Goal: Task Accomplishment & Management: Use online tool/utility

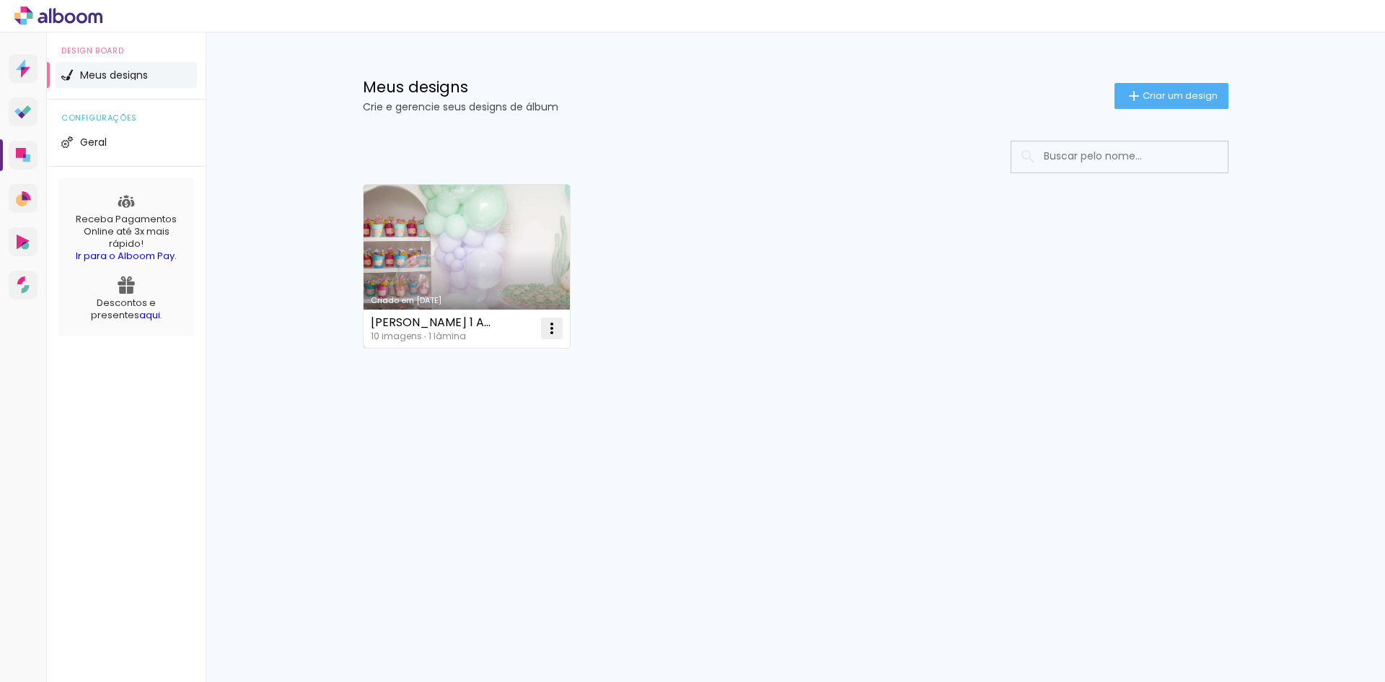
click at [550, 328] on iron-icon at bounding box center [551, 328] width 17 height 17
click at [499, 415] on paper-item "Excluir" at bounding box center [494, 423] width 142 height 29
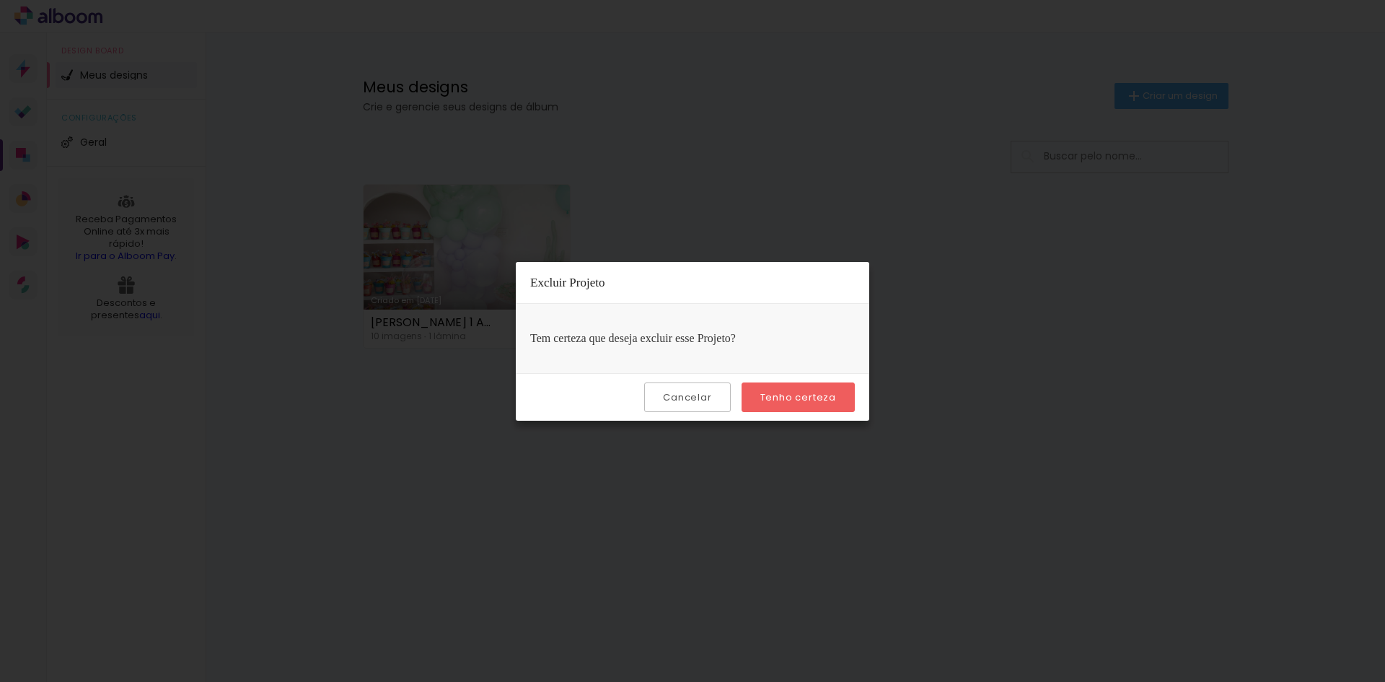
click at [796, 404] on paper-button "Tenho certeza" at bounding box center [797, 397] width 113 height 30
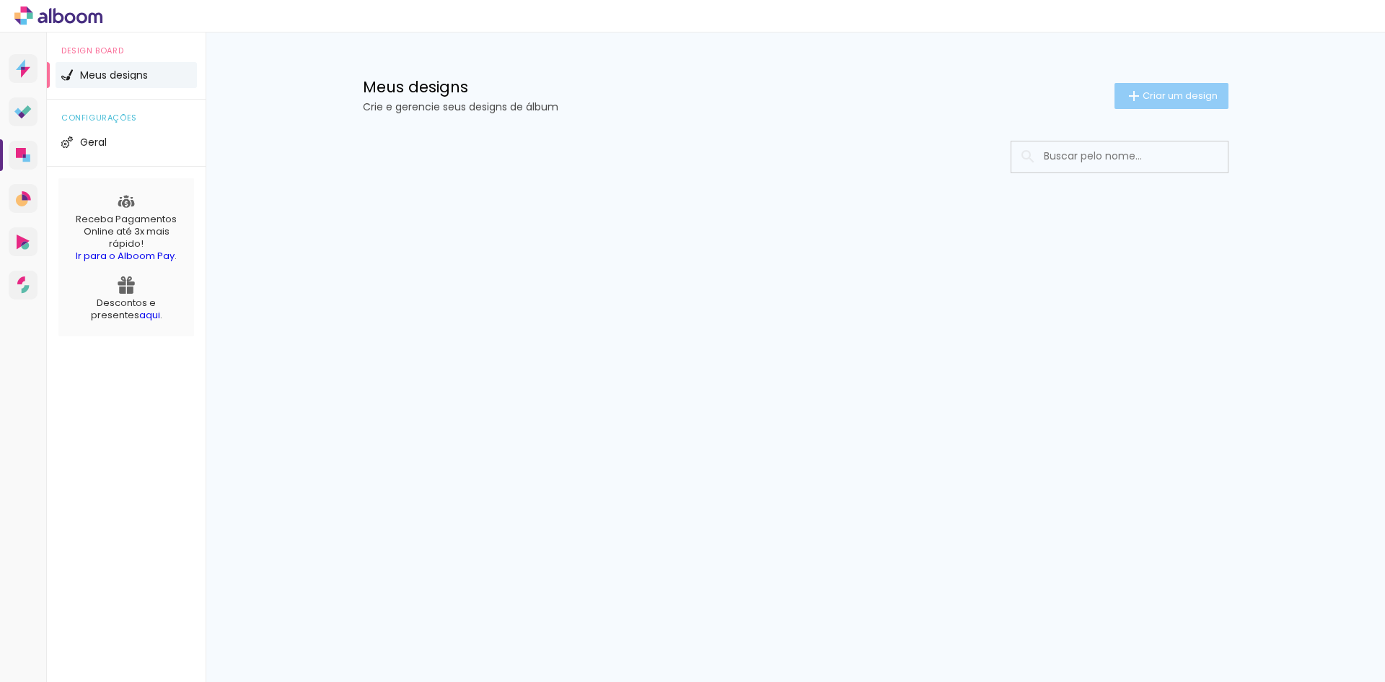
click at [1171, 94] on span "Criar um design" at bounding box center [1179, 95] width 75 height 9
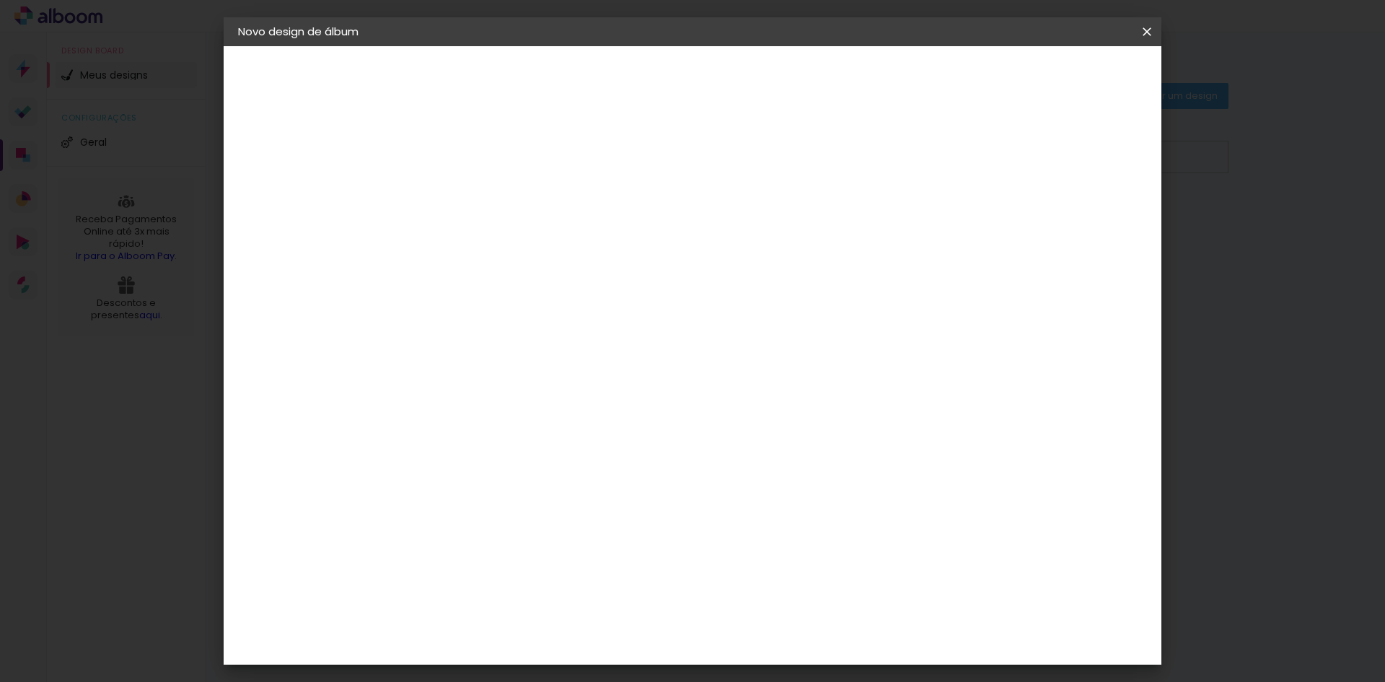
click at [479, 180] on paper-input-container "Título do álbum" at bounding box center [474, 194] width 10 height 37
type input "BATIZADO DA [PERSON_NAME]"
type paper-input "BATIZADO DA [PERSON_NAME]"
click at [0, 0] on slot "Avançar" at bounding box center [0, 0] width 0 height 0
click at [564, 273] on input at bounding box center [511, 274] width 146 height 18
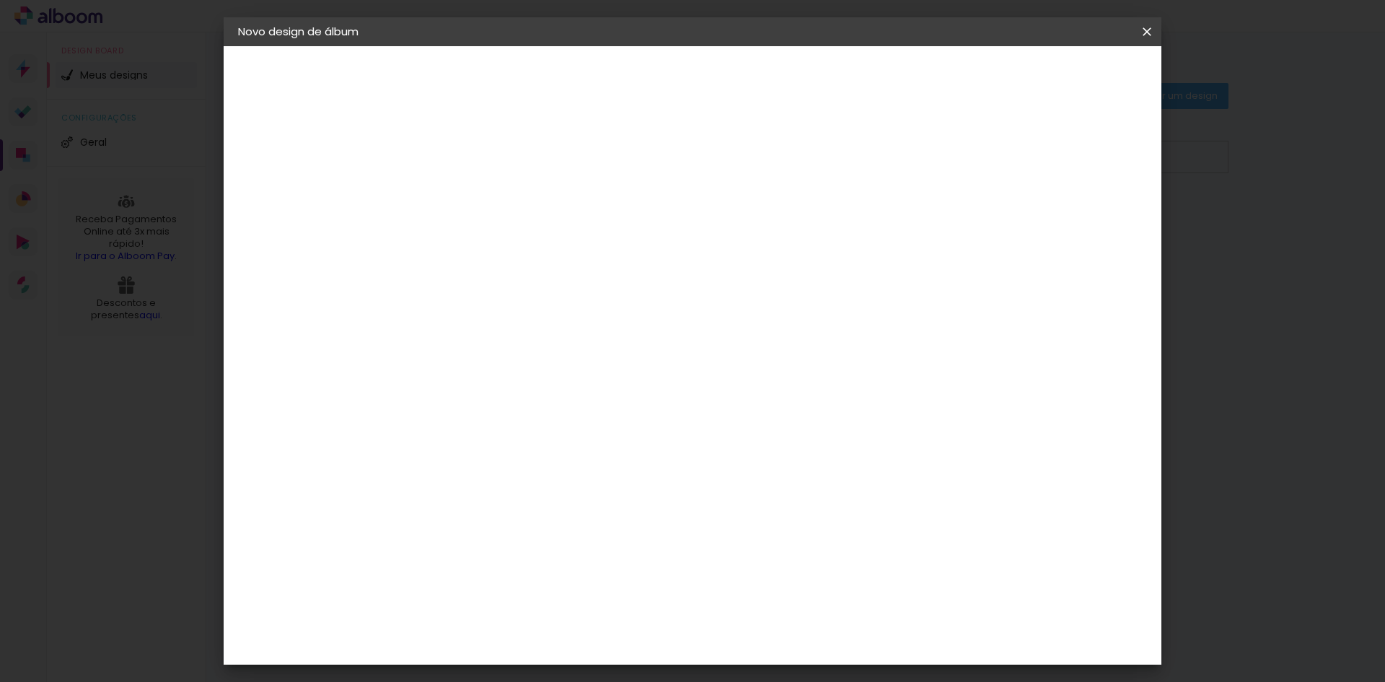
type input "I"
click at [470, 604] on div "Inove" at bounding box center [479, 610] width 31 height 12
click at [0, 0] on slot "Avançar" at bounding box center [0, 0] width 0 height 0
click at [571, 563] on span "20 × 20" at bounding box center [537, 578] width 67 height 30
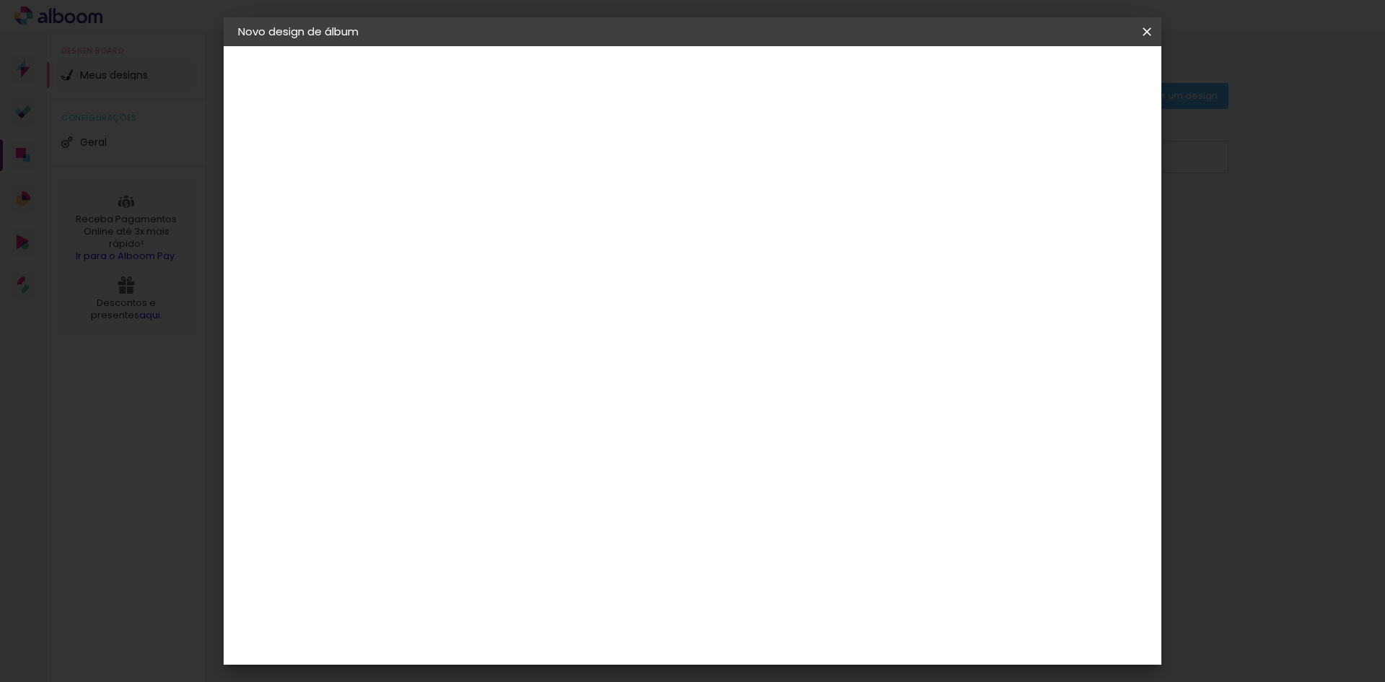
click at [0, 0] on slot "Avançar" at bounding box center [0, 0] width 0 height 0
click at [975, 157] on div at bounding box center [968, 155] width 13 height 13
type paper-checkbox "on"
click at [975, 157] on div at bounding box center [968, 155] width 13 height 13
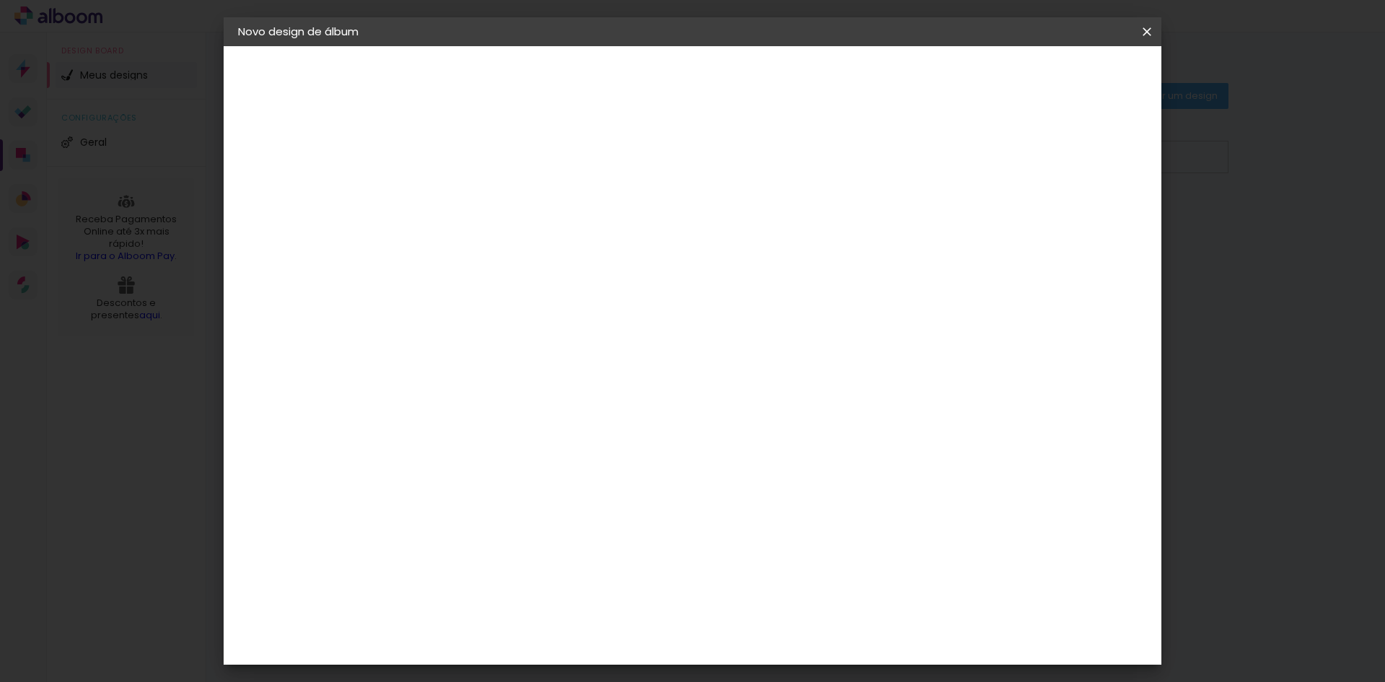
click at [975, 157] on div at bounding box center [968, 155] width 13 height 13
click at [1057, 74] on span "Iniciar design" at bounding box center [1024, 76] width 66 height 10
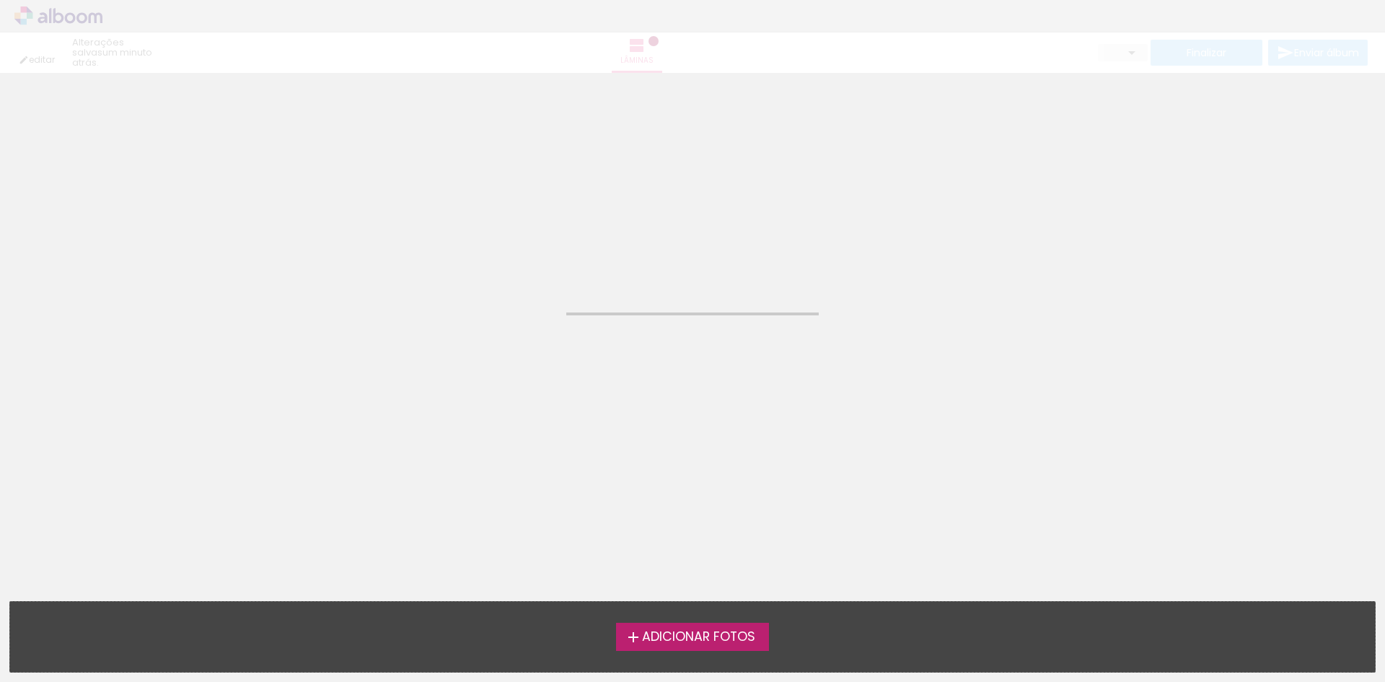
click at [692, 633] on span "Adicionar Fotos" at bounding box center [698, 636] width 113 height 13
click at [0, 0] on input "file" at bounding box center [0, 0] width 0 height 0
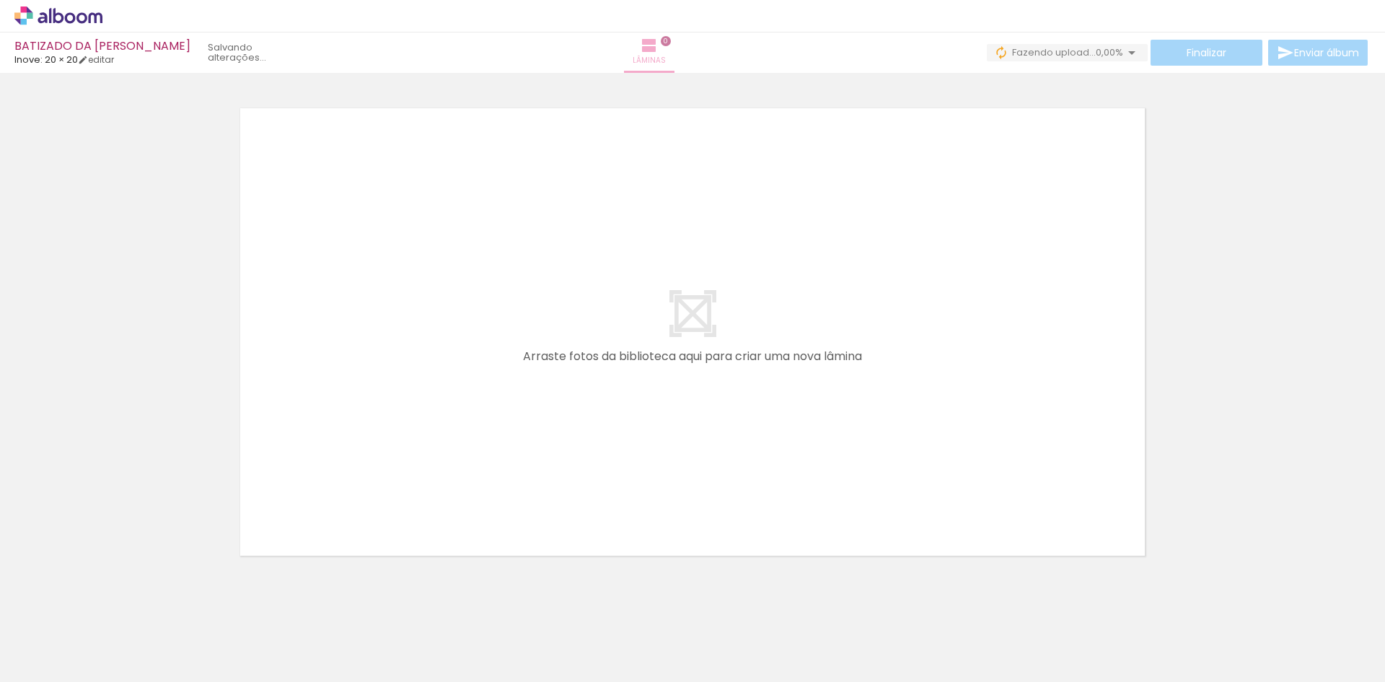
click at [671, 43] on span "0" at bounding box center [666, 41] width 10 height 10
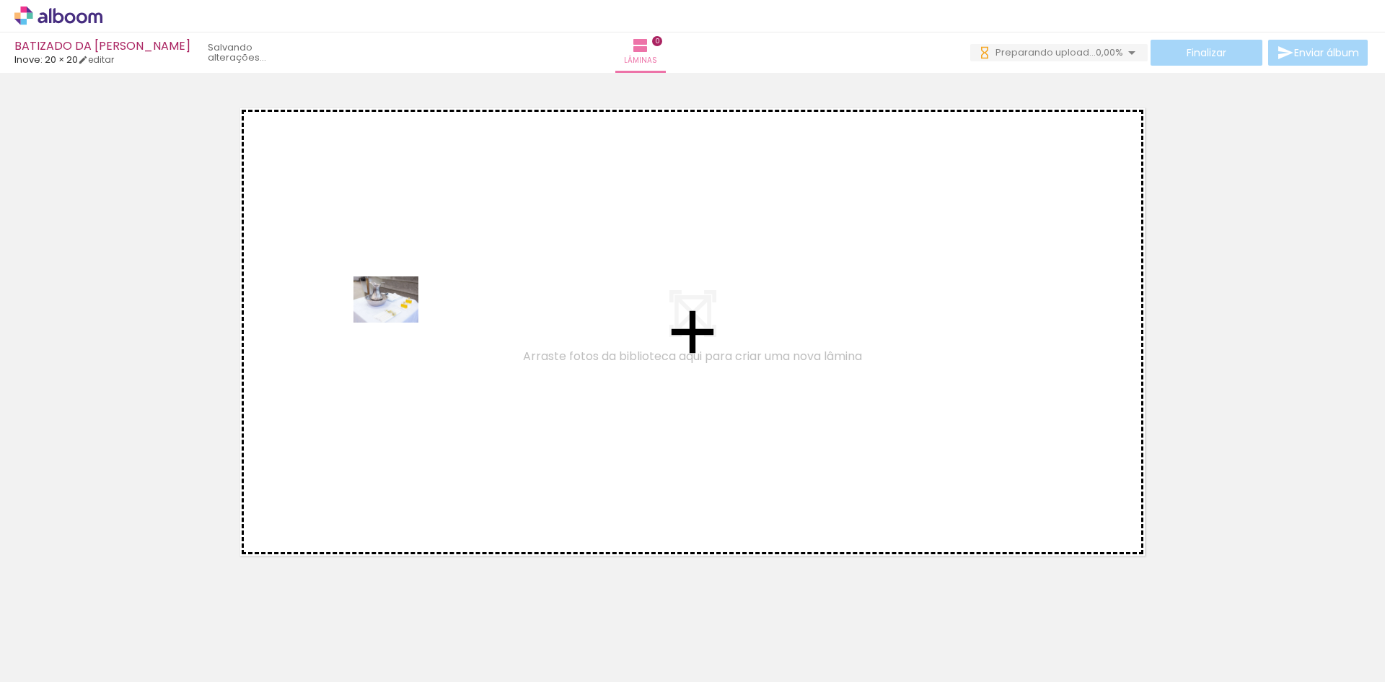
drag, startPoint x: 151, startPoint y: 637, endPoint x: 397, endPoint y: 320, distance: 401.5
click at [397, 320] on quentale-workspace at bounding box center [692, 341] width 1385 height 682
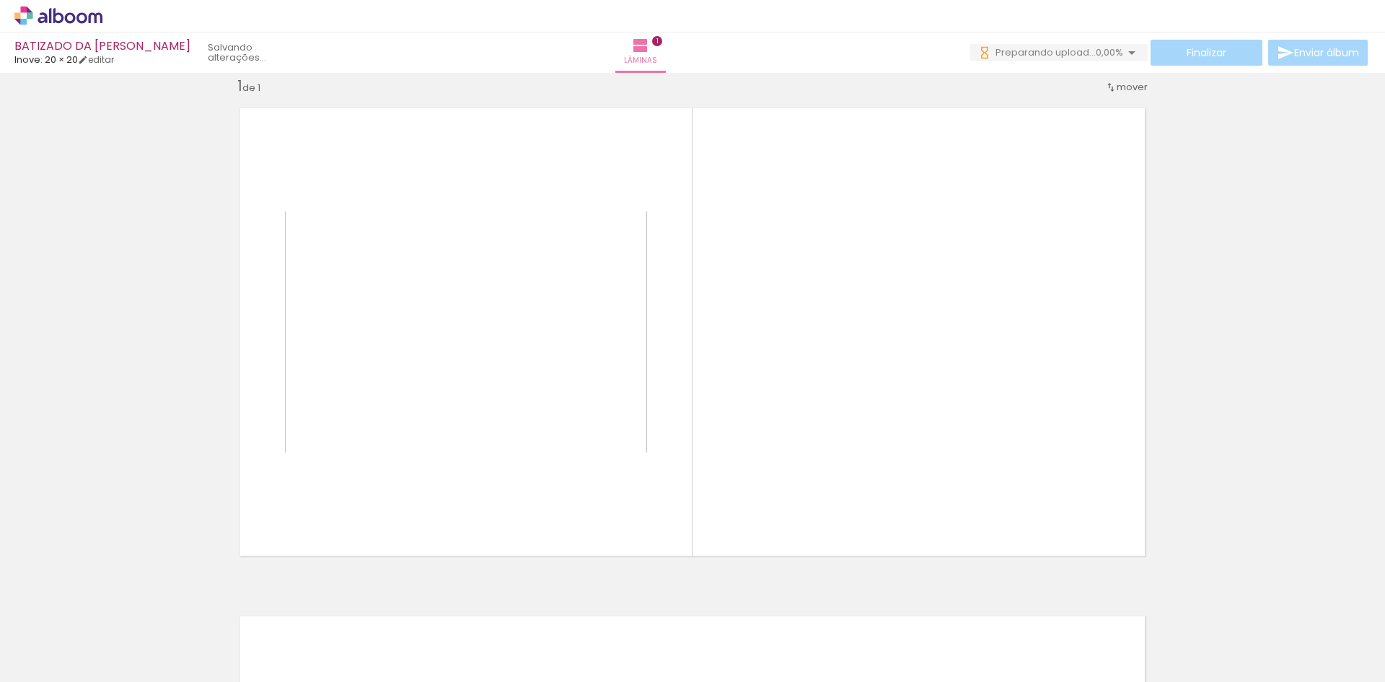
scroll to position [19, 0]
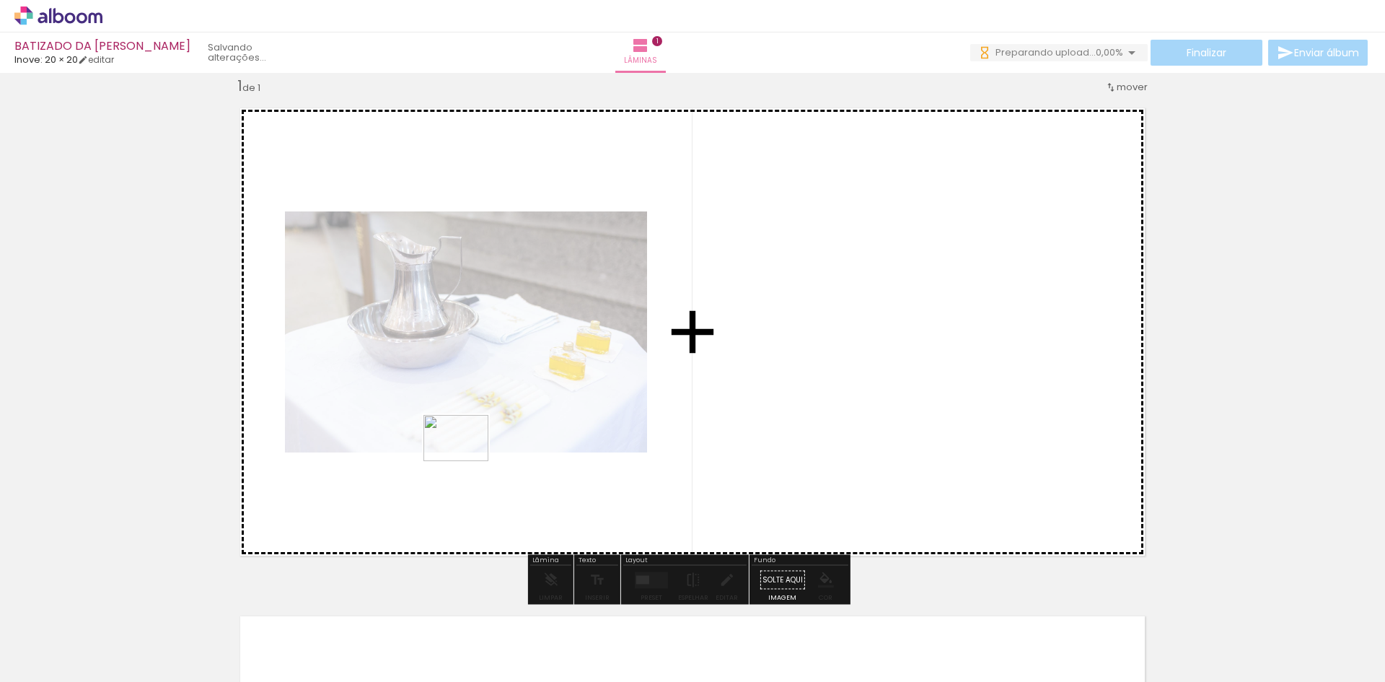
drag, startPoint x: 796, startPoint y: 644, endPoint x: 467, endPoint y: 458, distance: 377.9
click at [467, 458] on quentale-workspace at bounding box center [692, 341] width 1385 height 682
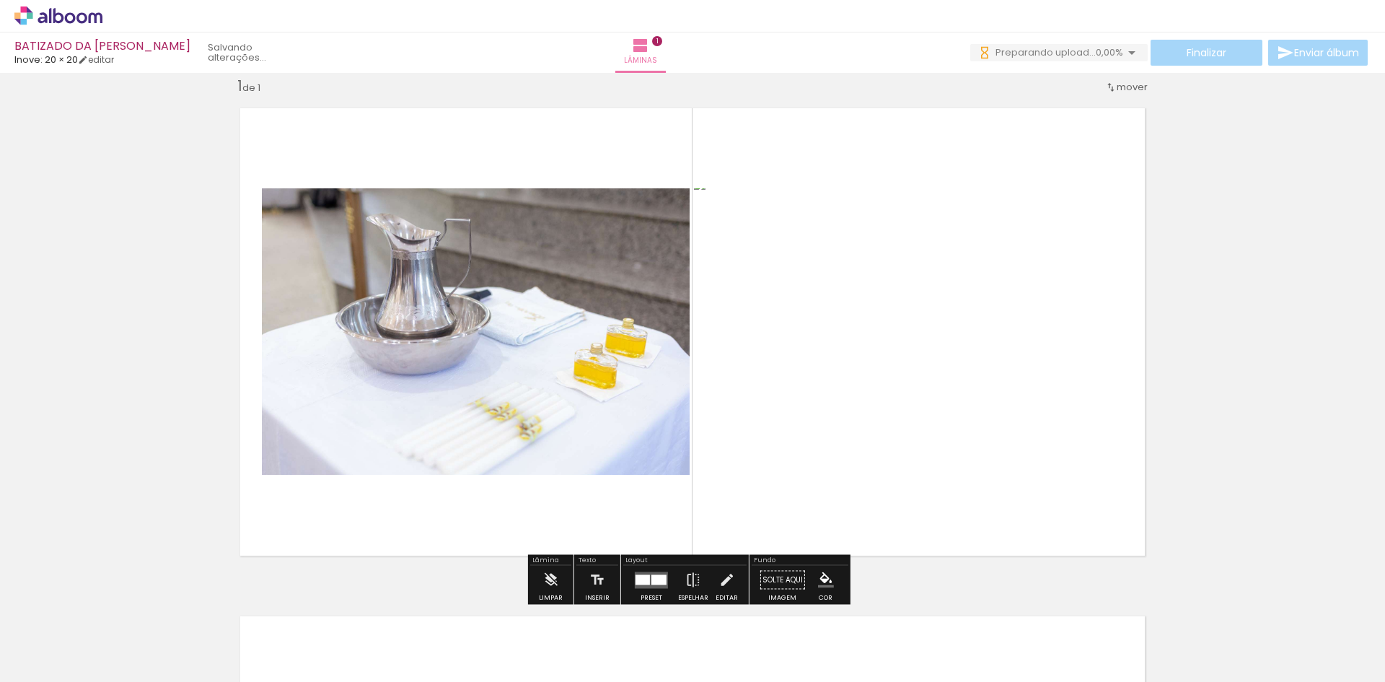
scroll to position [0, 0]
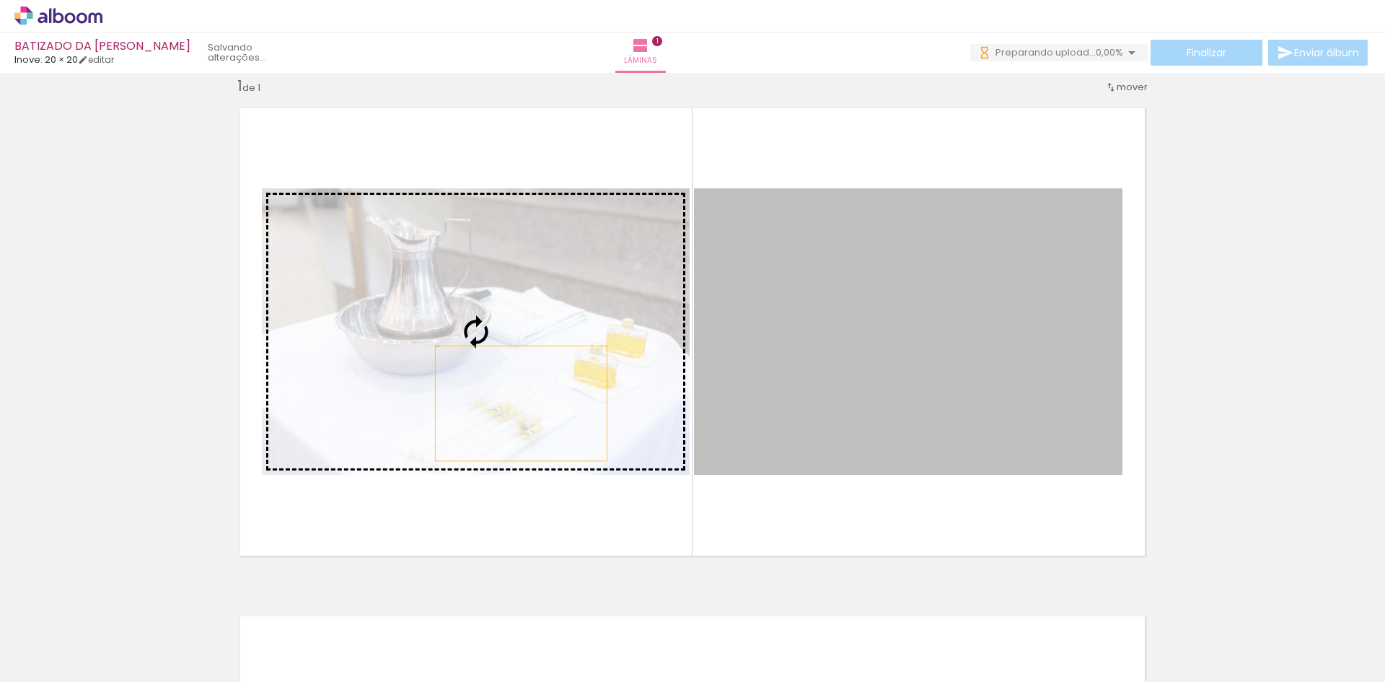
drag, startPoint x: 889, startPoint y: 396, endPoint x: 516, endPoint y: 403, distance: 373.0
click at [0, 0] on slot at bounding box center [0, 0] width 0 height 0
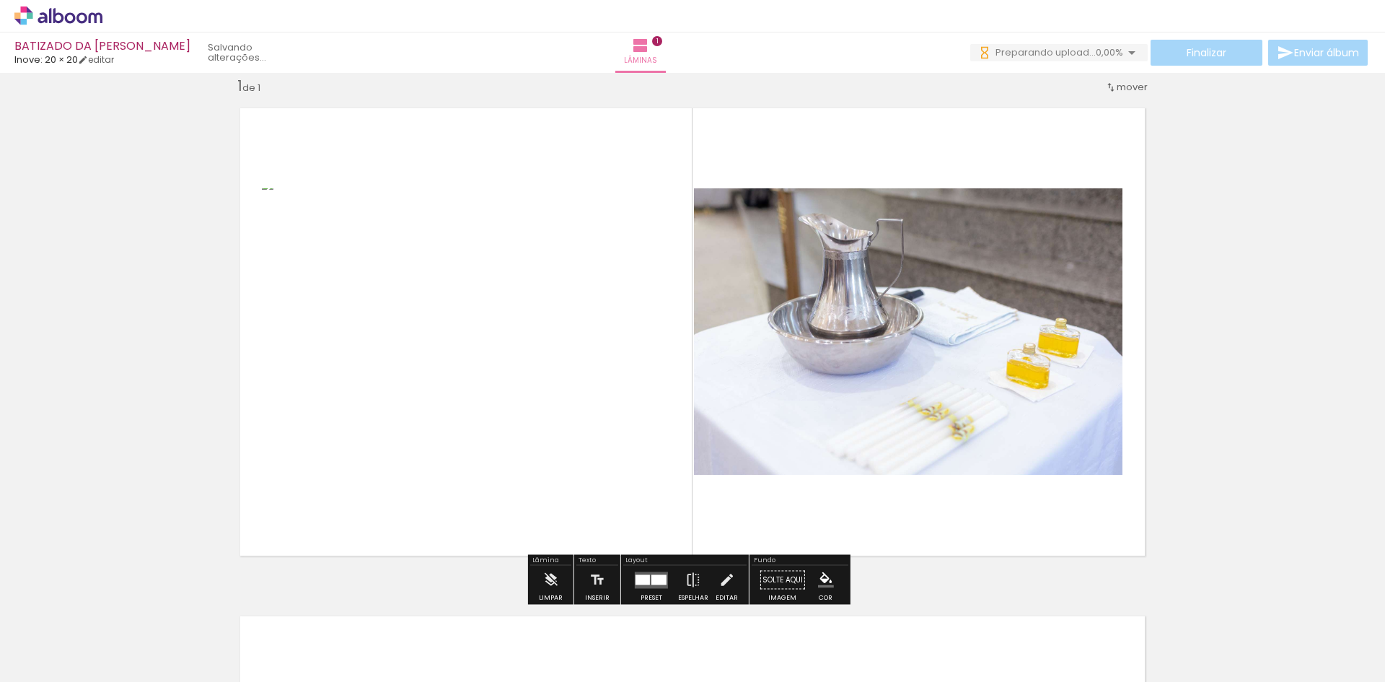
click at [576, 319] on quentale-photo at bounding box center [476, 331] width 428 height 286
click at [648, 585] on quentale-layouter at bounding box center [651, 579] width 33 height 17
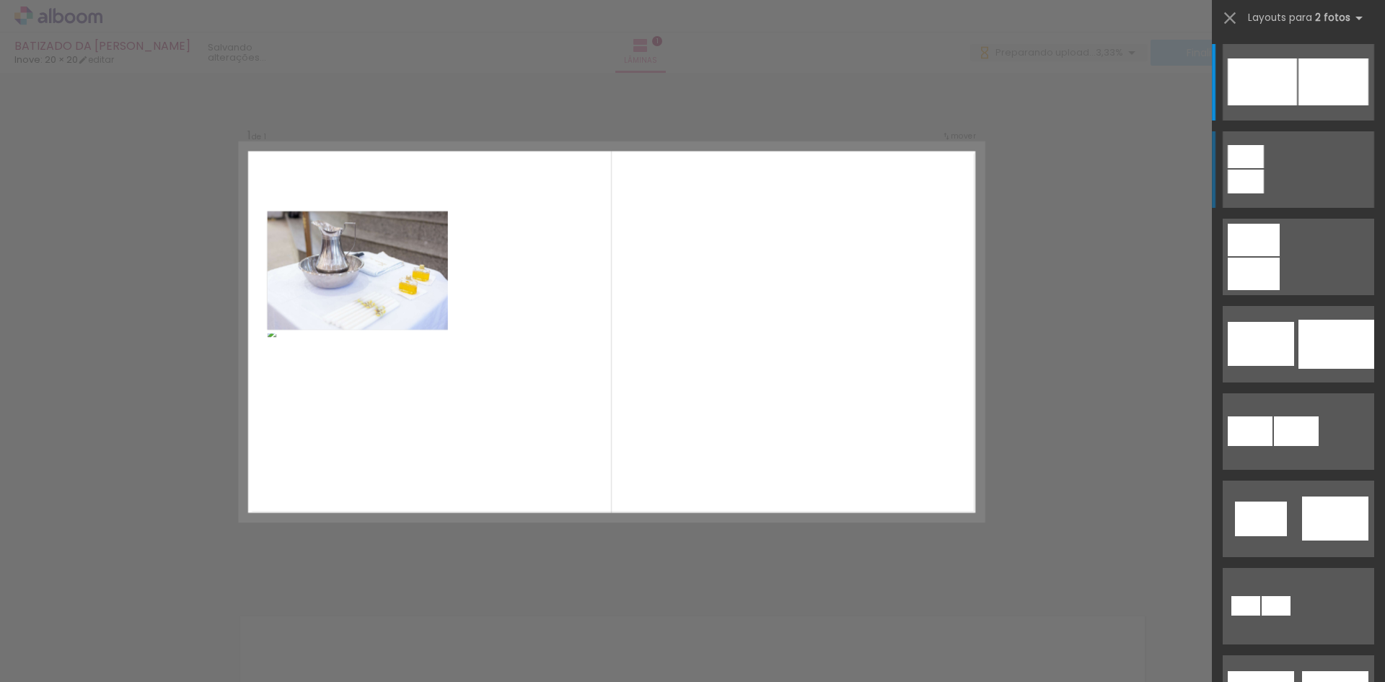
click at [1248, 175] on div at bounding box center [1246, 181] width 36 height 24
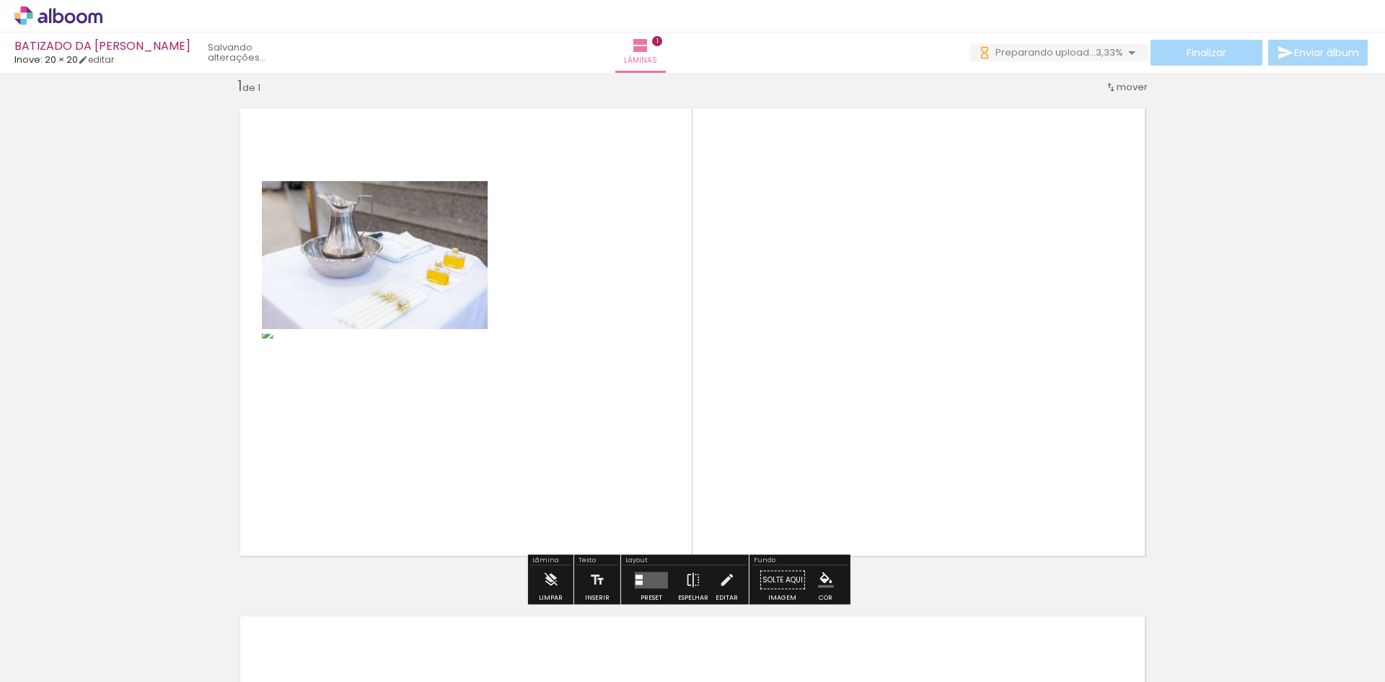
scroll to position [18, 0]
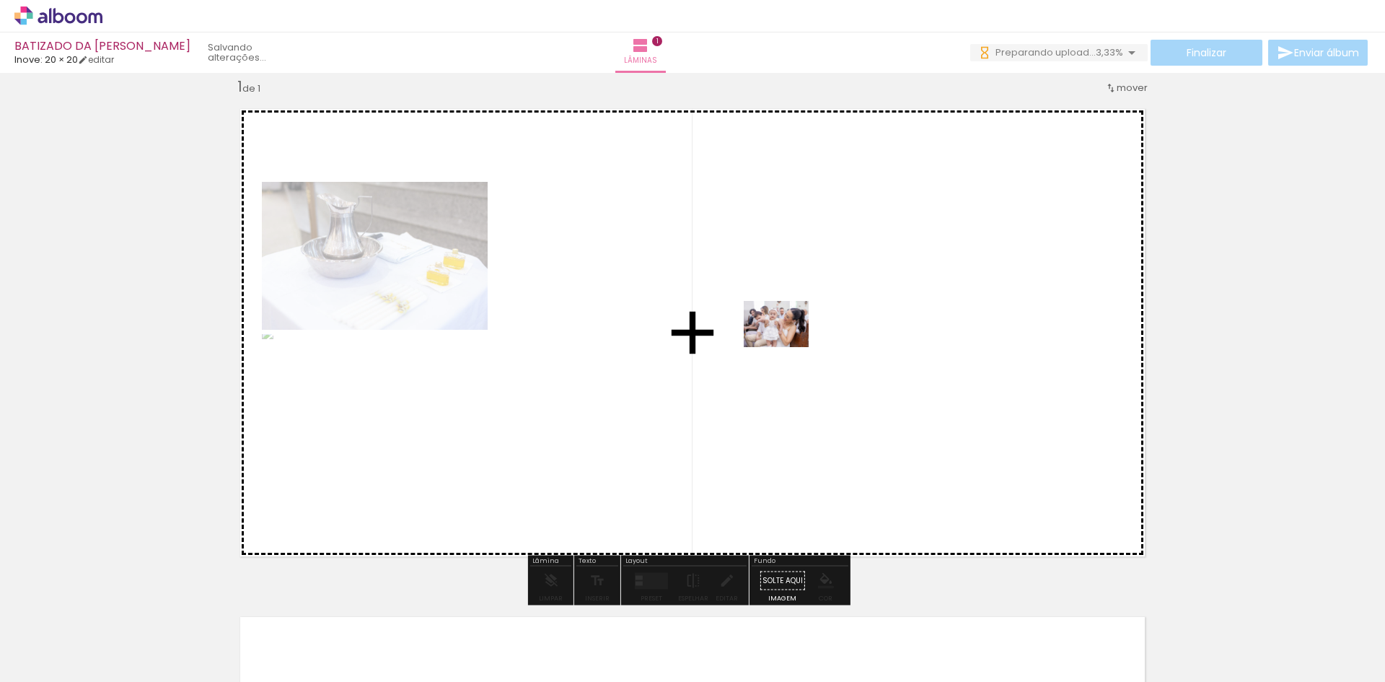
drag, startPoint x: 228, startPoint y: 638, endPoint x: 787, endPoint y: 344, distance: 631.7
click at [787, 344] on quentale-workspace at bounding box center [692, 341] width 1385 height 682
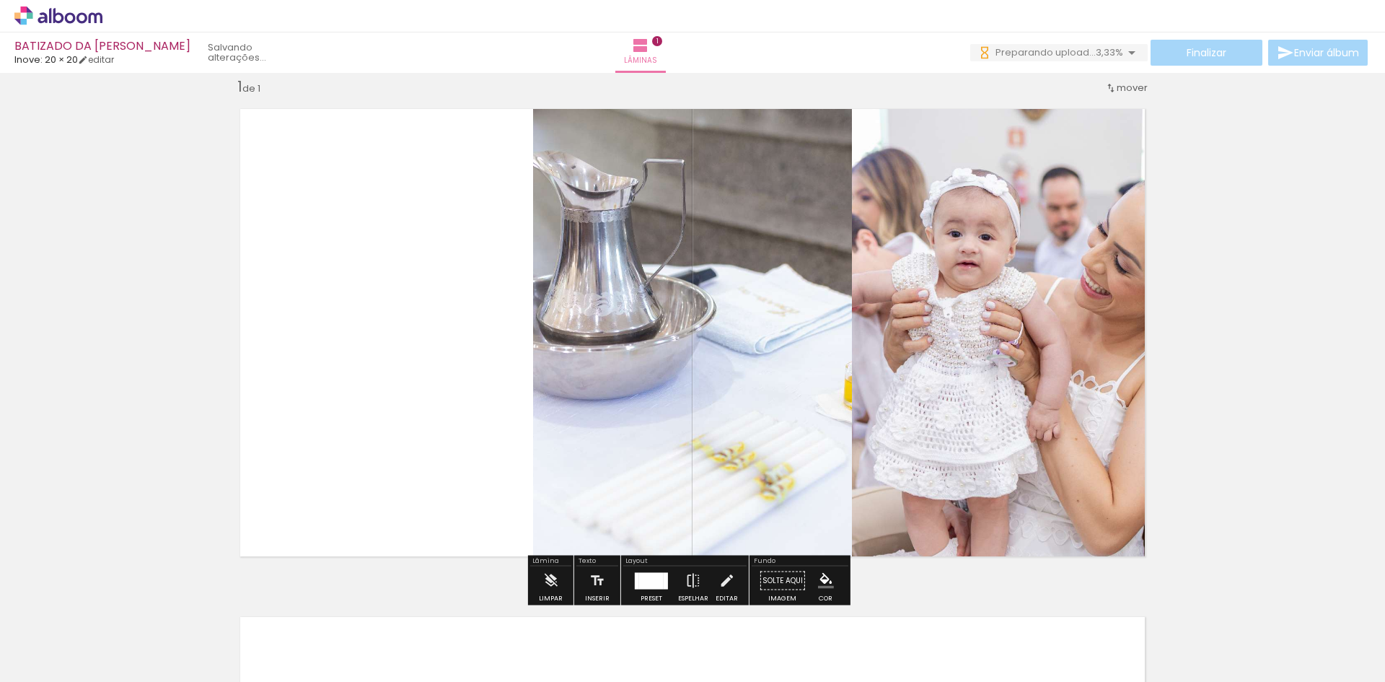
click at [649, 577] on div at bounding box center [651, 580] width 25 height 17
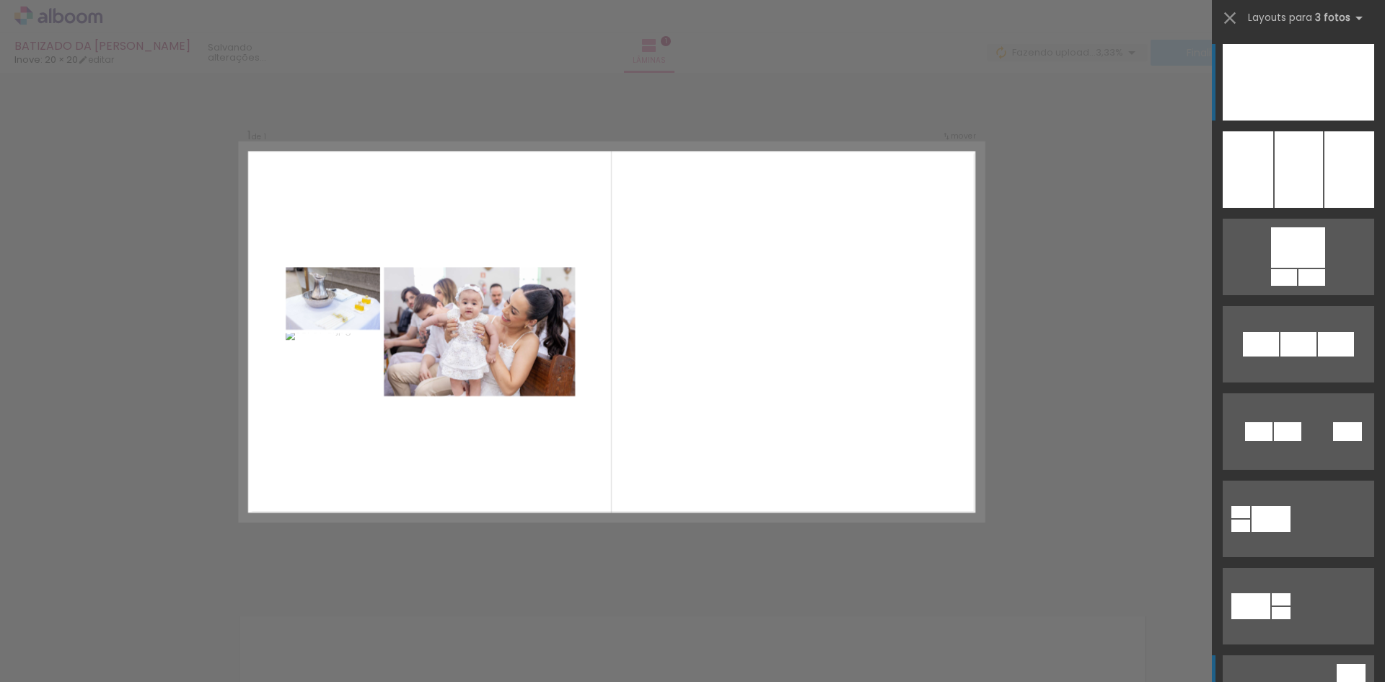
scroll to position [216, 0]
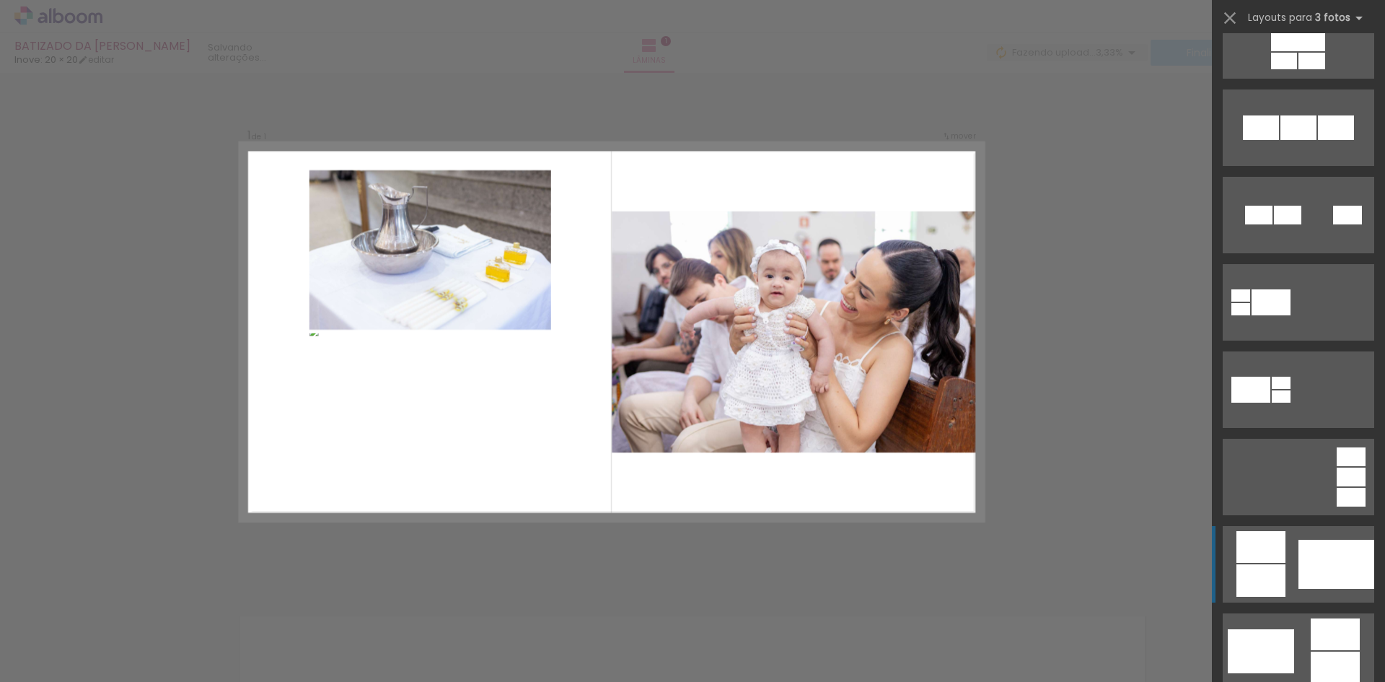
click at [1282, 567] on quentale-layouter at bounding box center [1298, 564] width 151 height 76
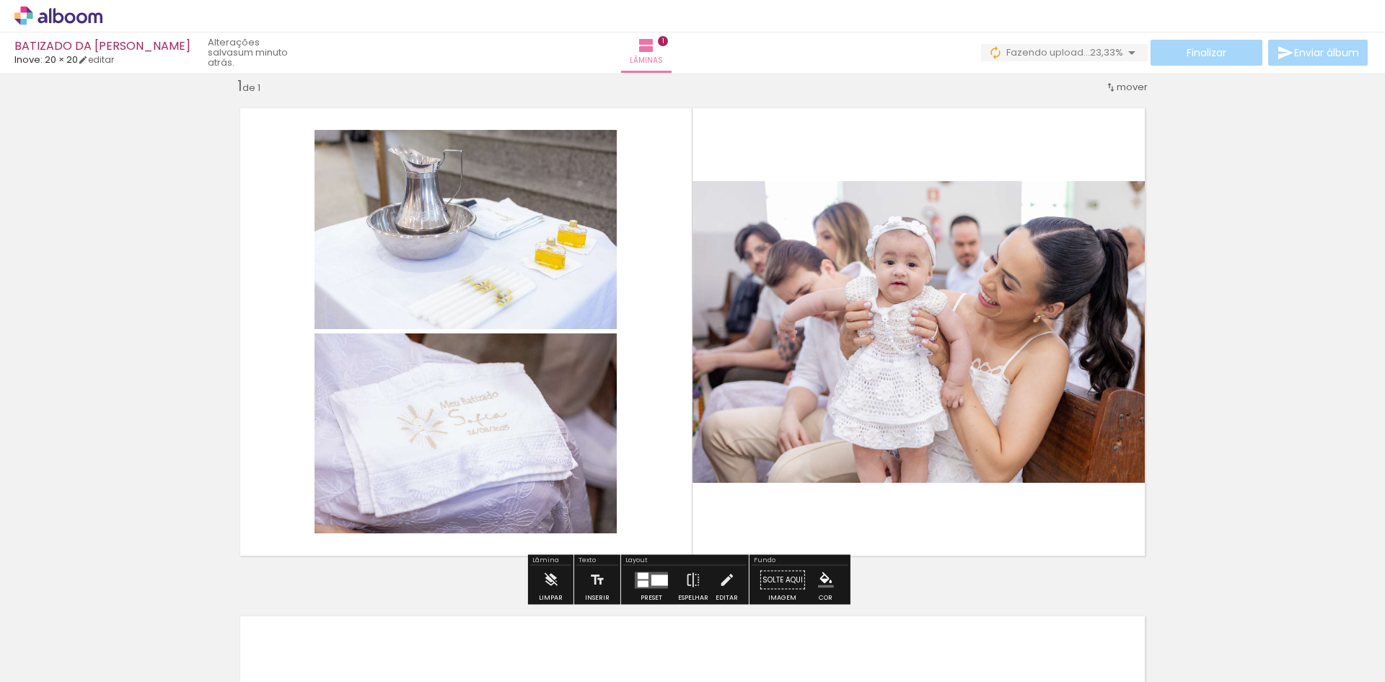
click at [1267, 330] on div "Inserir lâmina 1 de 1" at bounding box center [692, 567] width 1385 height 1016
click at [668, 38] on span "1" at bounding box center [663, 41] width 10 height 10
click at [1220, 278] on div "Inserir lâmina 1 de 1" at bounding box center [692, 567] width 1385 height 1016
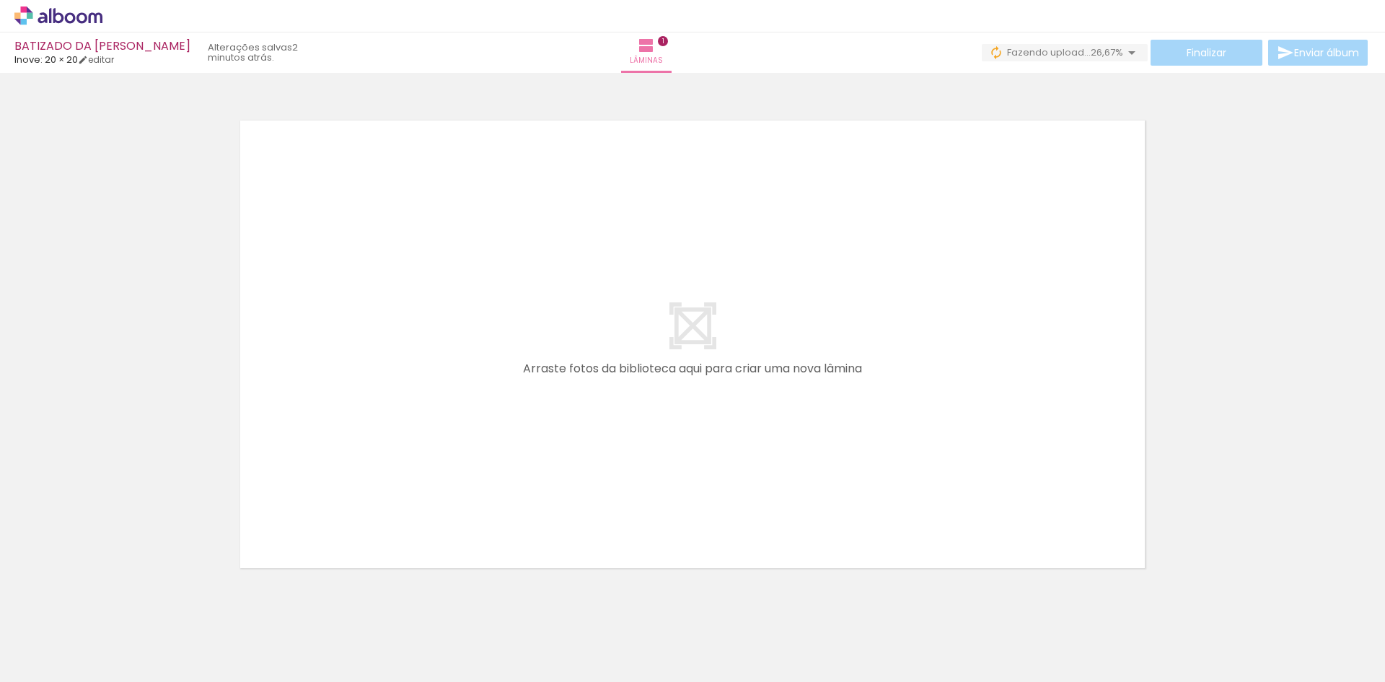
scroll to position [524, 0]
click at [299, 658] on div at bounding box center [305, 632] width 71 height 51
click at [334, 651] on div at bounding box center [305, 632] width 71 height 51
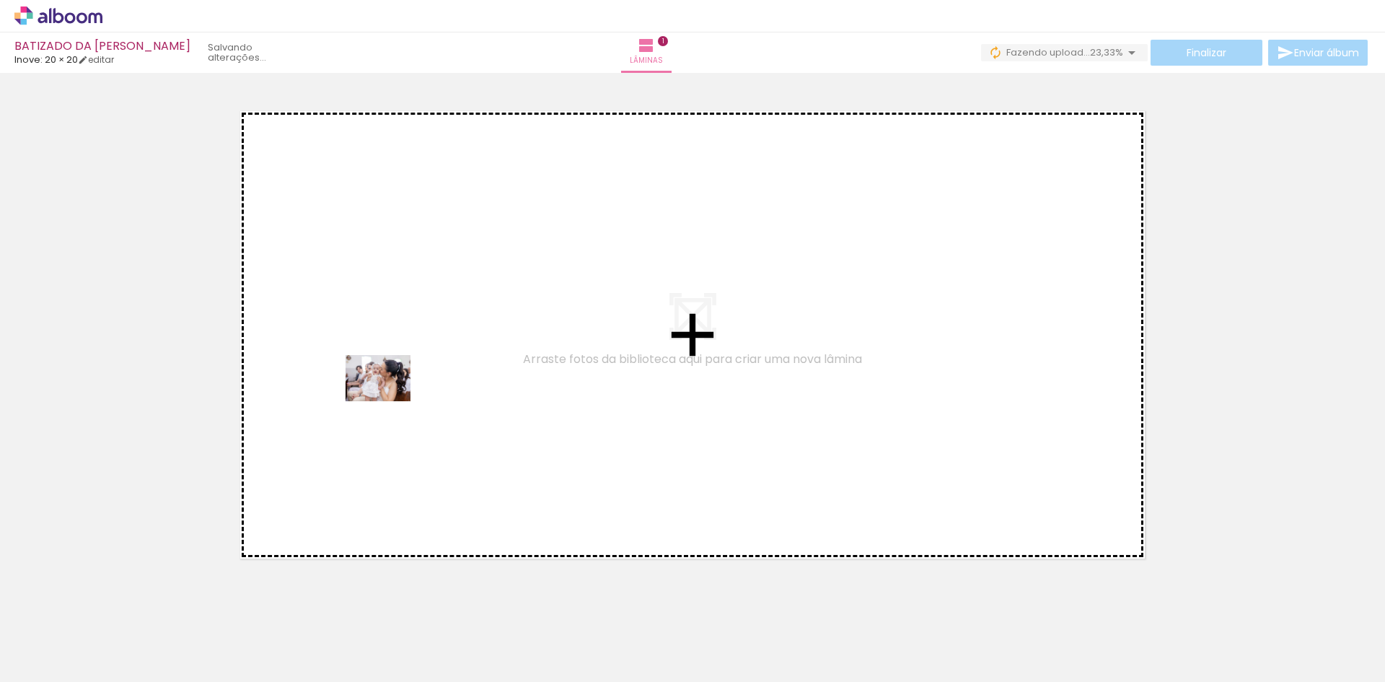
drag, startPoint x: 320, startPoint y: 646, endPoint x: 389, endPoint y: 398, distance: 257.6
click at [389, 398] on quentale-workspace at bounding box center [692, 341] width 1385 height 682
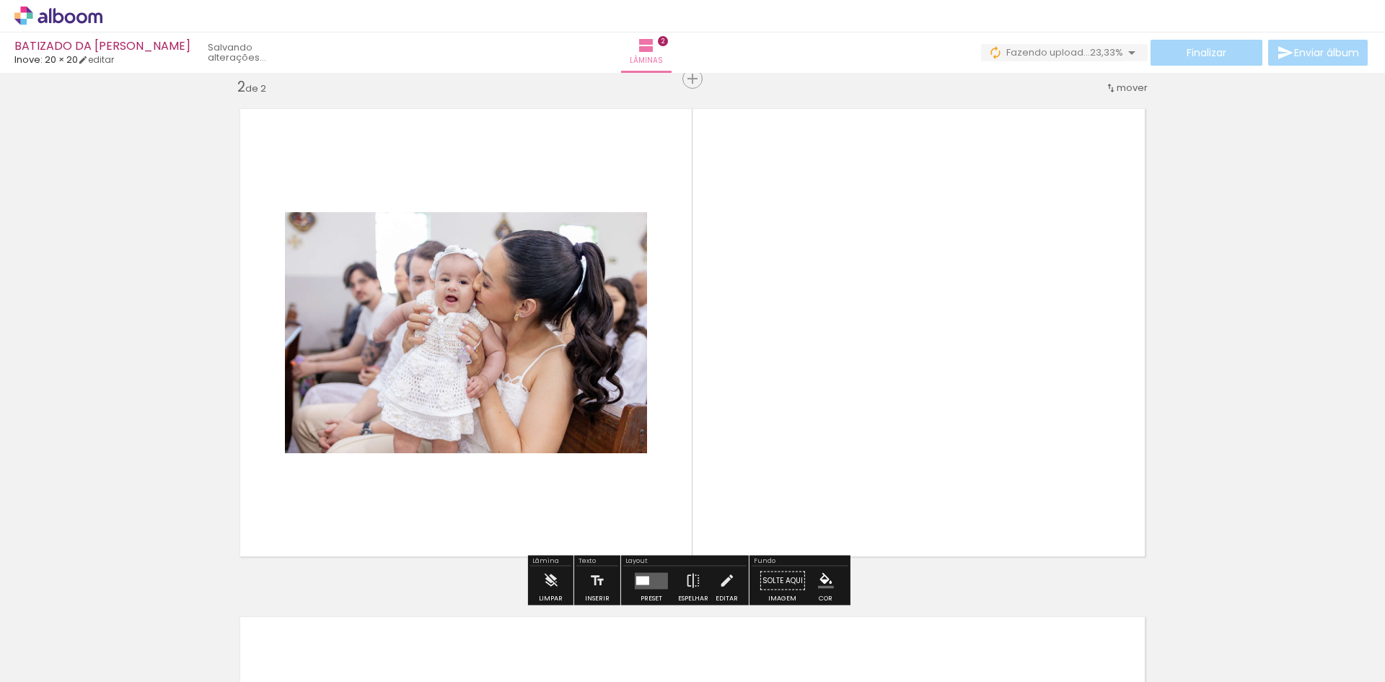
scroll to position [527, 0]
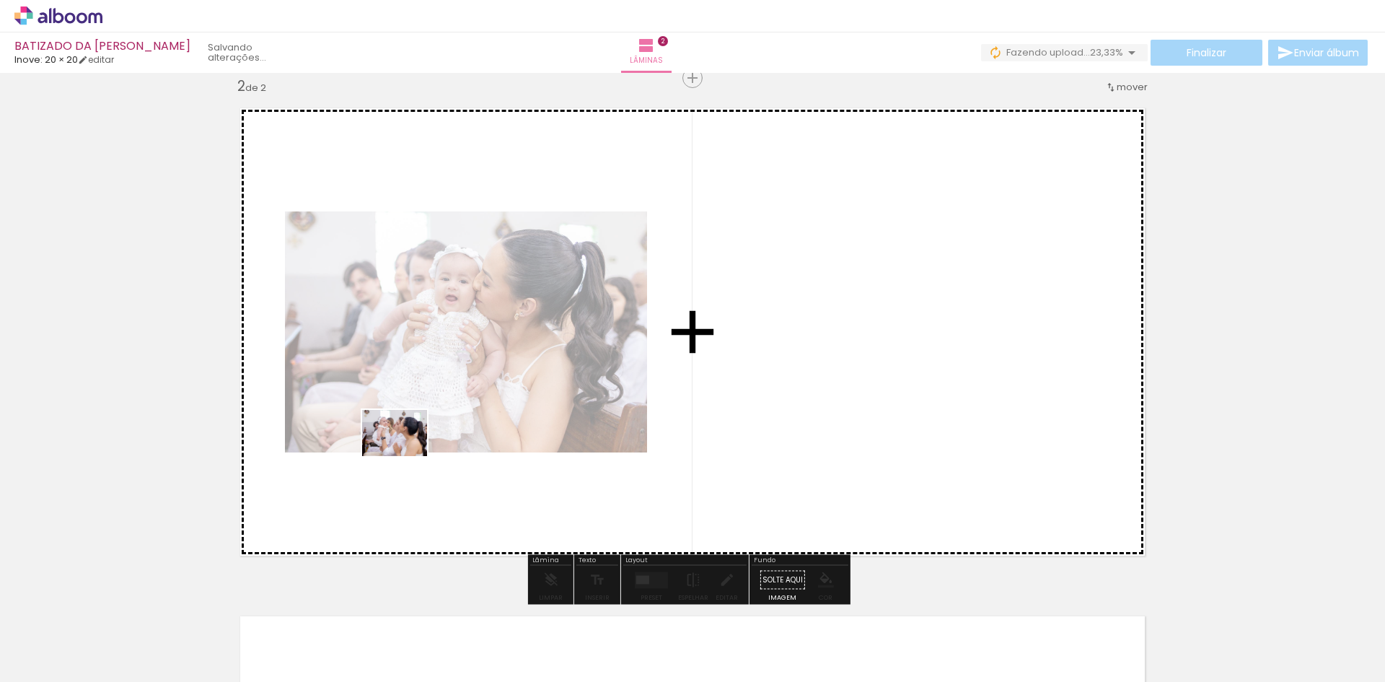
drag, startPoint x: 391, startPoint y: 635, endPoint x: 405, endPoint y: 453, distance: 182.3
click at [405, 453] on quentale-workspace at bounding box center [692, 341] width 1385 height 682
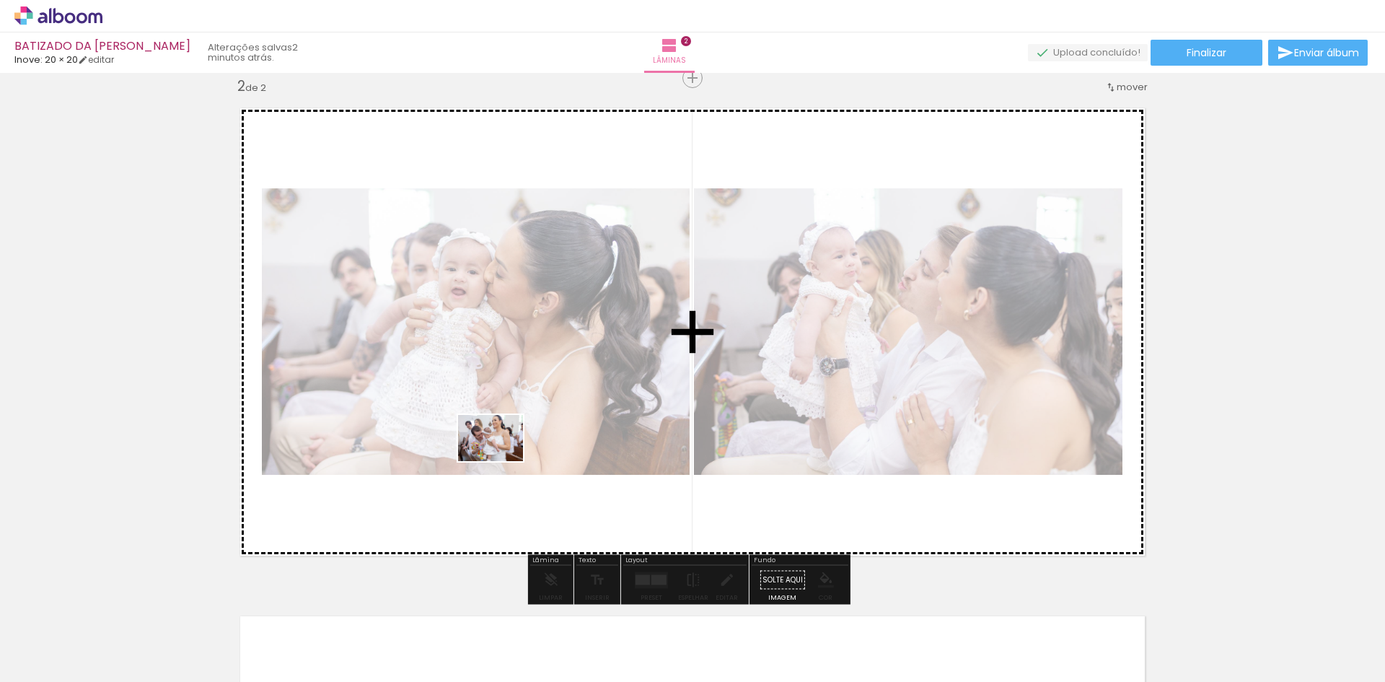
drag, startPoint x: 480, startPoint y: 651, endPoint x: 501, endPoint y: 458, distance: 193.7
click at [501, 458] on quentale-workspace at bounding box center [692, 341] width 1385 height 682
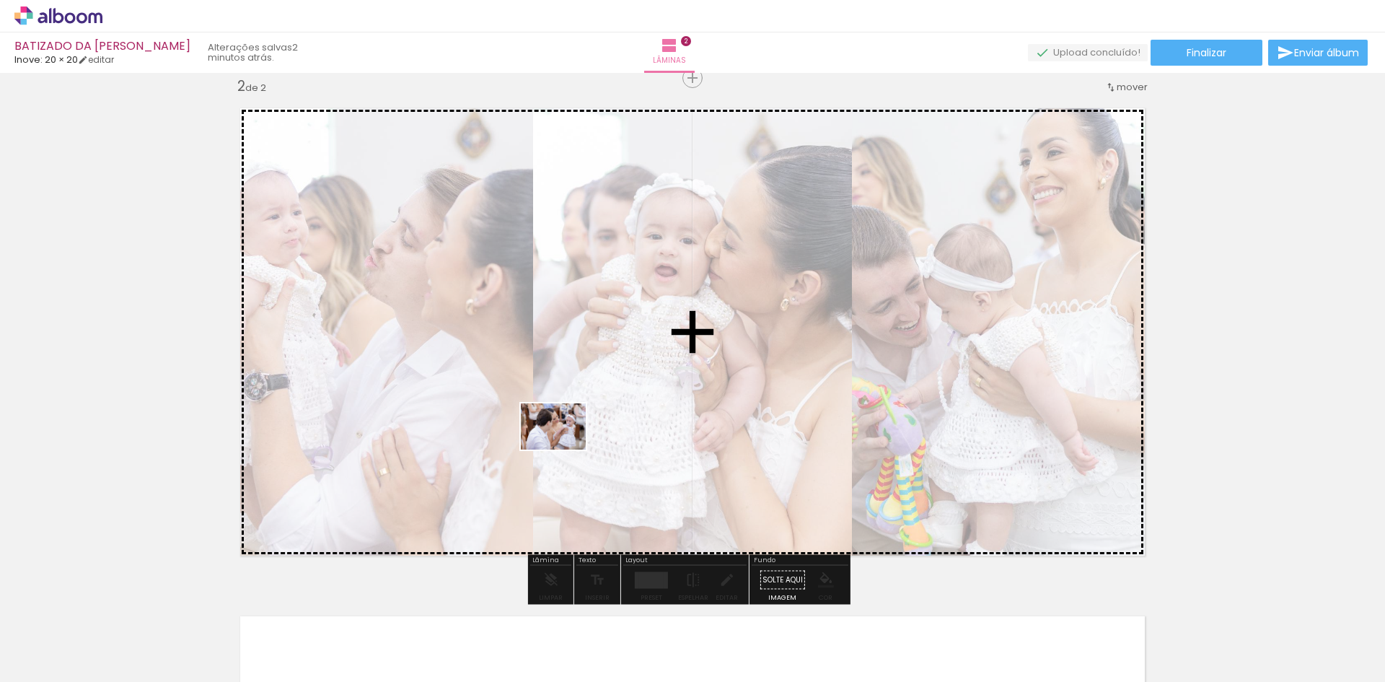
drag, startPoint x: 654, startPoint y: 653, endPoint x: 564, endPoint y: 446, distance: 225.1
click at [564, 446] on quentale-workspace at bounding box center [692, 341] width 1385 height 682
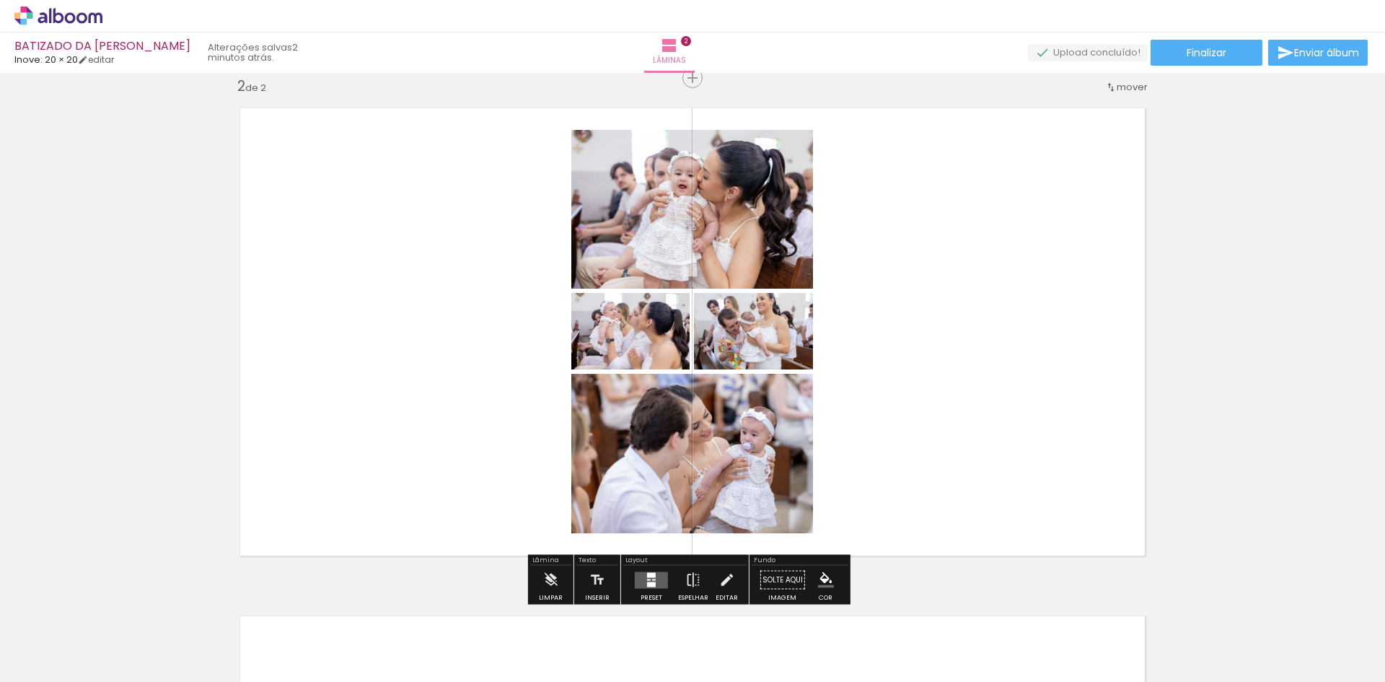
click at [635, 576] on quentale-layouter at bounding box center [651, 579] width 33 height 17
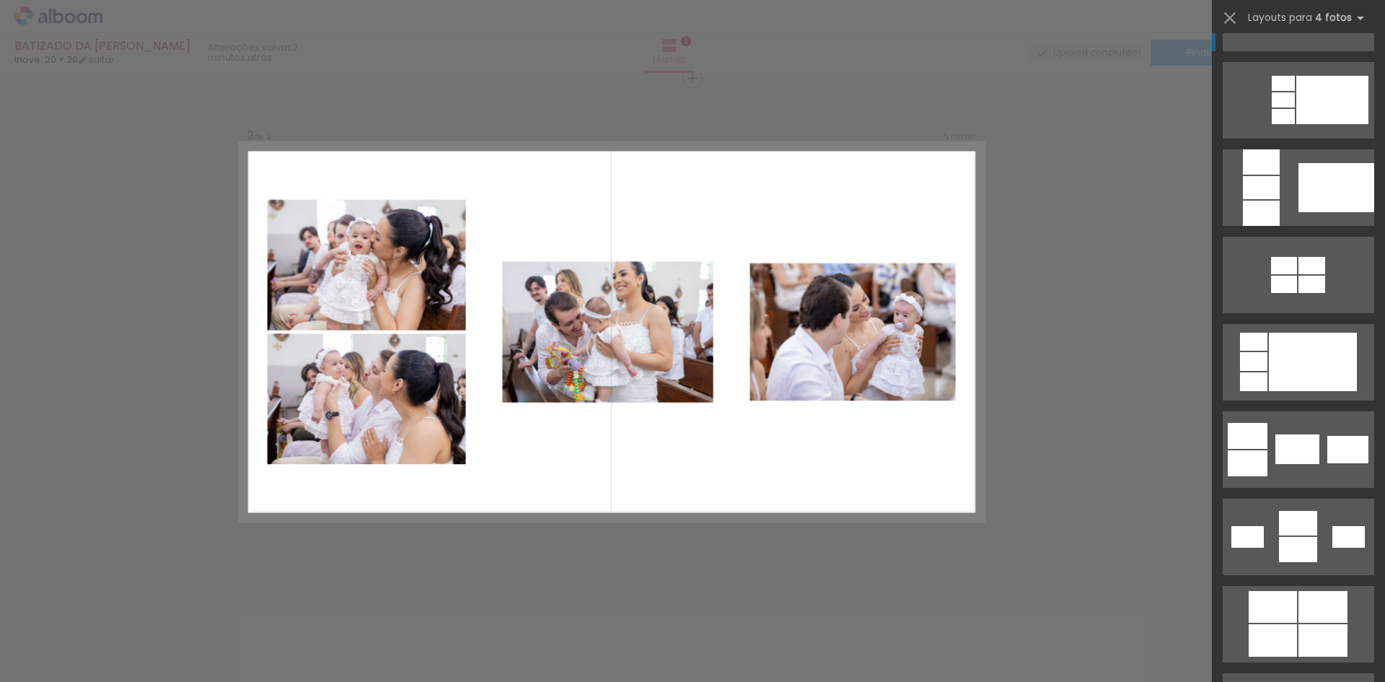
scroll to position [2236, 0]
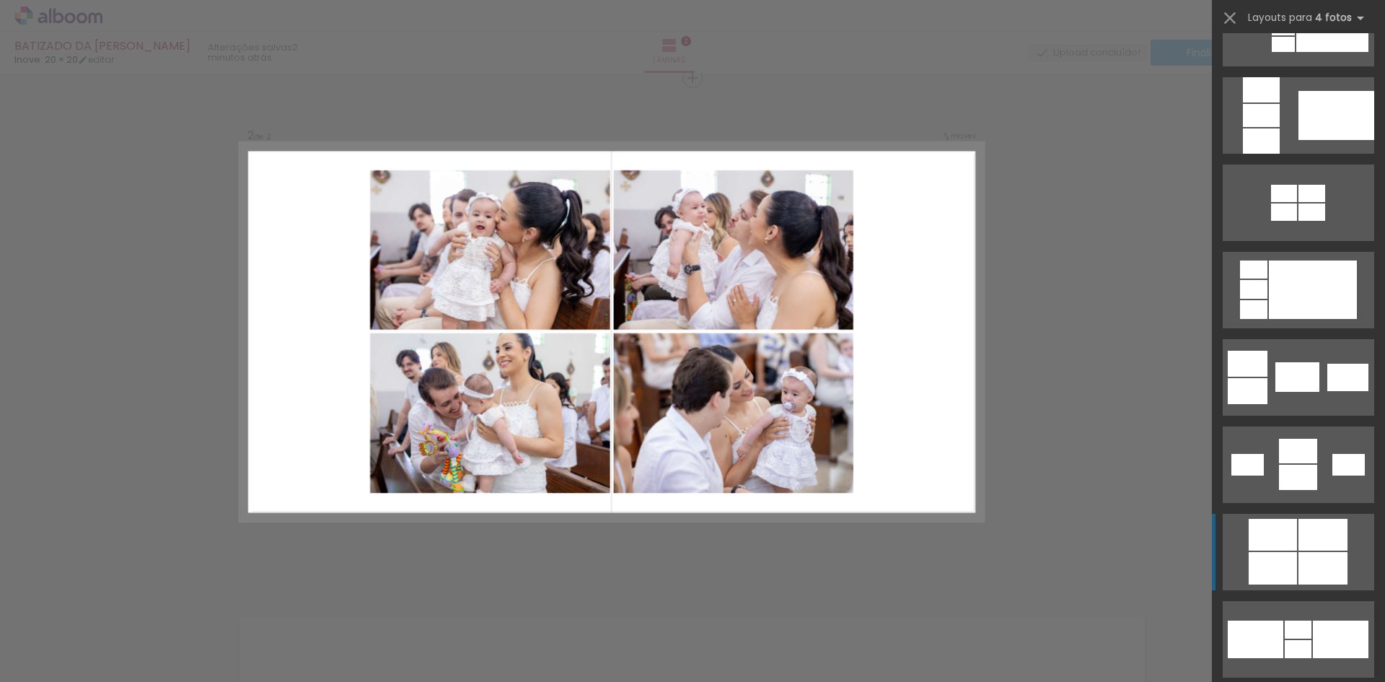
click at [1303, 536] on div at bounding box center [1322, 535] width 49 height 32
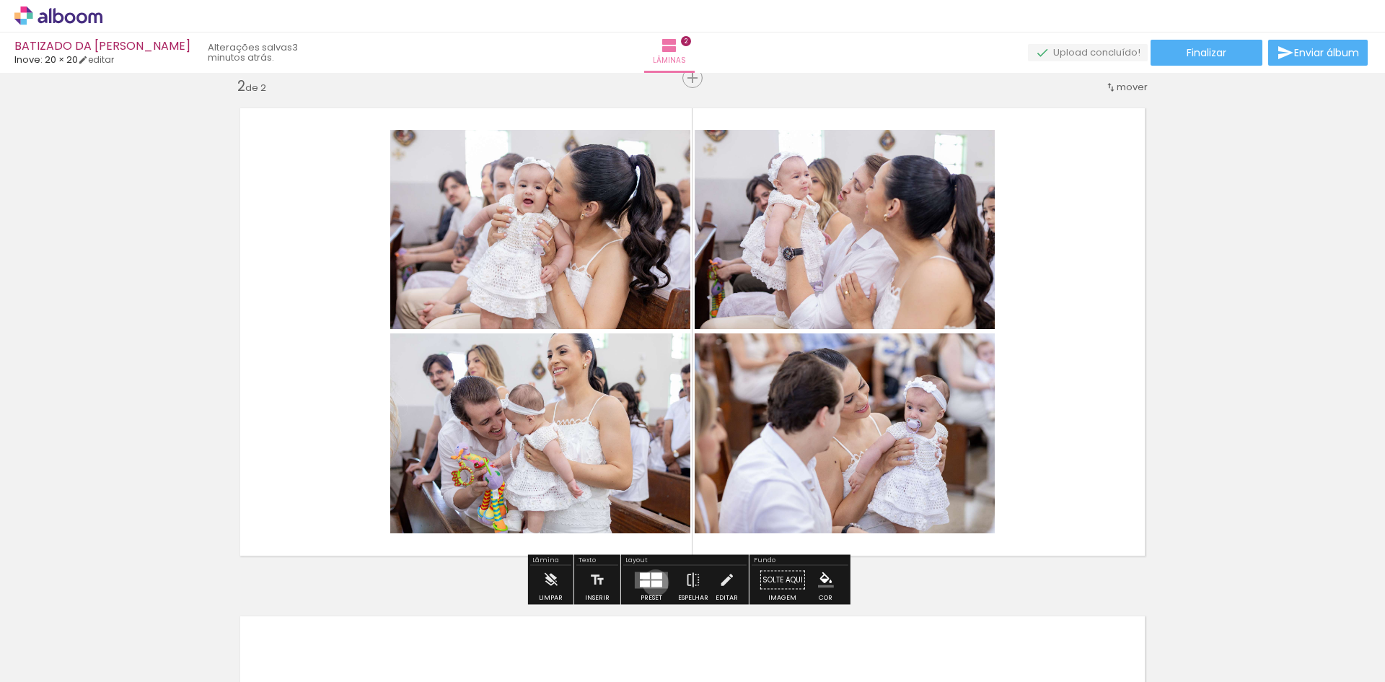
click at [652, 582] on div at bounding box center [656, 583] width 11 height 6
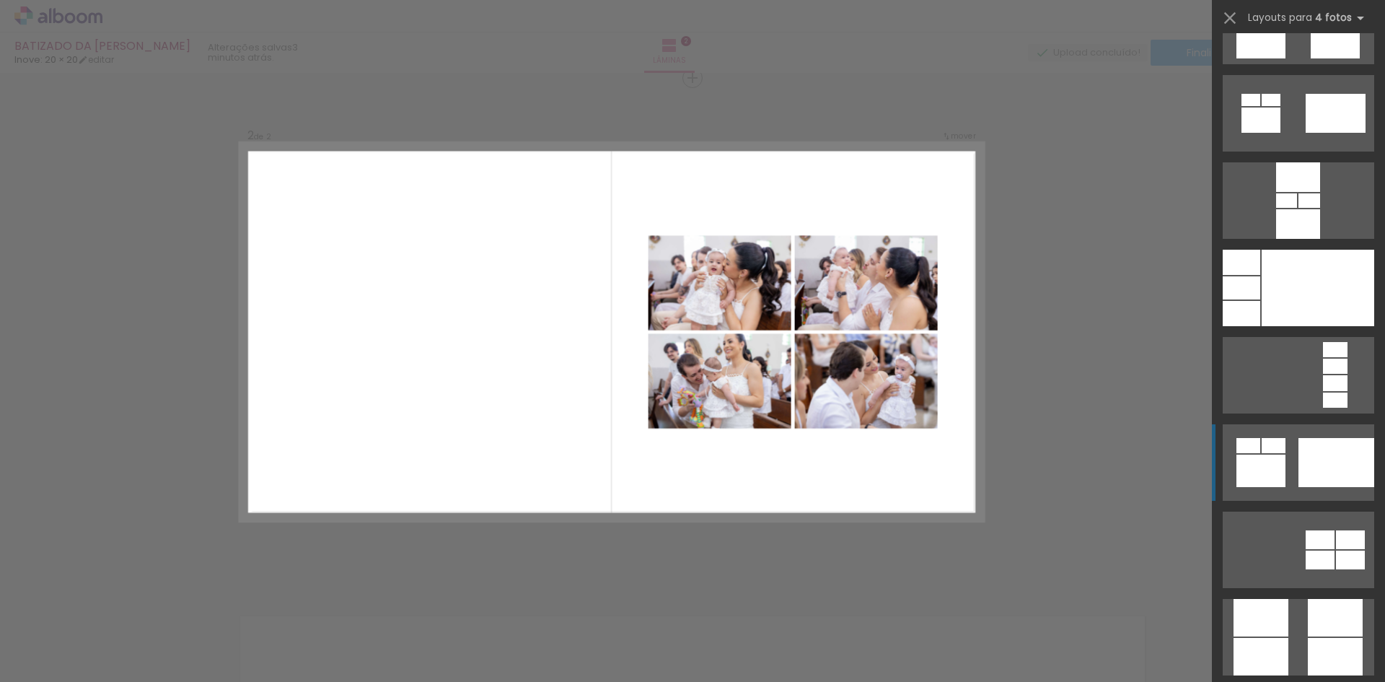
scroll to position [4508, 0]
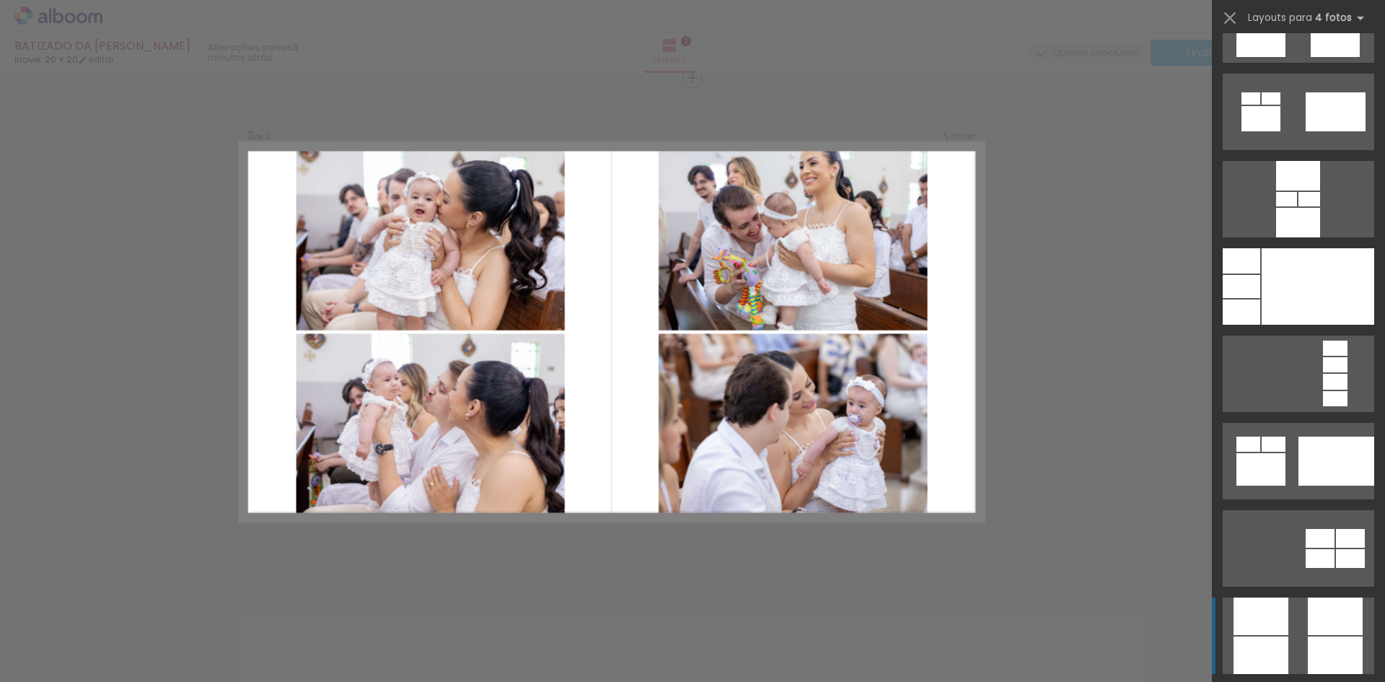
click at [1308, 612] on div at bounding box center [1335, 616] width 55 height 38
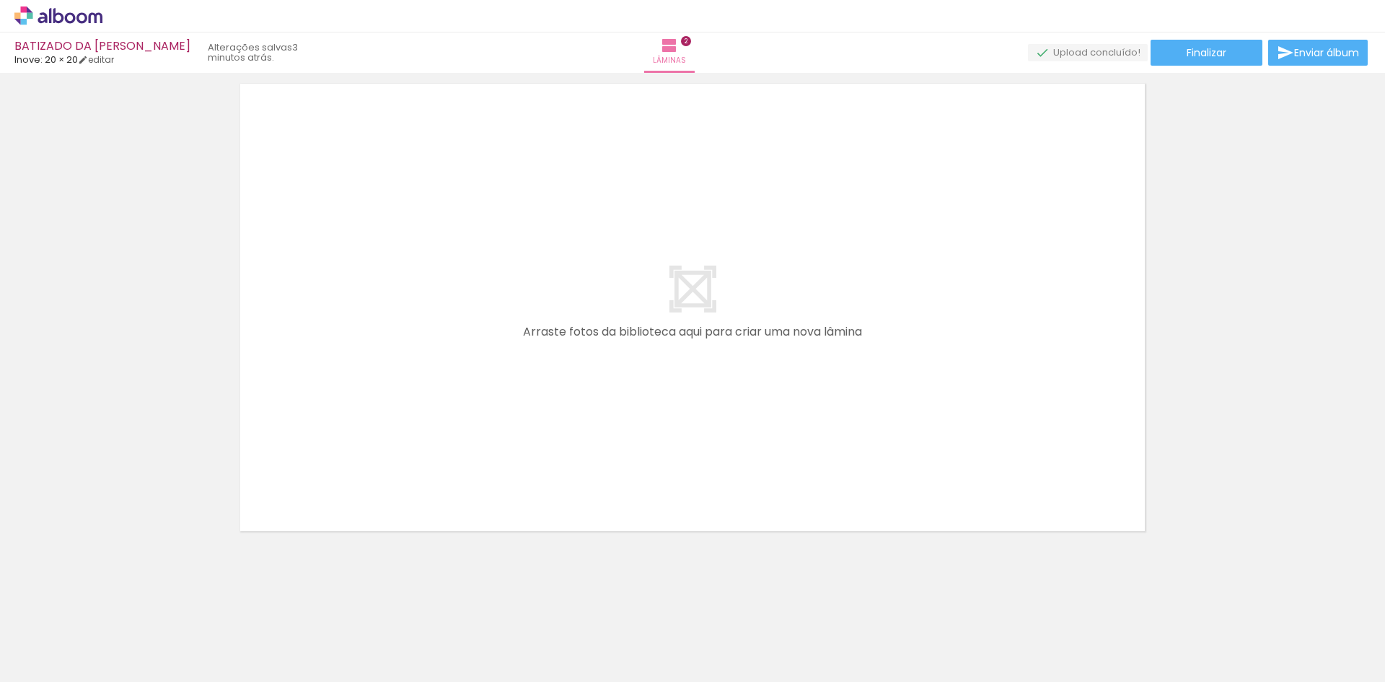
scroll to position [1061, 0]
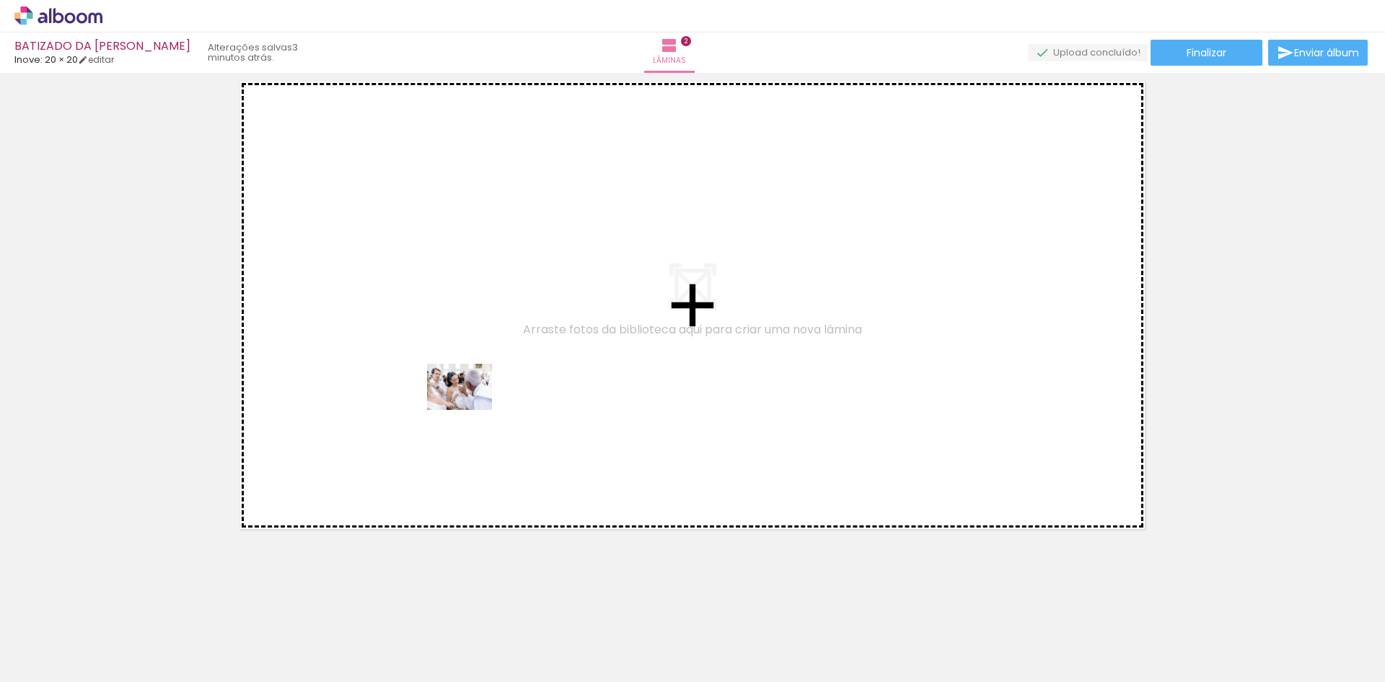
drag, startPoint x: 547, startPoint y: 636, endPoint x: 470, endPoint y: 407, distance: 241.8
click at [470, 407] on quentale-workspace at bounding box center [692, 341] width 1385 height 682
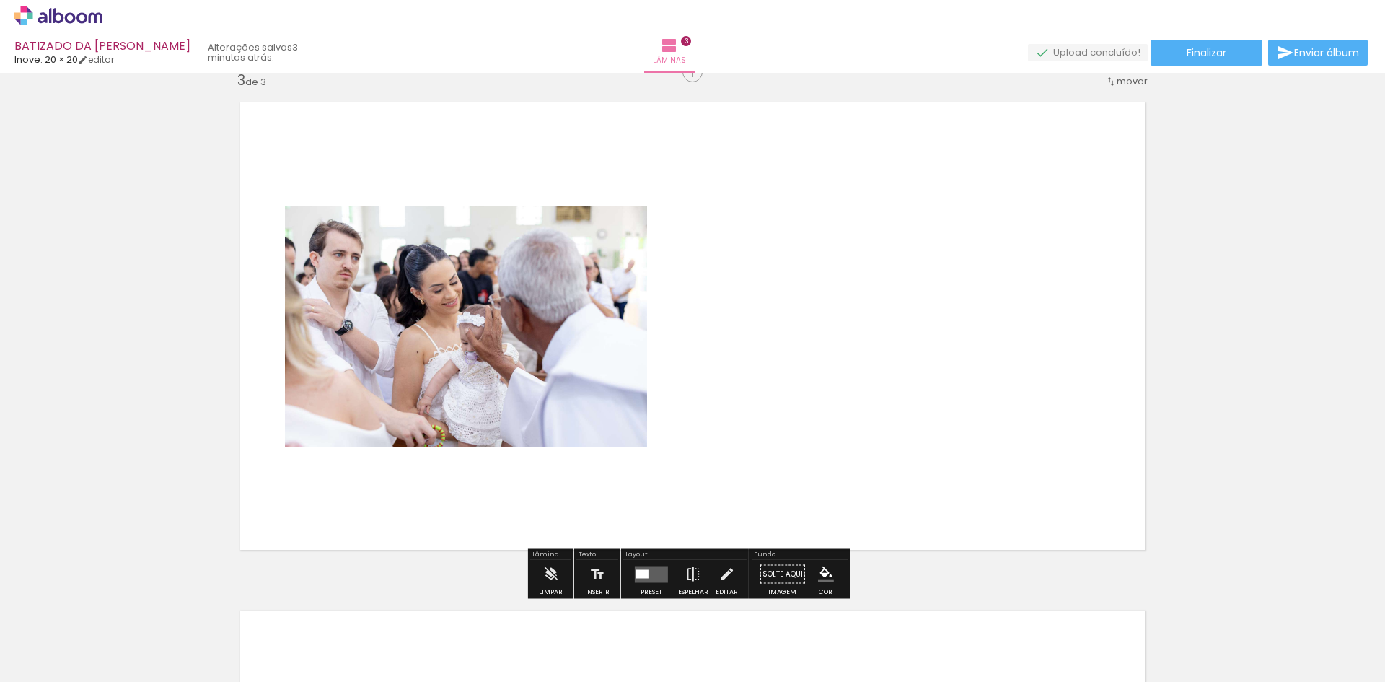
scroll to position [1034, 0]
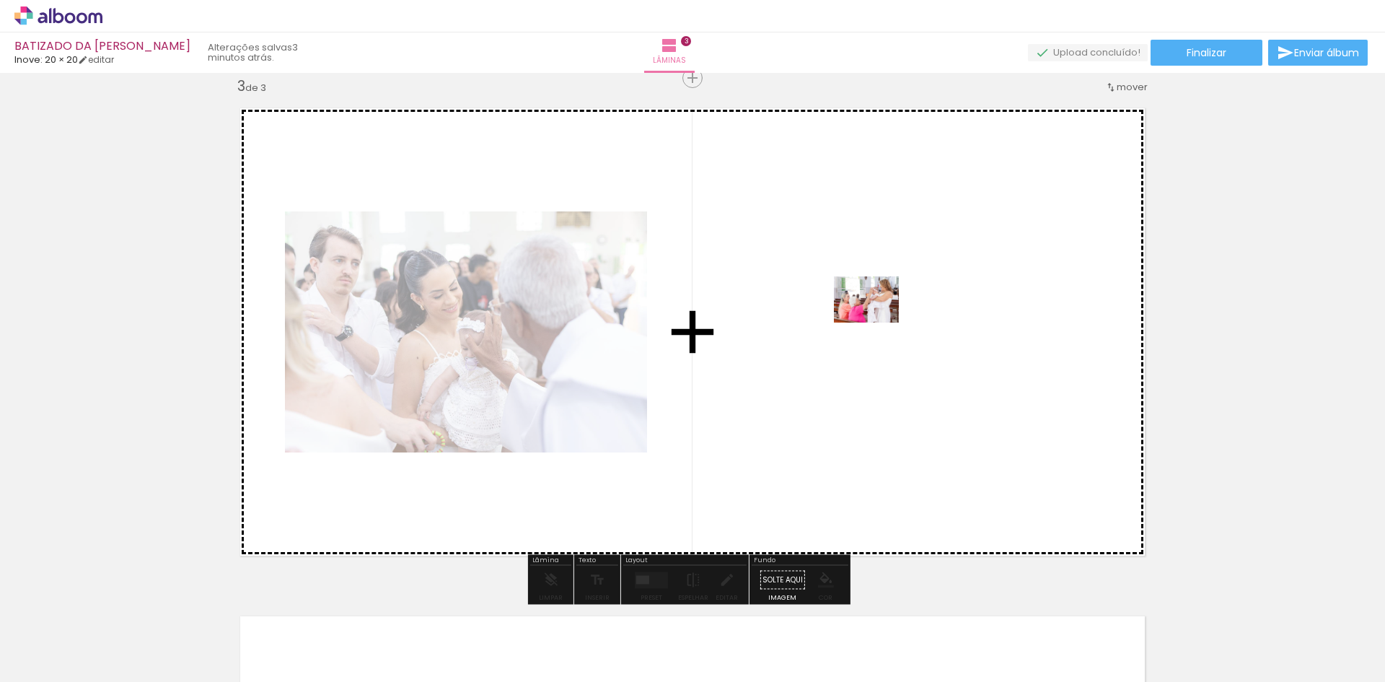
drag, startPoint x: 868, startPoint y: 648, endPoint x: 877, endPoint y: 320, distance: 328.3
click at [877, 320] on quentale-workspace at bounding box center [692, 341] width 1385 height 682
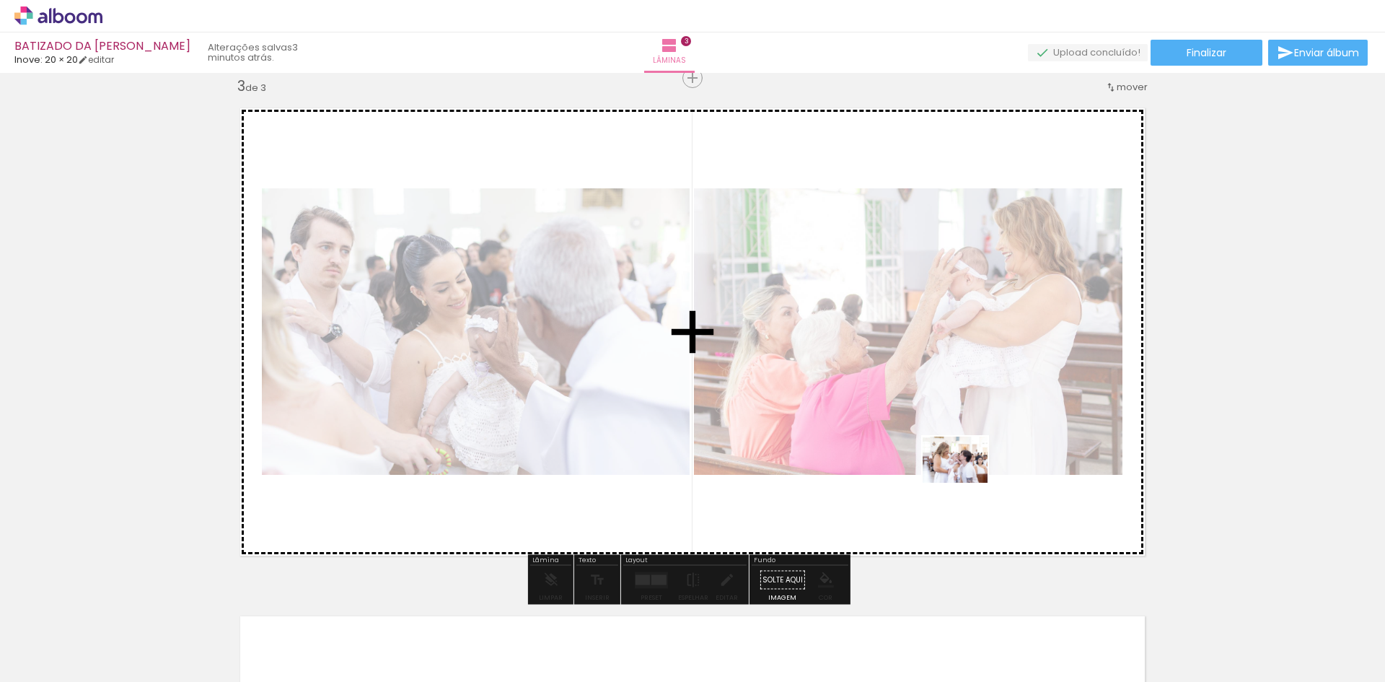
drag, startPoint x: 966, startPoint y: 629, endPoint x: 966, endPoint y: 478, distance: 150.7
click at [966, 478] on quentale-workspace at bounding box center [692, 341] width 1385 height 682
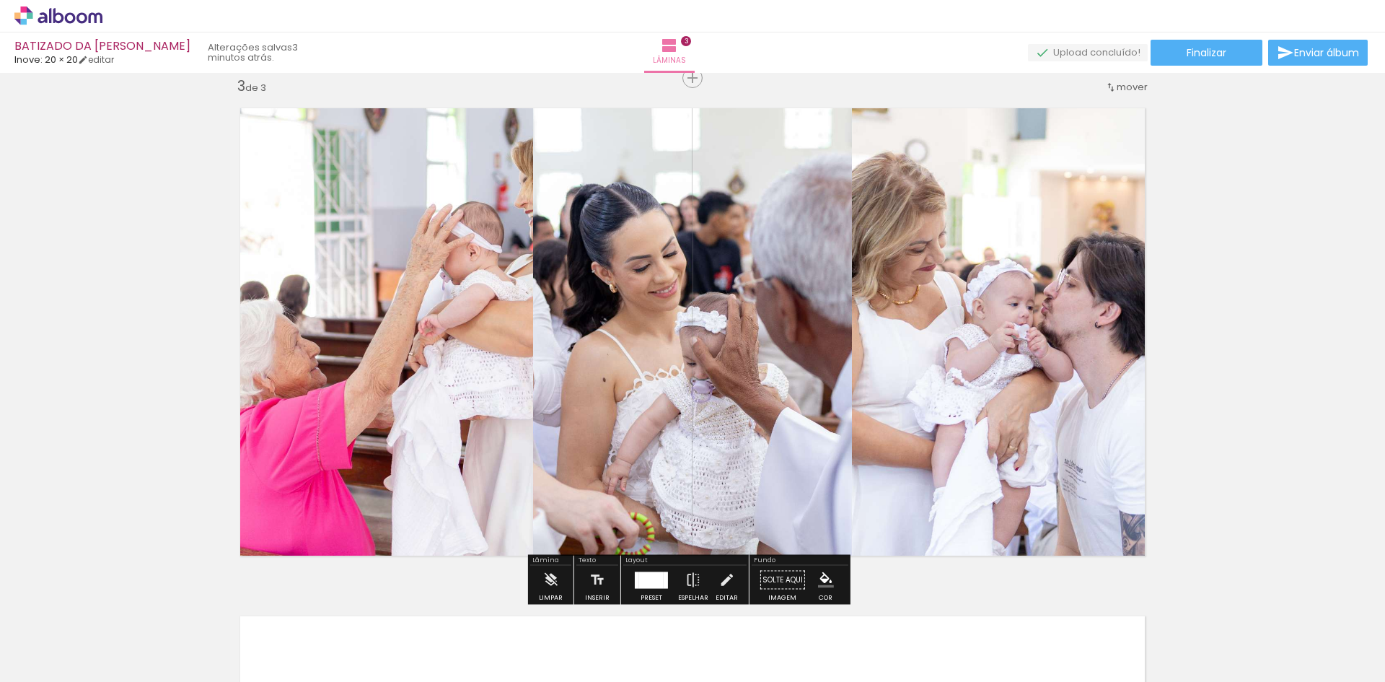
click at [643, 579] on div at bounding box center [651, 579] width 25 height 17
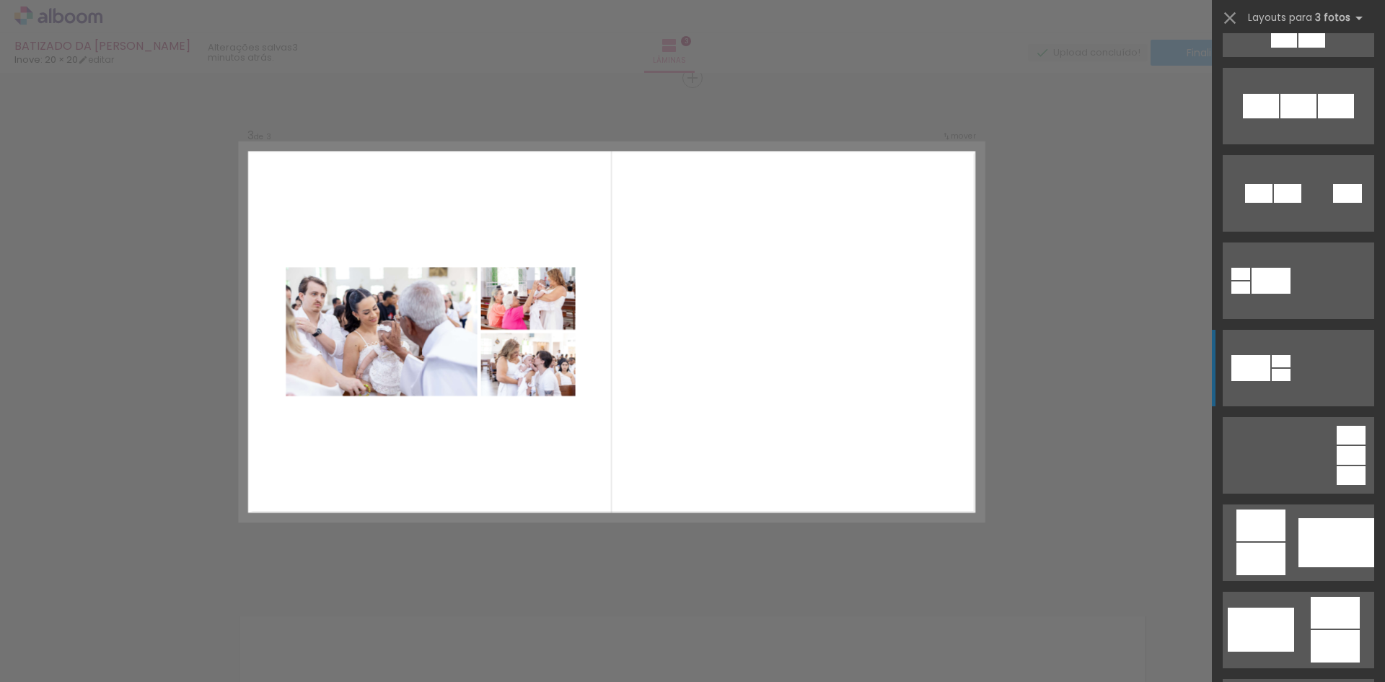
scroll to position [288, 0]
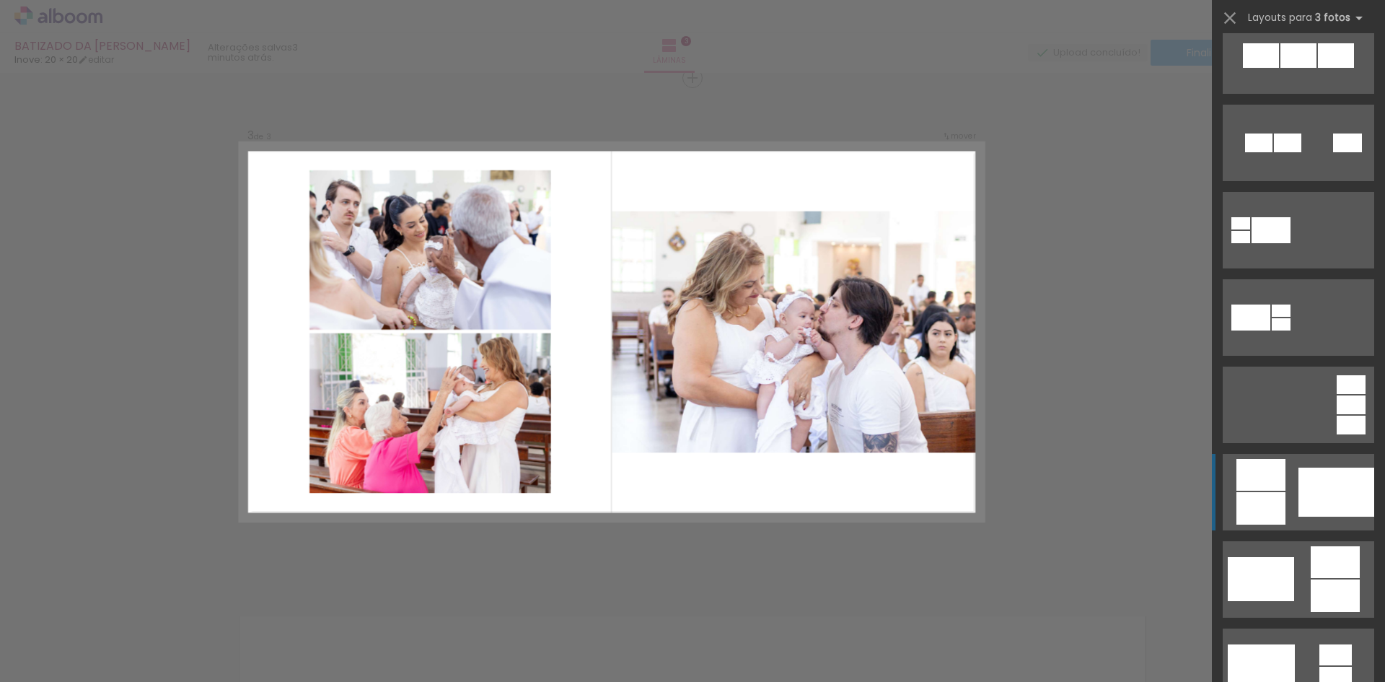
click at [1267, 495] on div at bounding box center [1260, 508] width 49 height 32
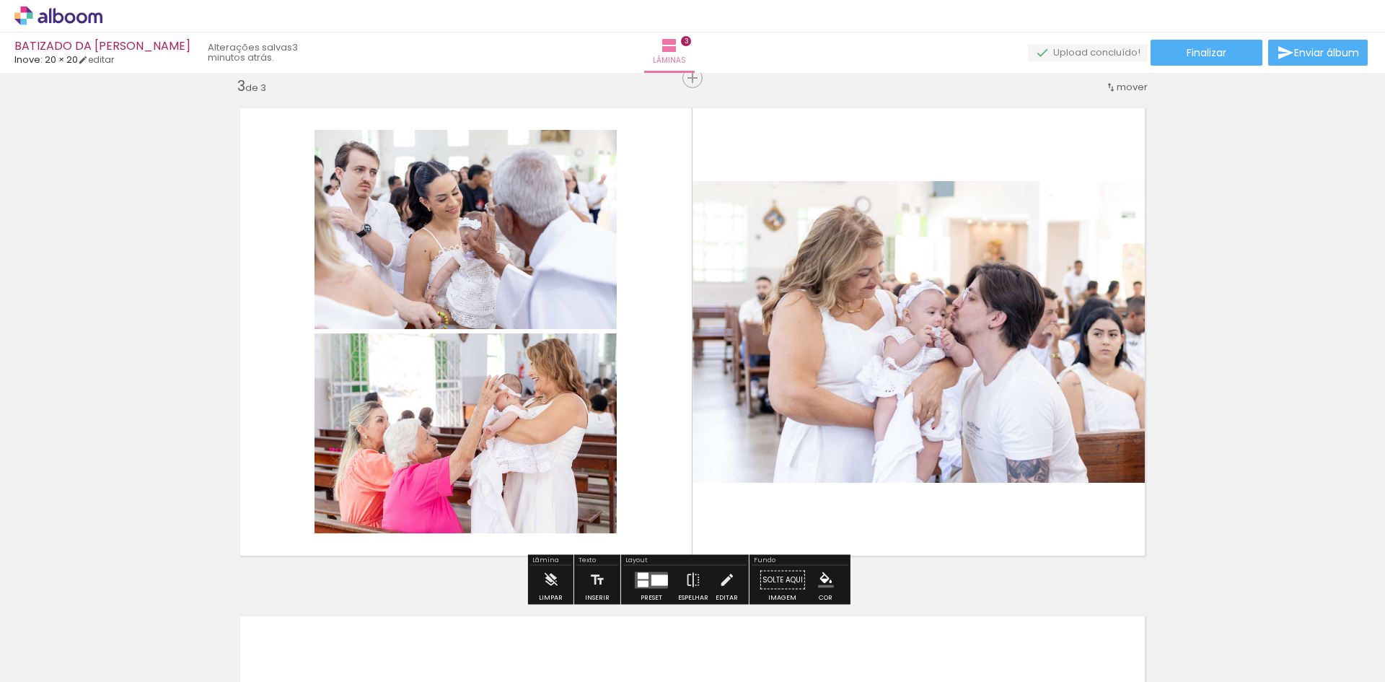
click at [477, 240] on quentale-photo at bounding box center [465, 229] width 302 height 199
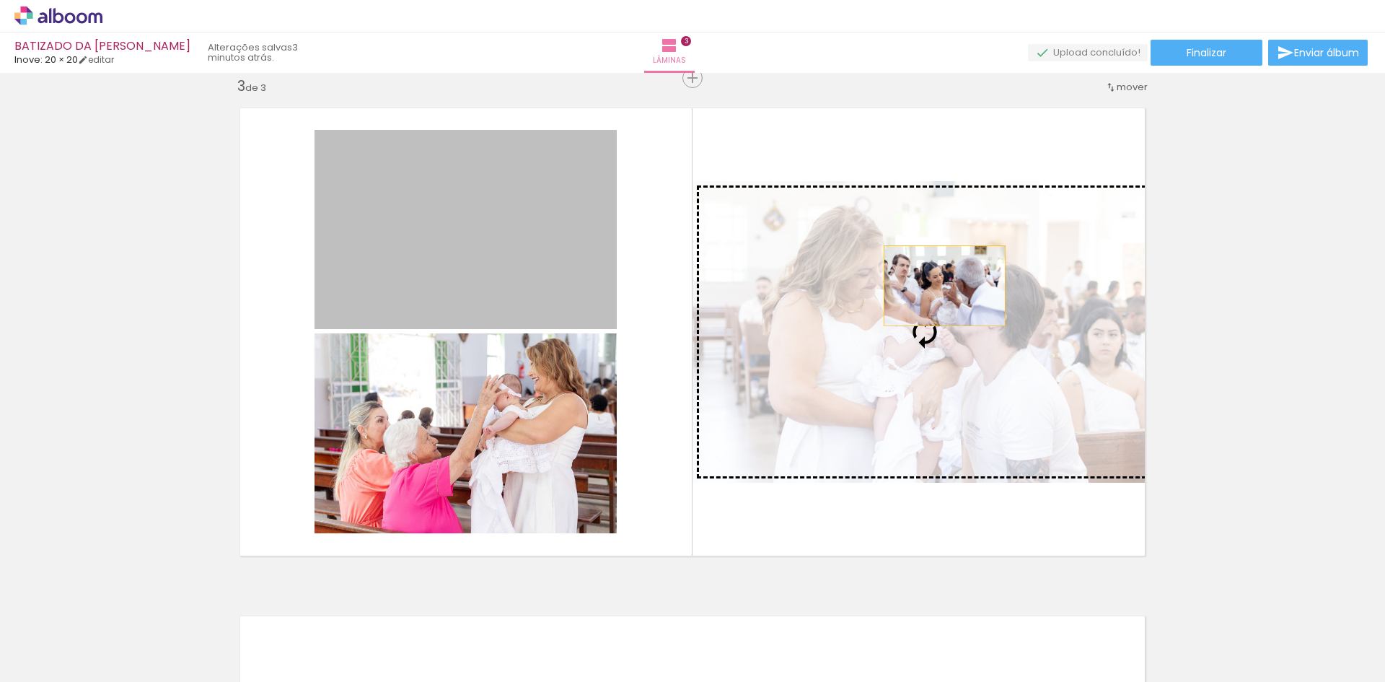
drag, startPoint x: 477, startPoint y: 240, endPoint x: 939, endPoint y: 286, distance: 463.8
click at [0, 0] on slot at bounding box center [0, 0] width 0 height 0
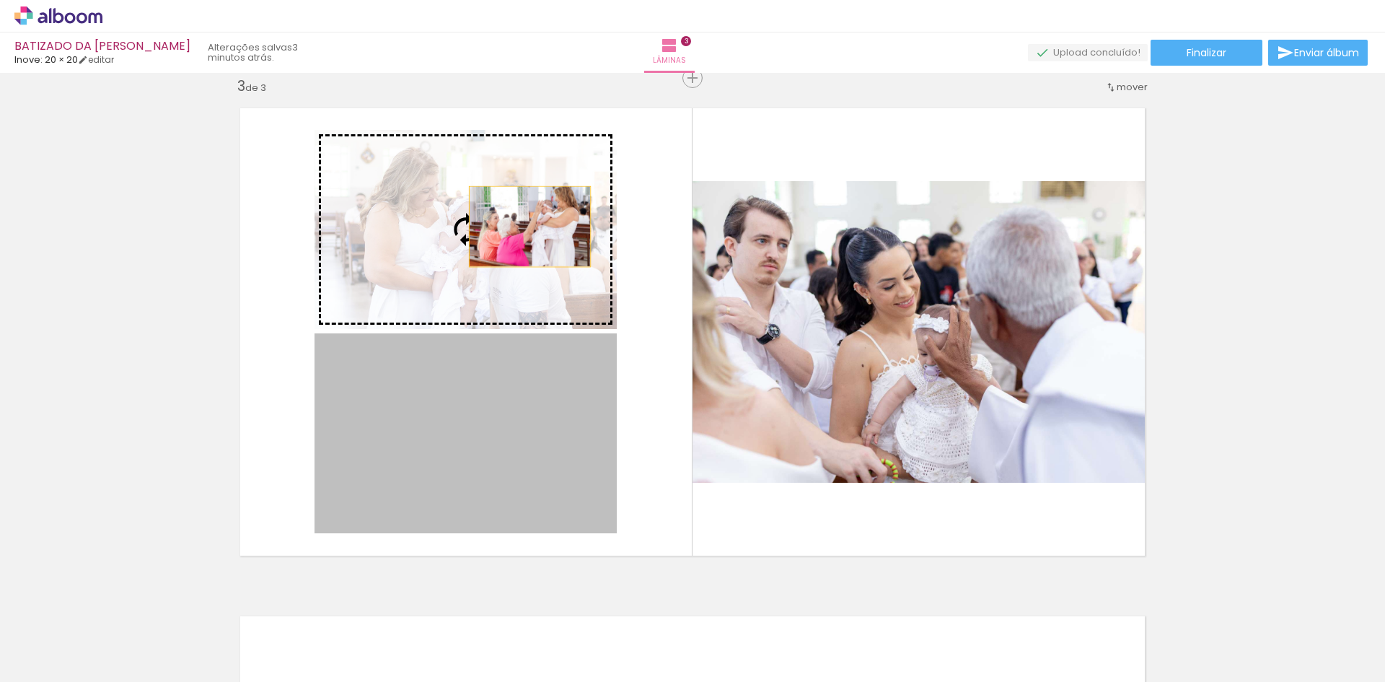
drag, startPoint x: 531, startPoint y: 421, endPoint x: 524, endPoint y: 226, distance: 194.8
click at [0, 0] on slot at bounding box center [0, 0] width 0 height 0
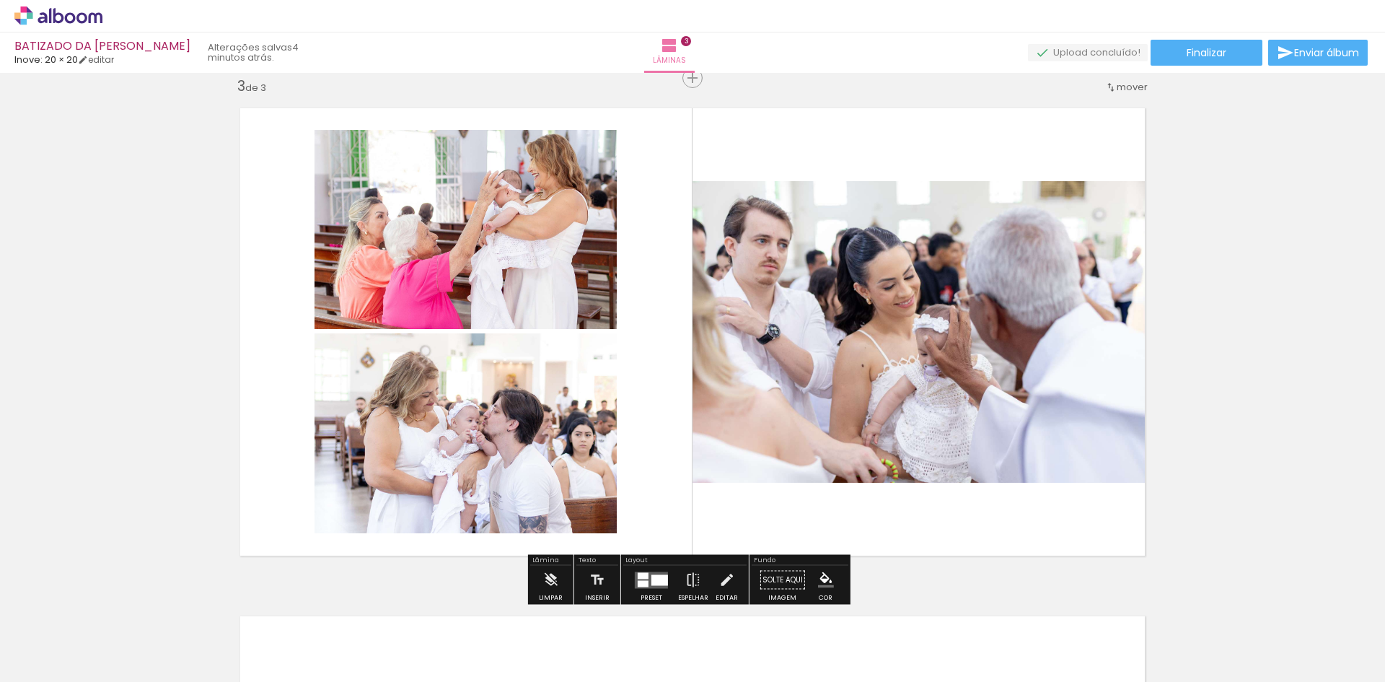
click at [1254, 389] on div "Inserir lâmina 1 de 3 Inserir lâmina 2 de 3 Inserir lâmina 3 de 3" at bounding box center [692, 60] width 1385 height 2032
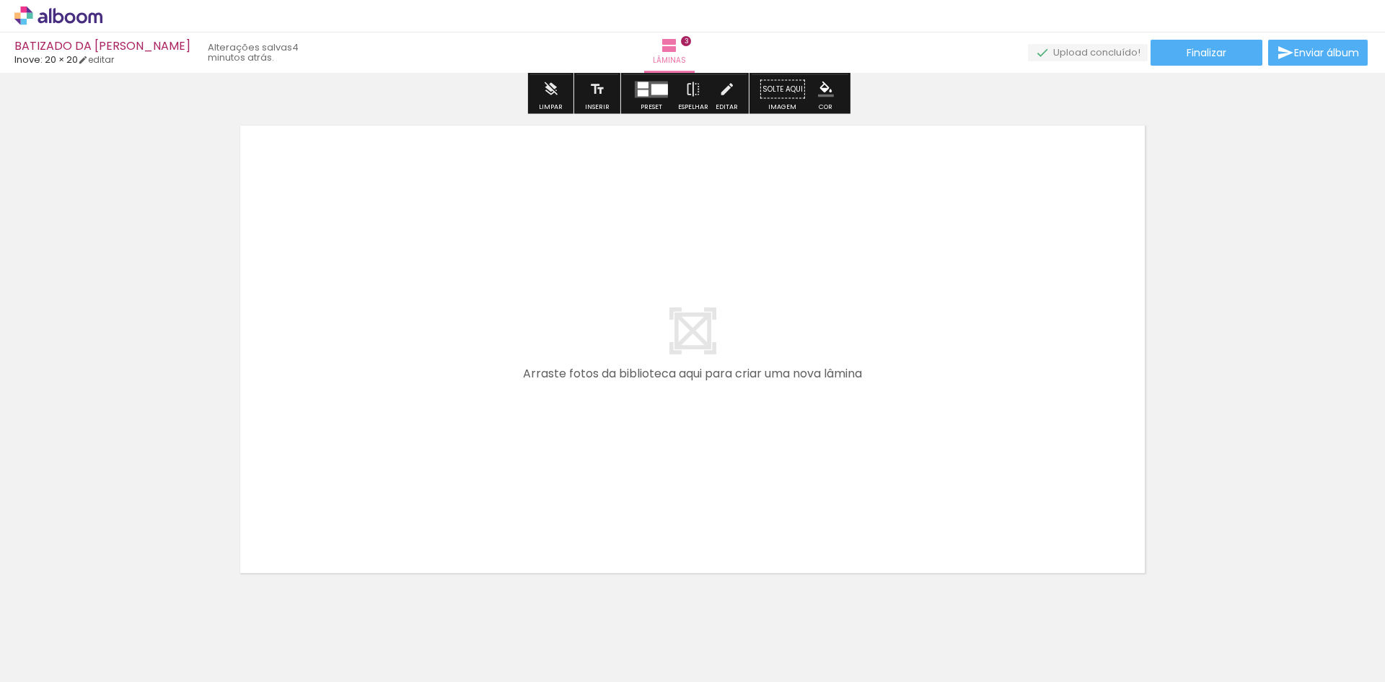
scroll to position [1539, 0]
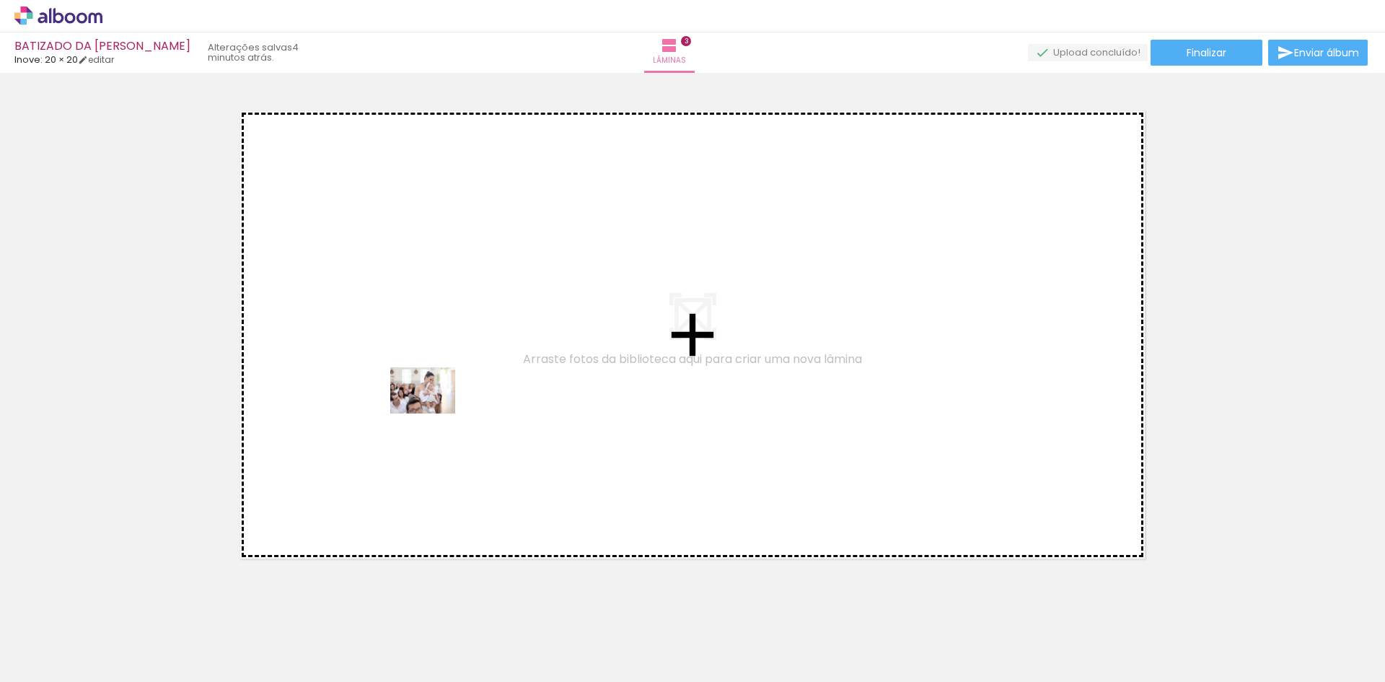
drag, startPoint x: 713, startPoint y: 637, endPoint x: 433, endPoint y: 410, distance: 360.0
click at [433, 410] on quentale-workspace at bounding box center [692, 341] width 1385 height 682
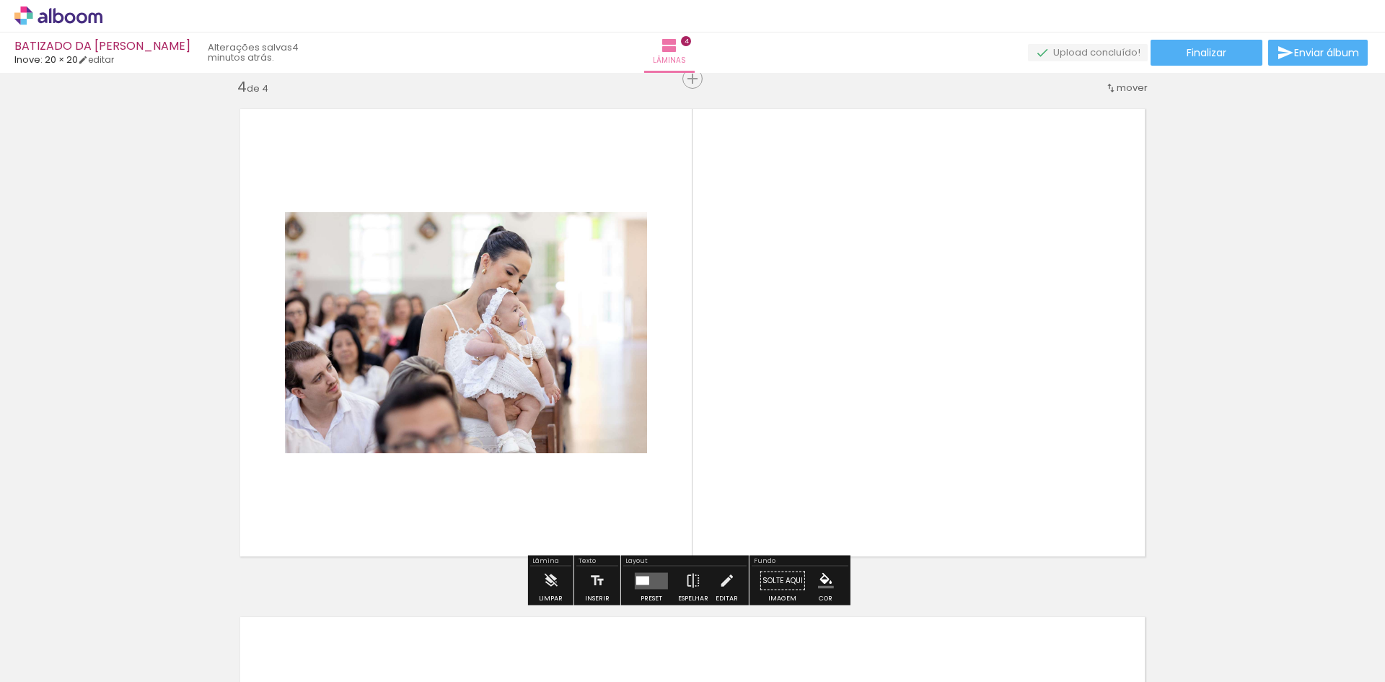
scroll to position [1542, 0]
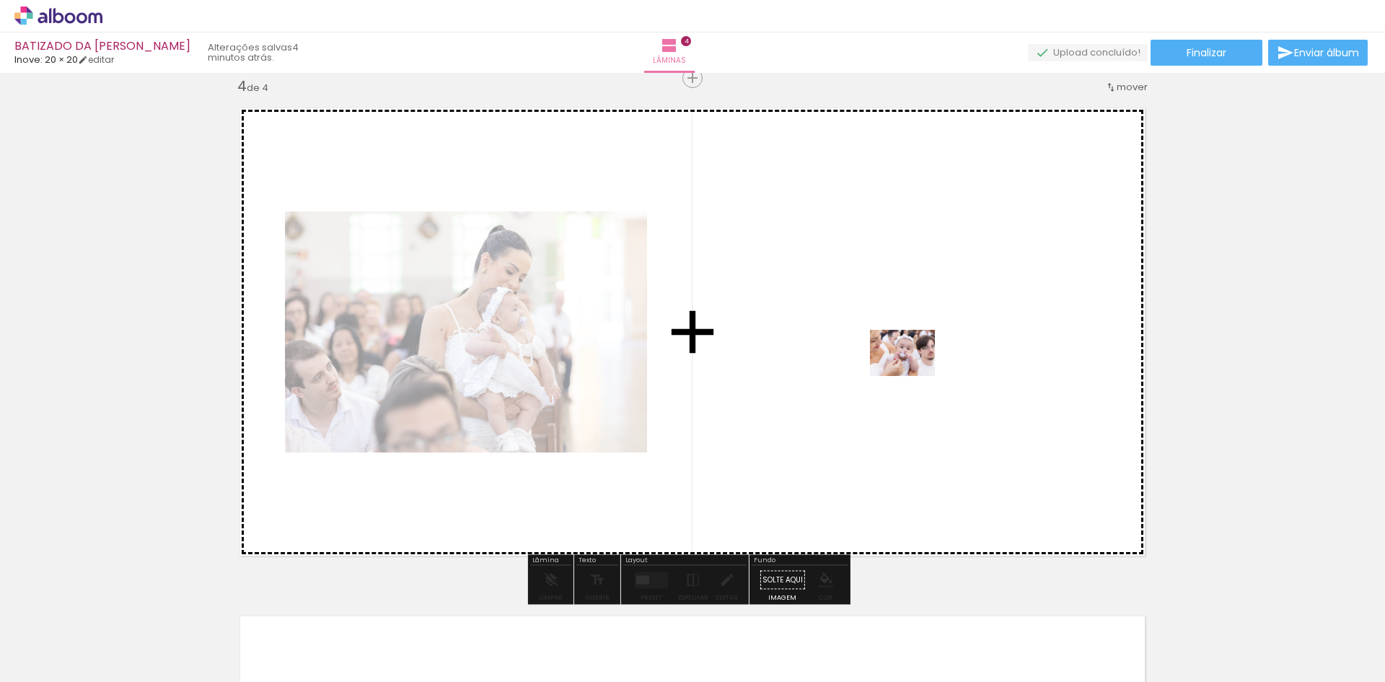
drag, startPoint x: 1031, startPoint y: 640, endPoint x: 913, endPoint y: 373, distance: 291.6
click at [913, 373] on quentale-workspace at bounding box center [692, 341] width 1385 height 682
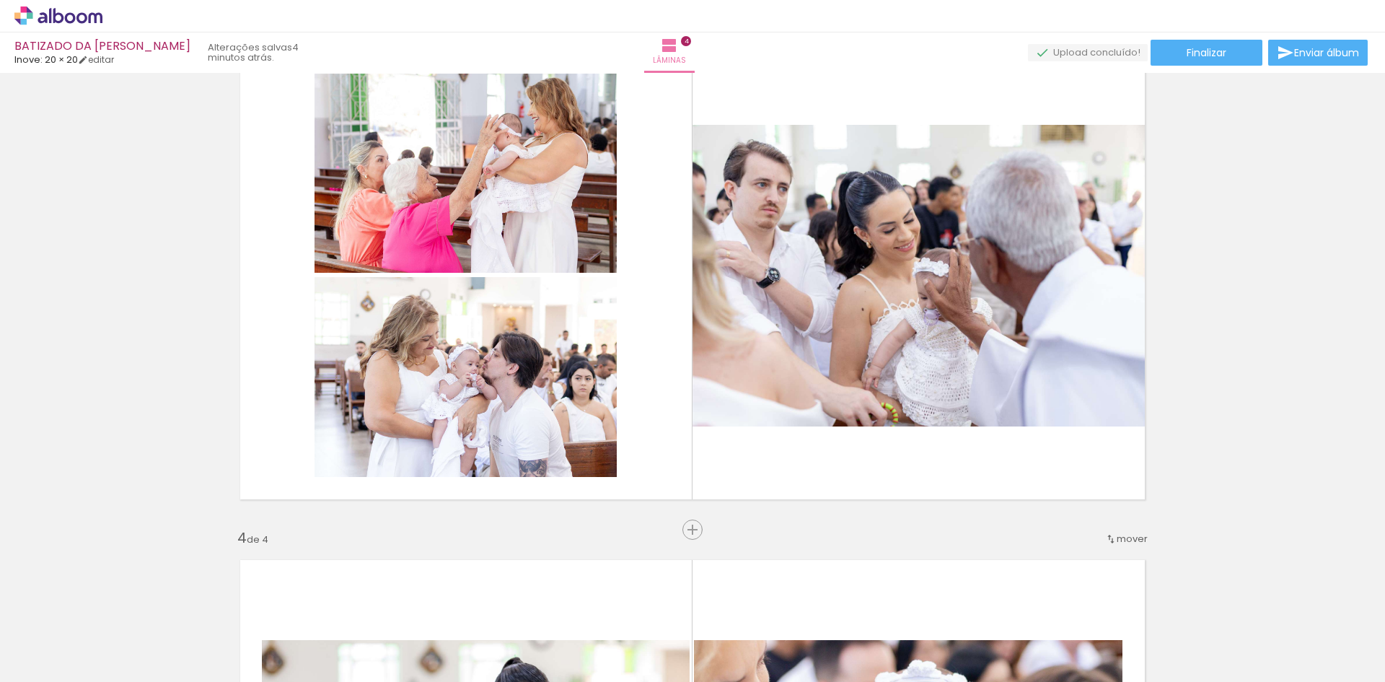
scroll to position [1037, 0]
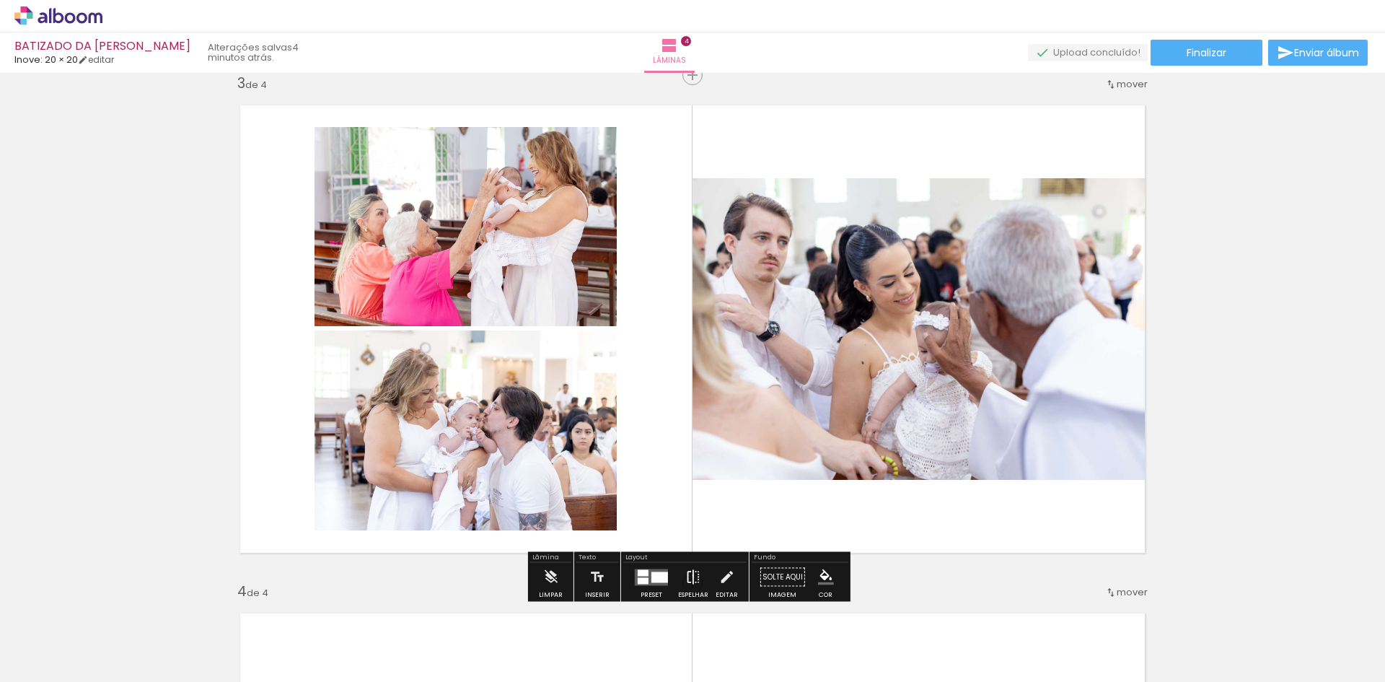
click at [690, 575] on iron-icon at bounding box center [693, 577] width 16 height 29
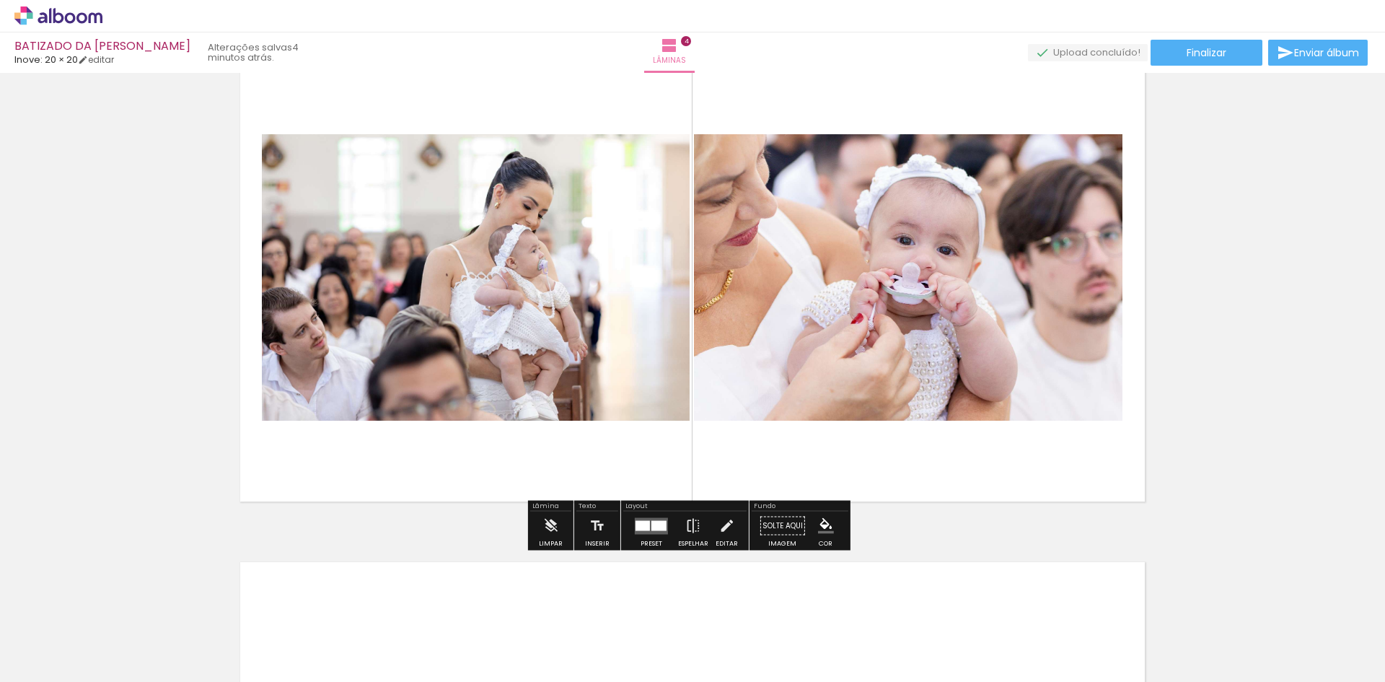
scroll to position [1614, 0]
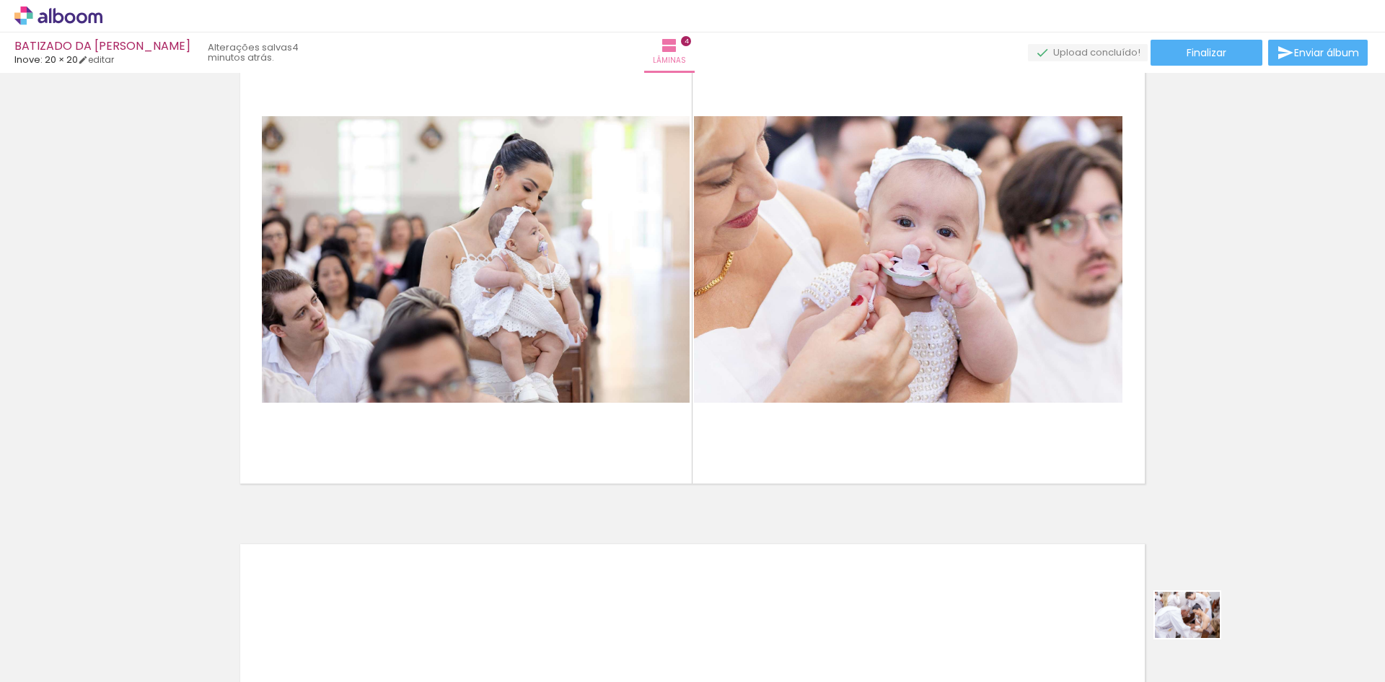
drag, startPoint x: 1205, startPoint y: 642, endPoint x: 1198, endPoint y: 635, distance: 10.2
click at [1198, 635] on div at bounding box center [1194, 632] width 71 height 51
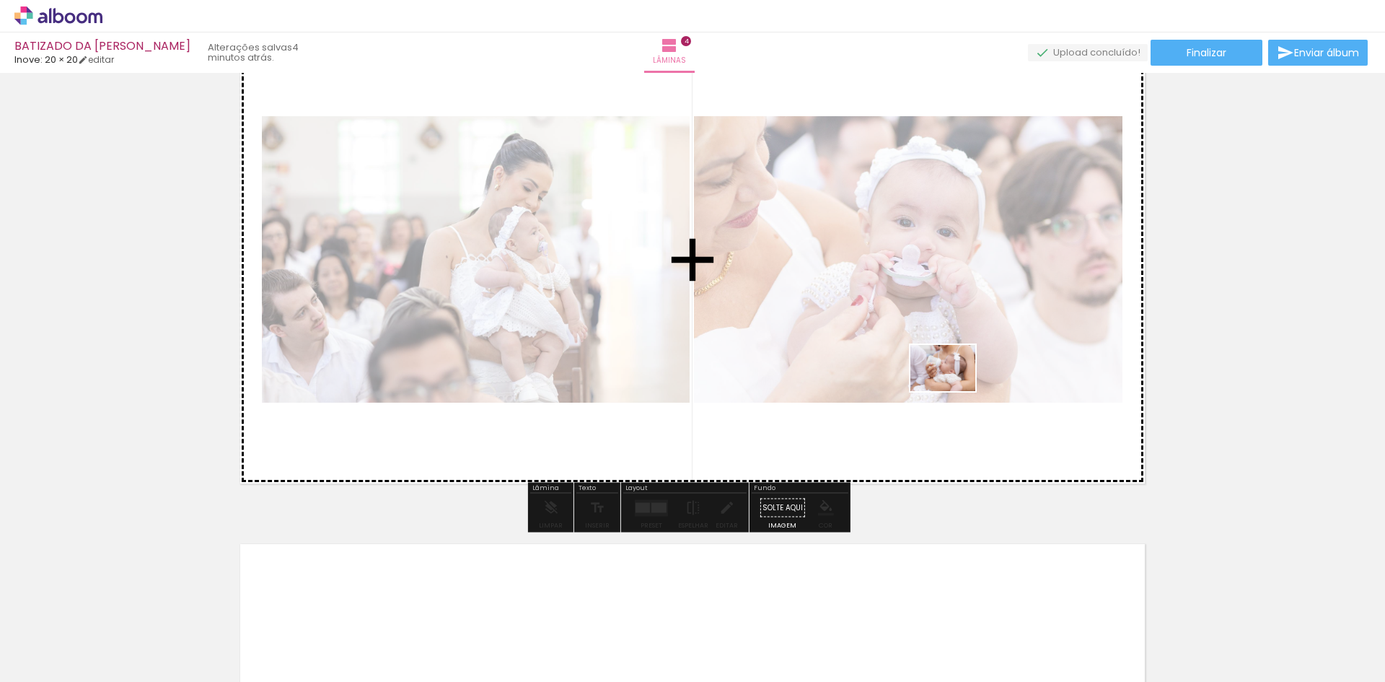
drag, startPoint x: 1285, startPoint y: 635, endPoint x: 938, endPoint y: 374, distance: 434.3
click at [938, 374] on quentale-workspace at bounding box center [692, 341] width 1385 height 682
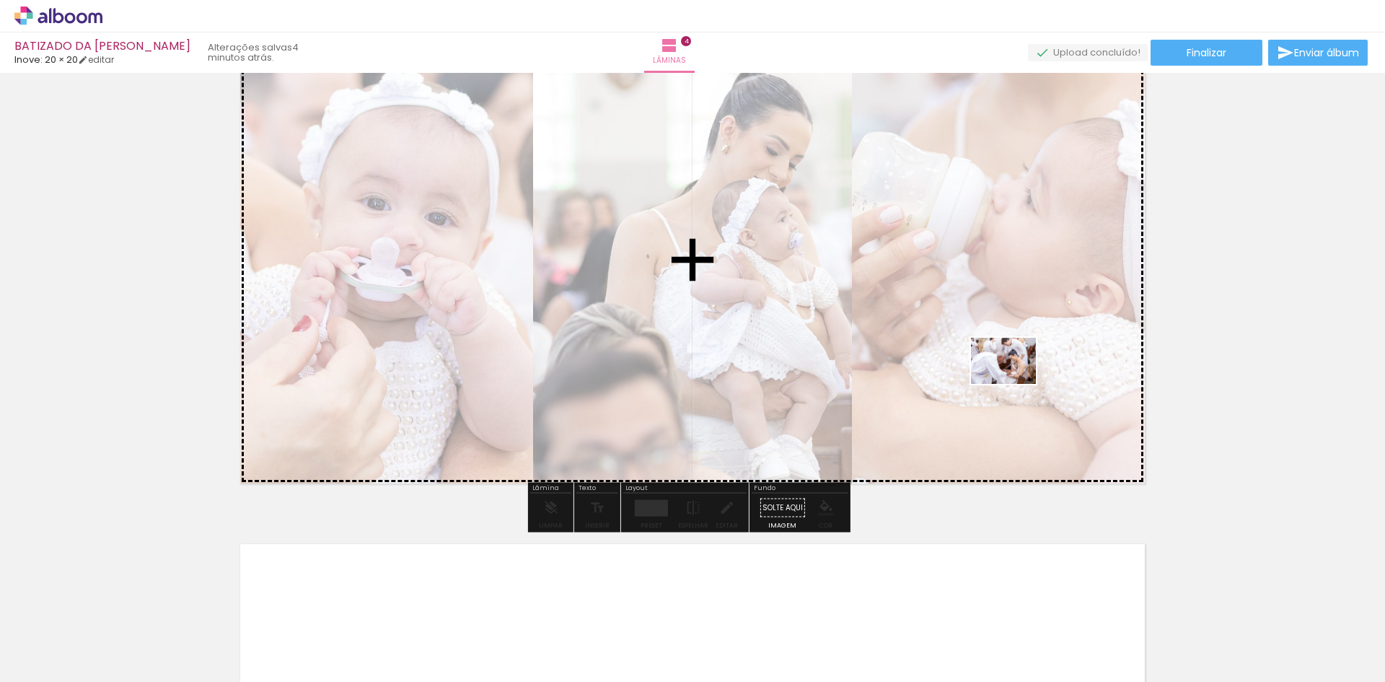
drag, startPoint x: 1198, startPoint y: 639, endPoint x: 1014, endPoint y: 381, distance: 317.0
click at [1014, 381] on quentale-workspace at bounding box center [692, 341] width 1385 height 682
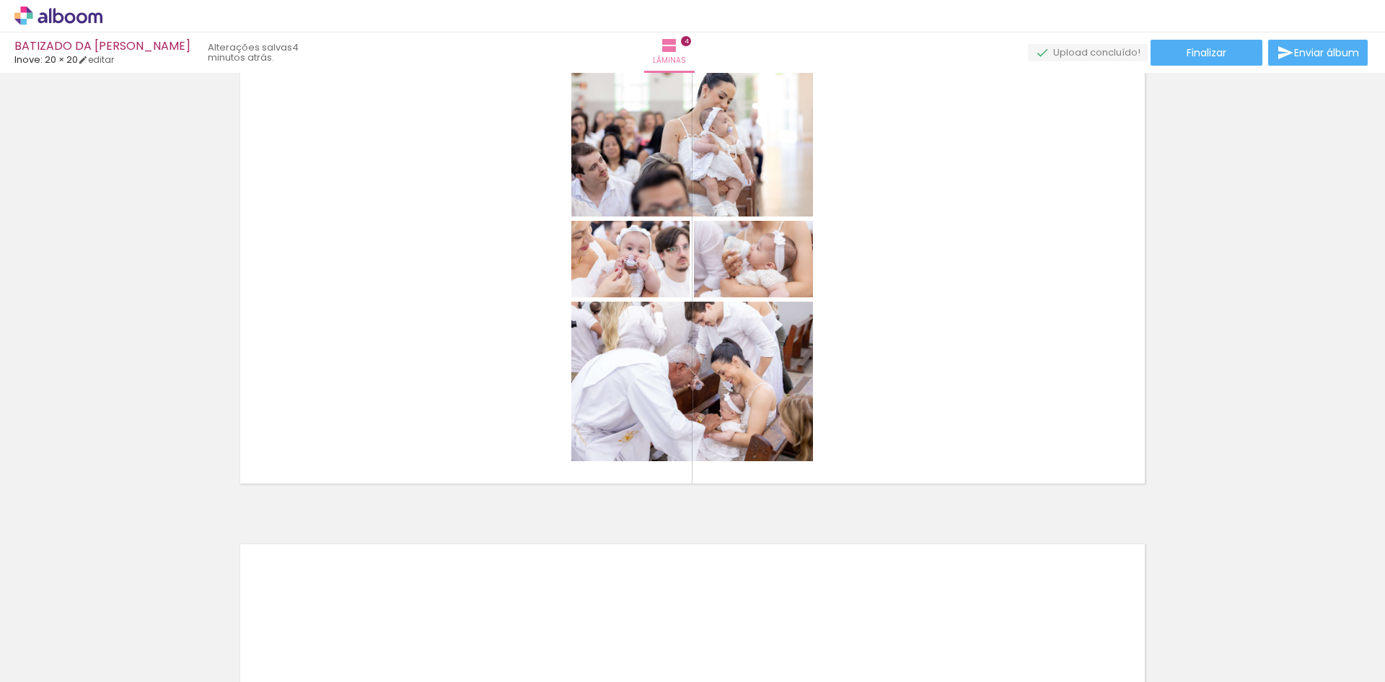
scroll to position [0, 172]
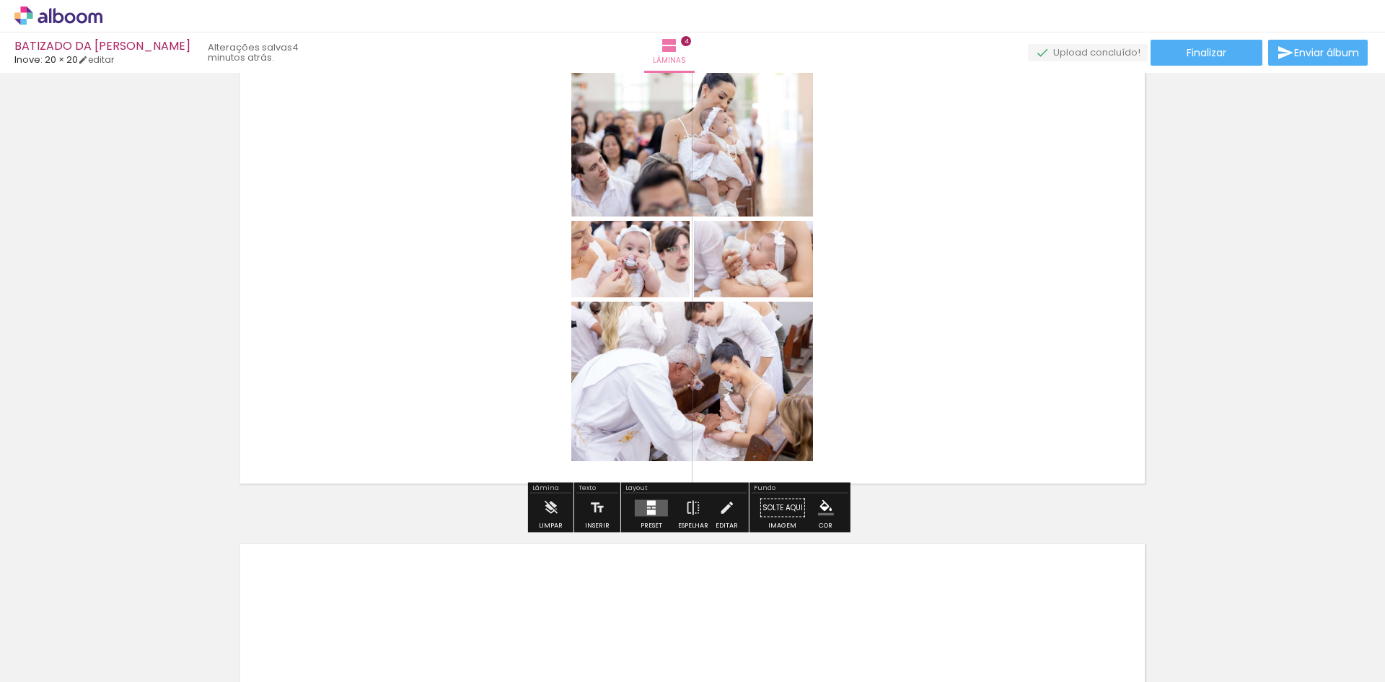
click at [651, 511] on div at bounding box center [651, 511] width 9 height 5
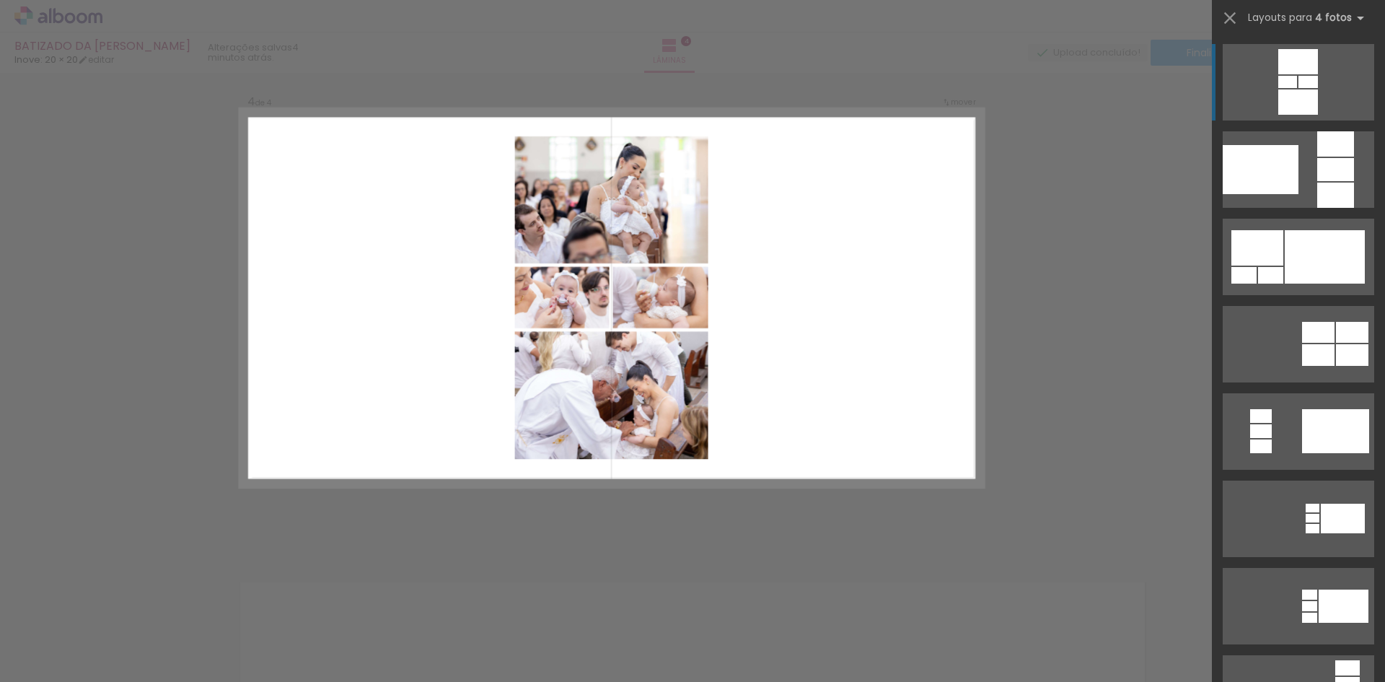
scroll to position [1542, 0]
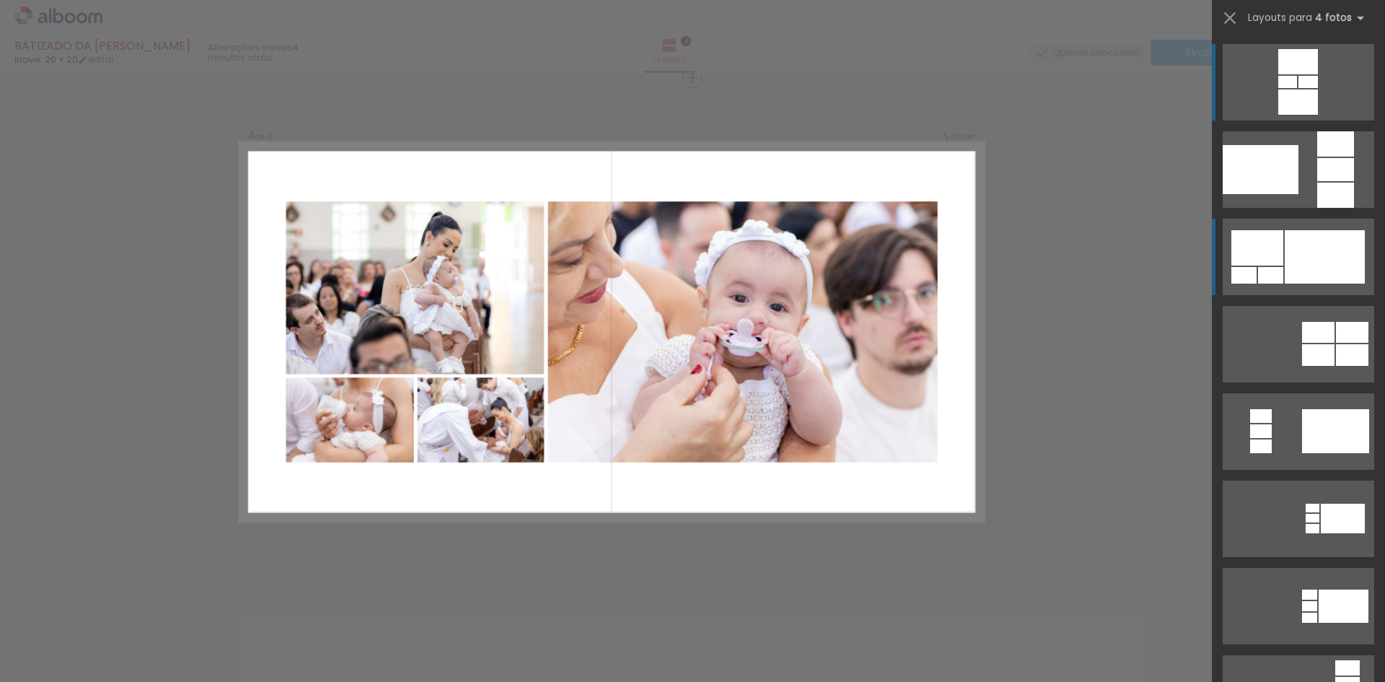
click at [1330, 265] on div at bounding box center [1325, 256] width 80 height 53
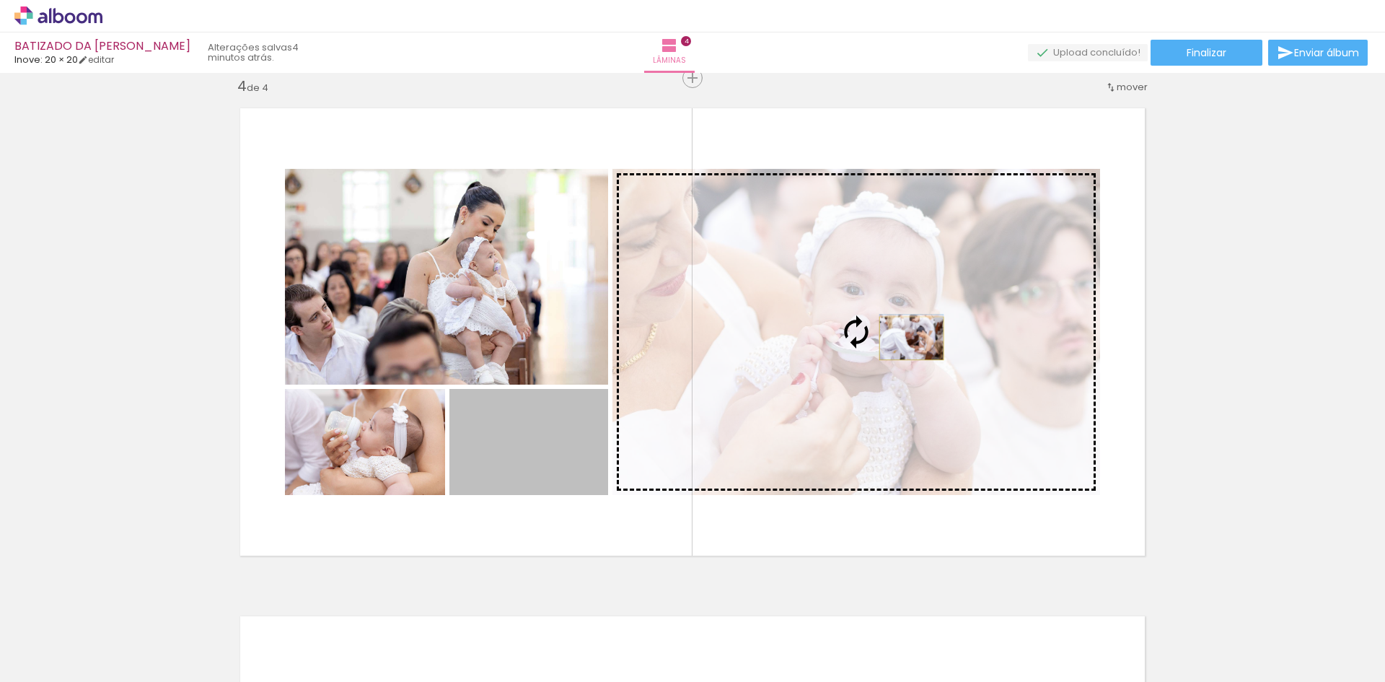
drag, startPoint x: 570, startPoint y: 444, endPoint x: 906, endPoint y: 338, distance: 352.4
click at [0, 0] on slot at bounding box center [0, 0] width 0 height 0
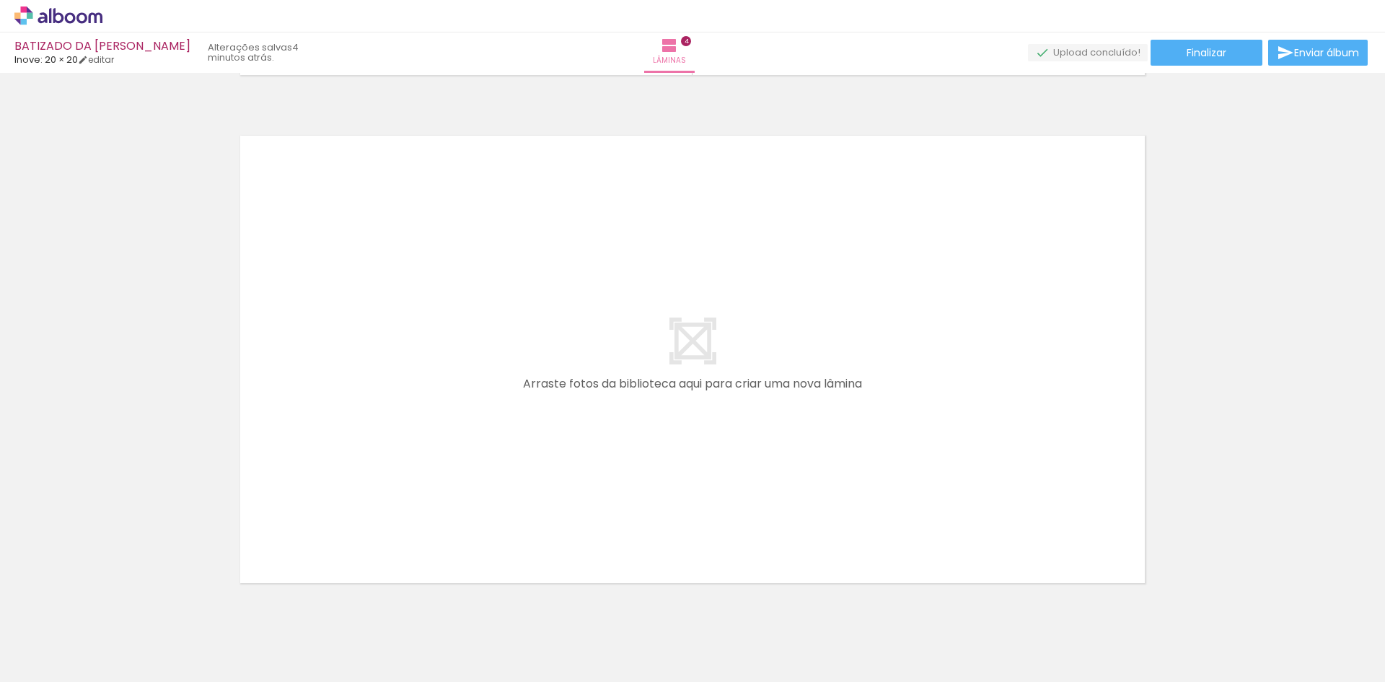
scroll to position [2047, 0]
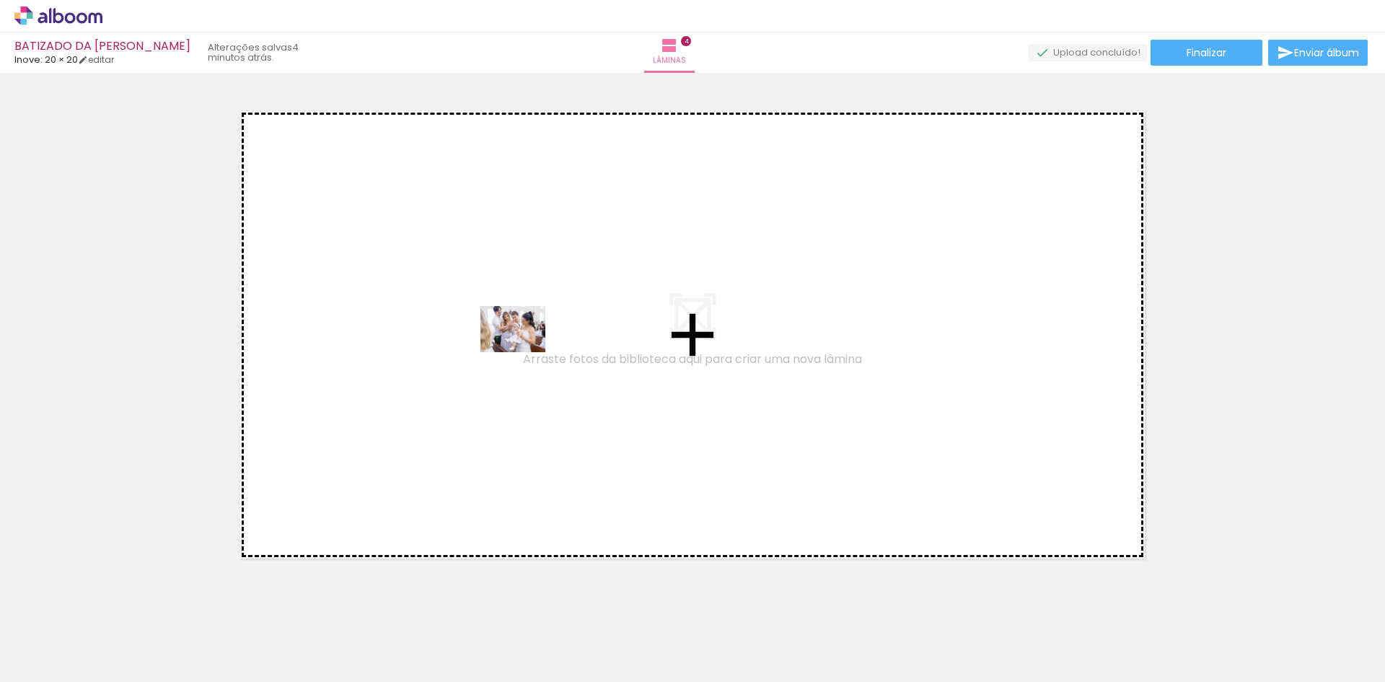
drag, startPoint x: 947, startPoint y: 640, endPoint x: 524, endPoint y: 349, distance: 513.5
click at [524, 349] on quentale-workspace at bounding box center [692, 341] width 1385 height 682
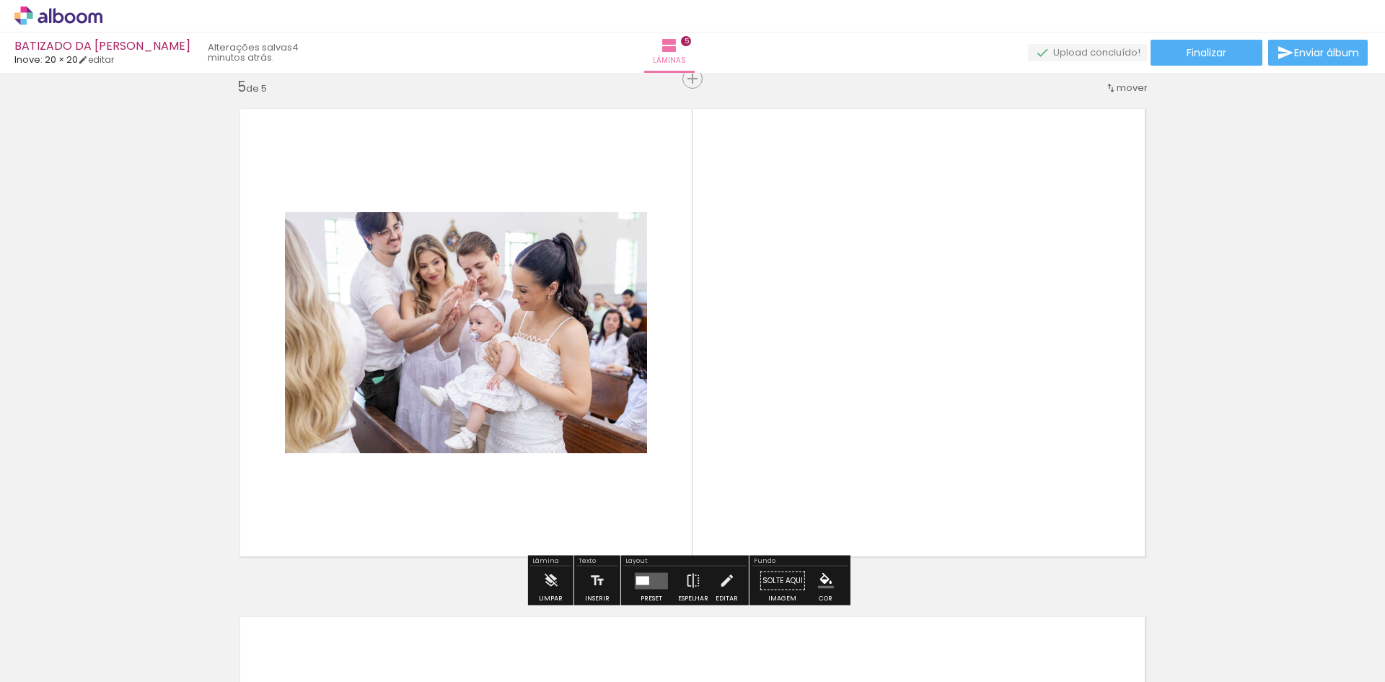
scroll to position [2050, 0]
click at [640, 574] on quentale-layouter at bounding box center [651, 579] width 33 height 17
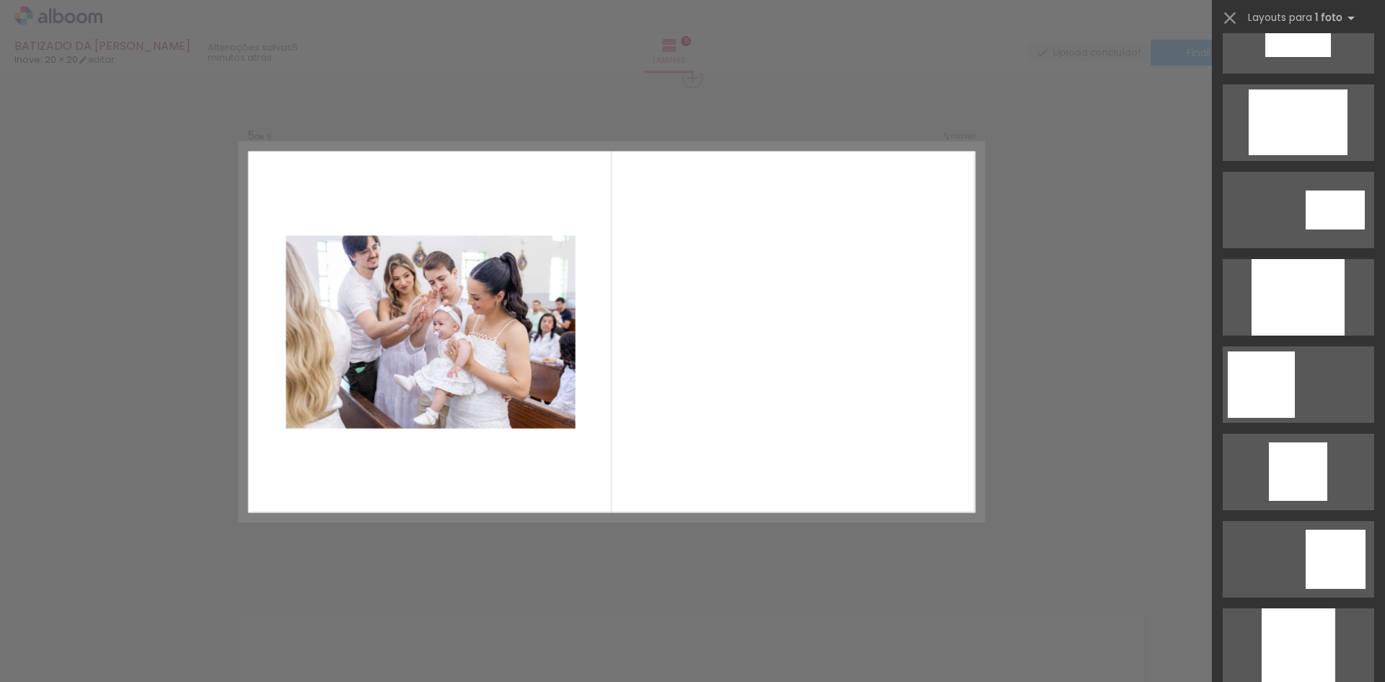
scroll to position [649, 0]
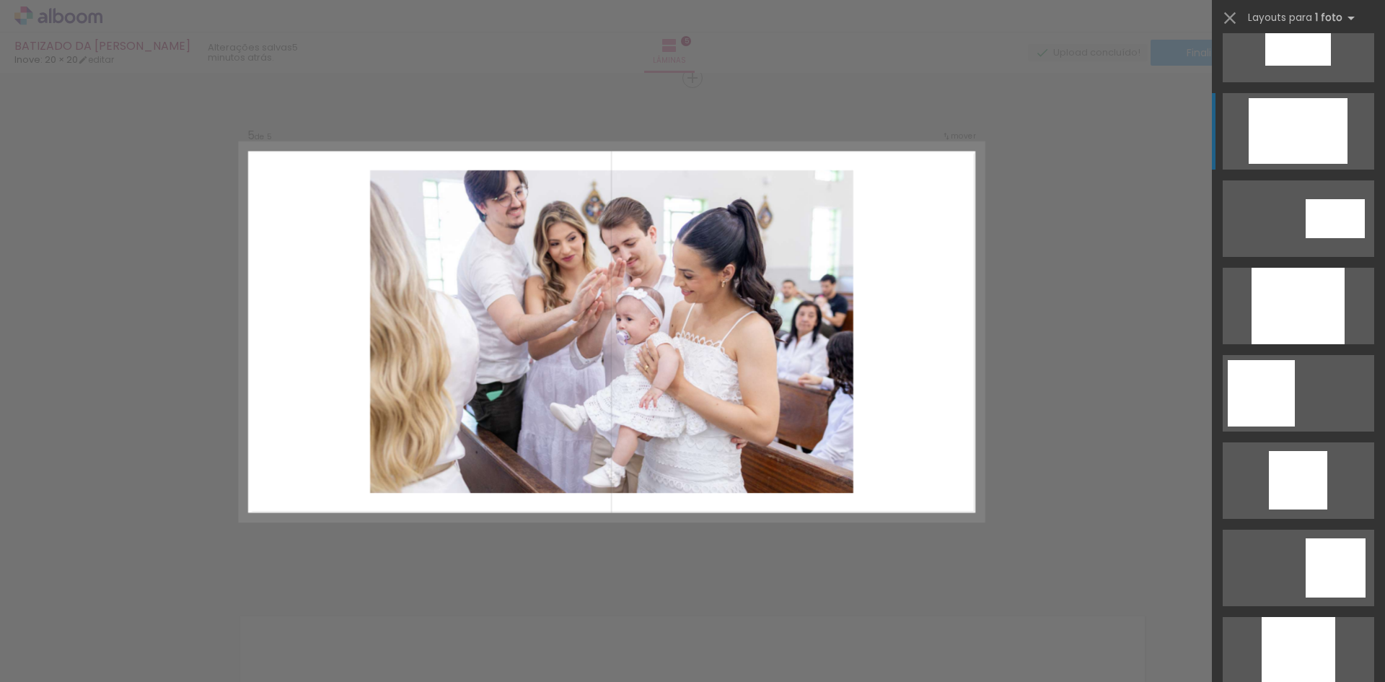
click at [1289, 134] on div at bounding box center [1297, 131] width 99 height 66
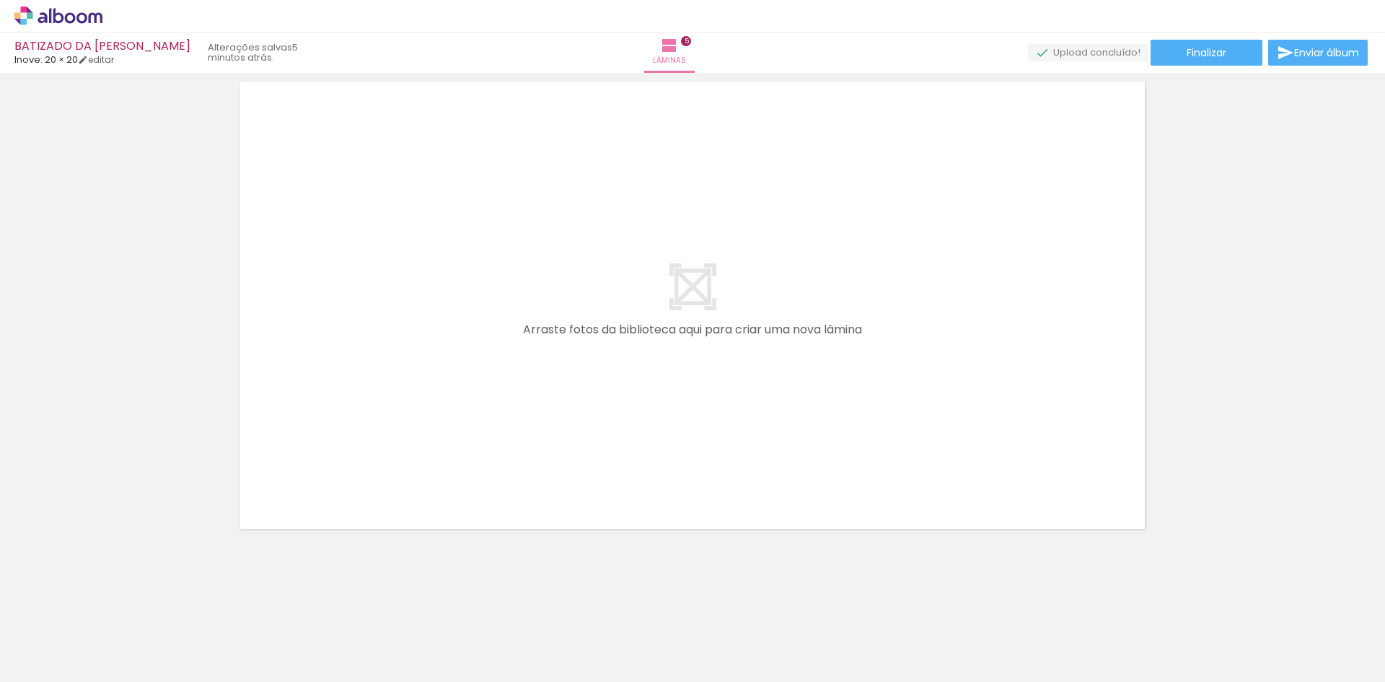
scroll to position [0, 439]
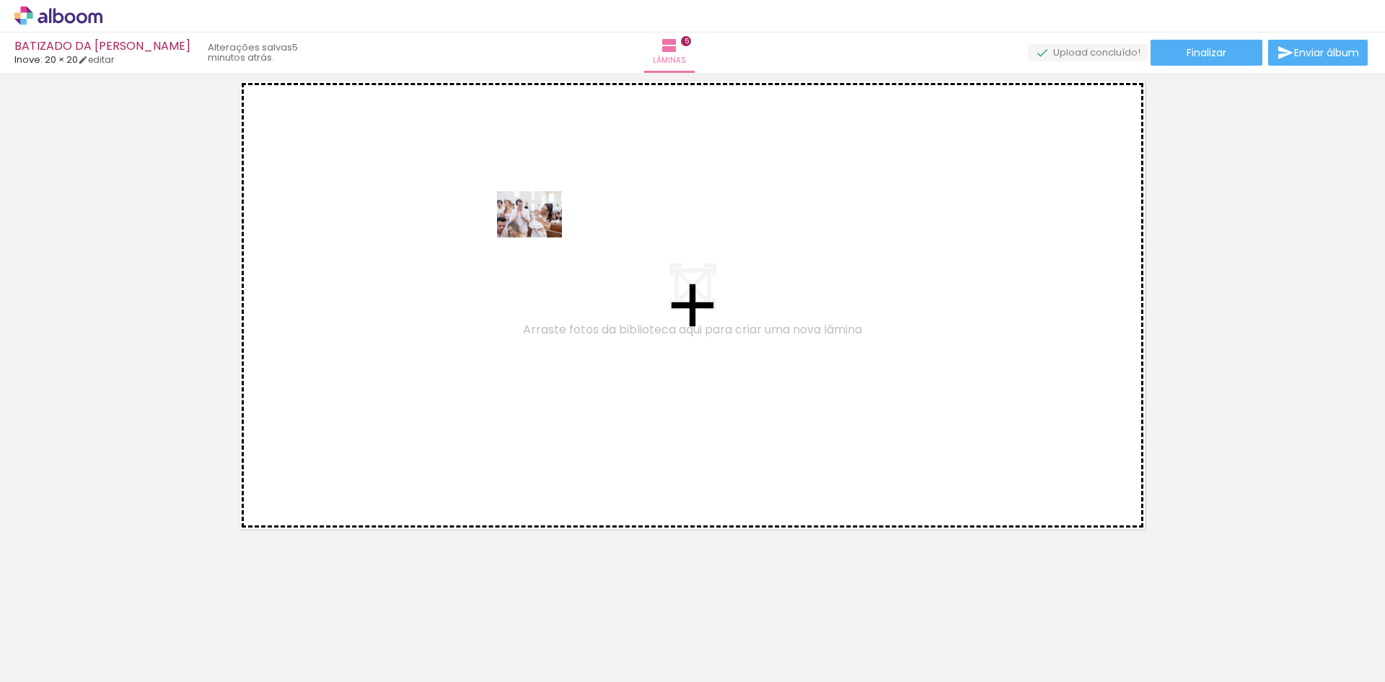
drag, startPoint x: 927, startPoint y: 644, endPoint x: 521, endPoint y: 226, distance: 582.5
click at [521, 226] on quentale-workspace at bounding box center [692, 341] width 1385 height 682
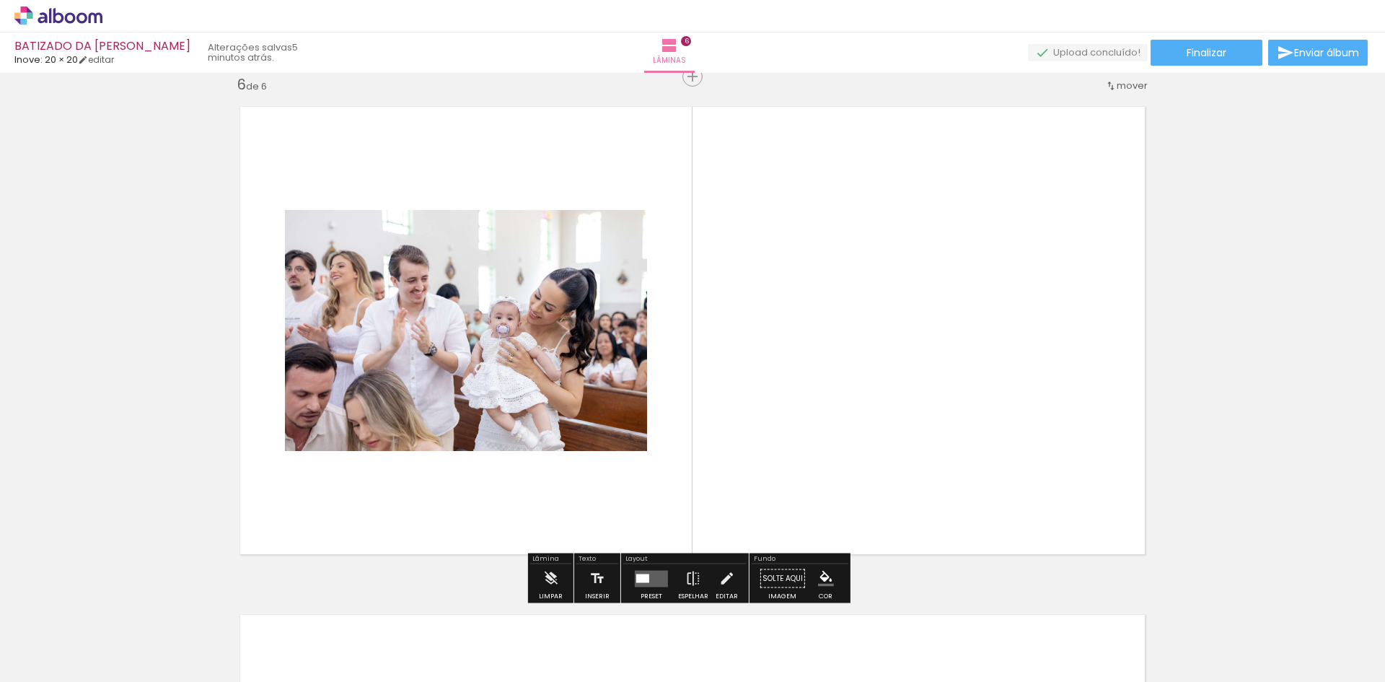
scroll to position [2558, 0]
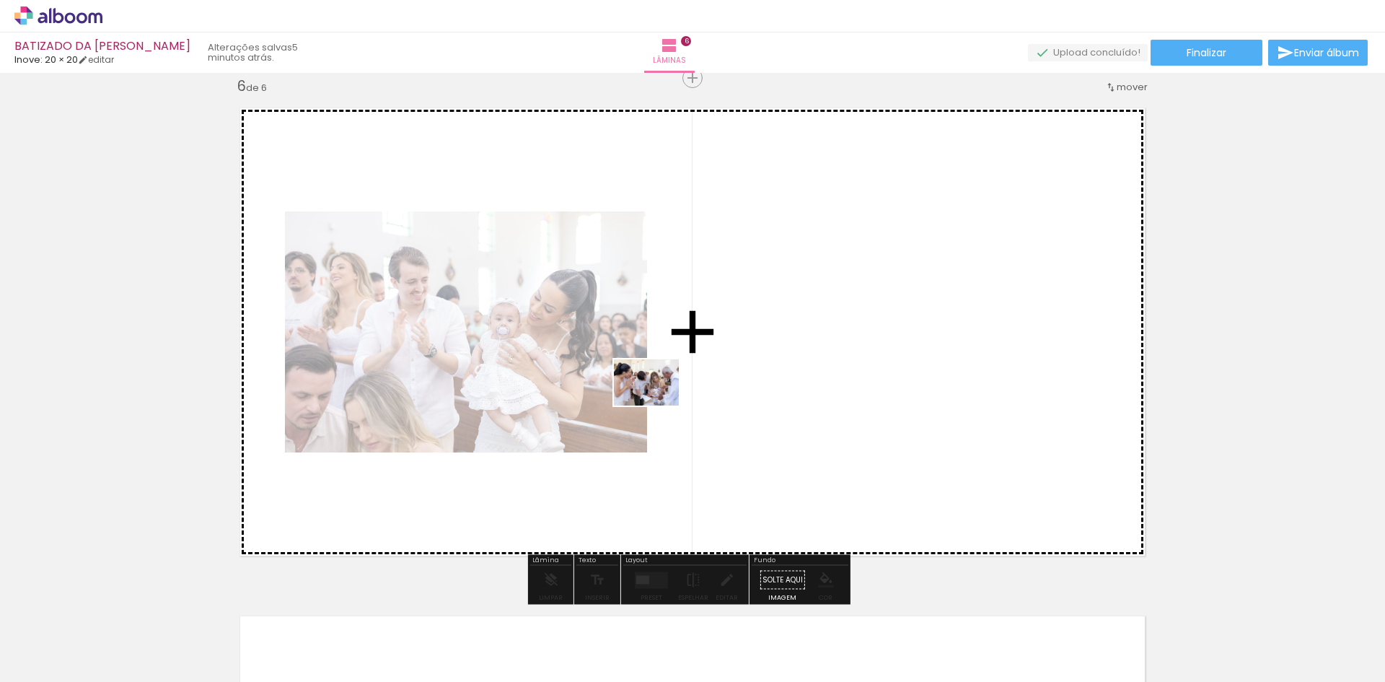
drag, startPoint x: 1021, startPoint y: 639, endPoint x: 695, endPoint y: 365, distance: 425.9
click at [695, 365] on quentale-workspace at bounding box center [692, 341] width 1385 height 682
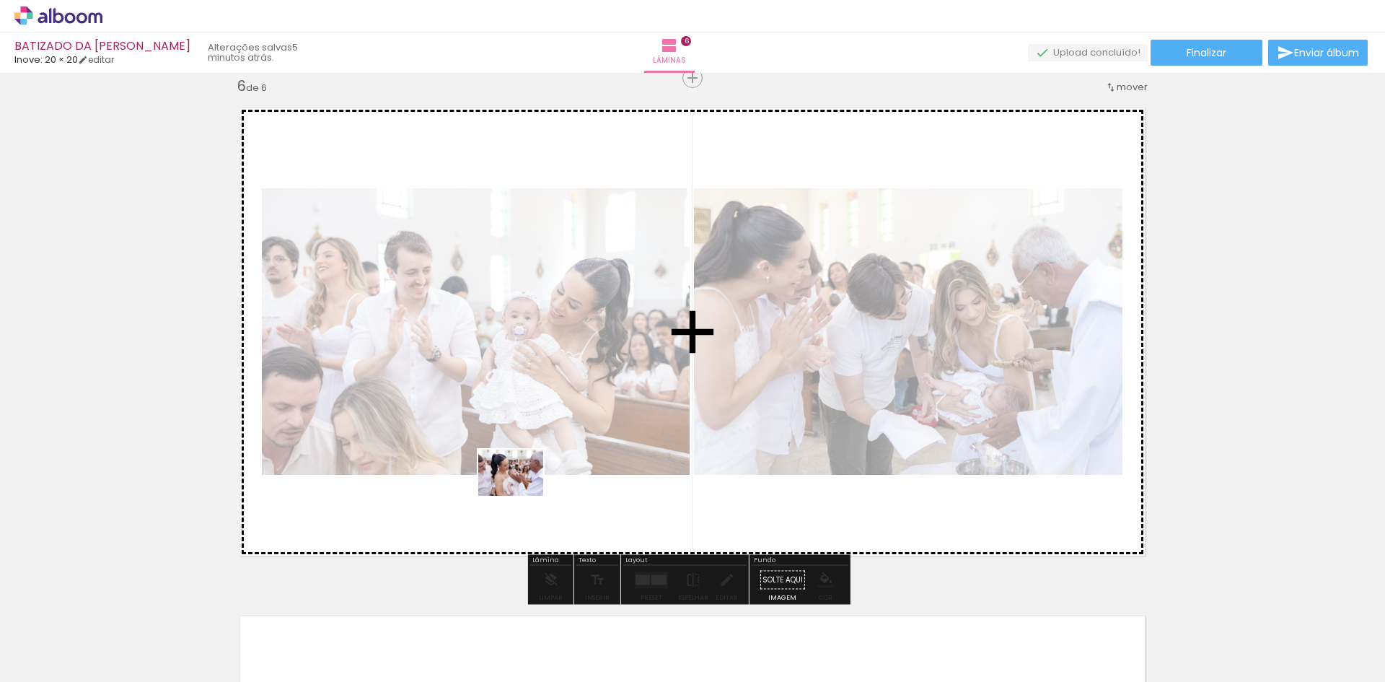
drag, startPoint x: 1256, startPoint y: 644, endPoint x: 521, endPoint y: 493, distance: 750.4
click at [521, 493] on quentale-workspace at bounding box center [692, 341] width 1385 height 682
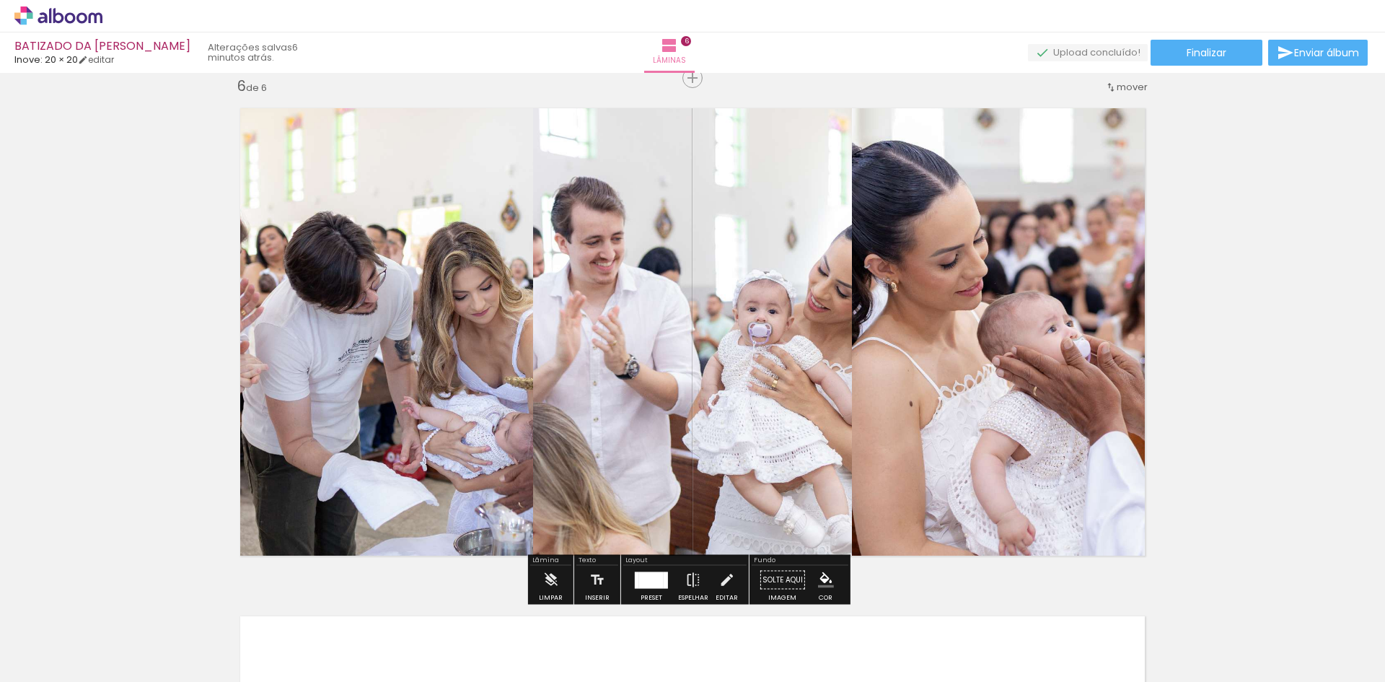
click at [647, 570] on div at bounding box center [651, 579] width 39 height 29
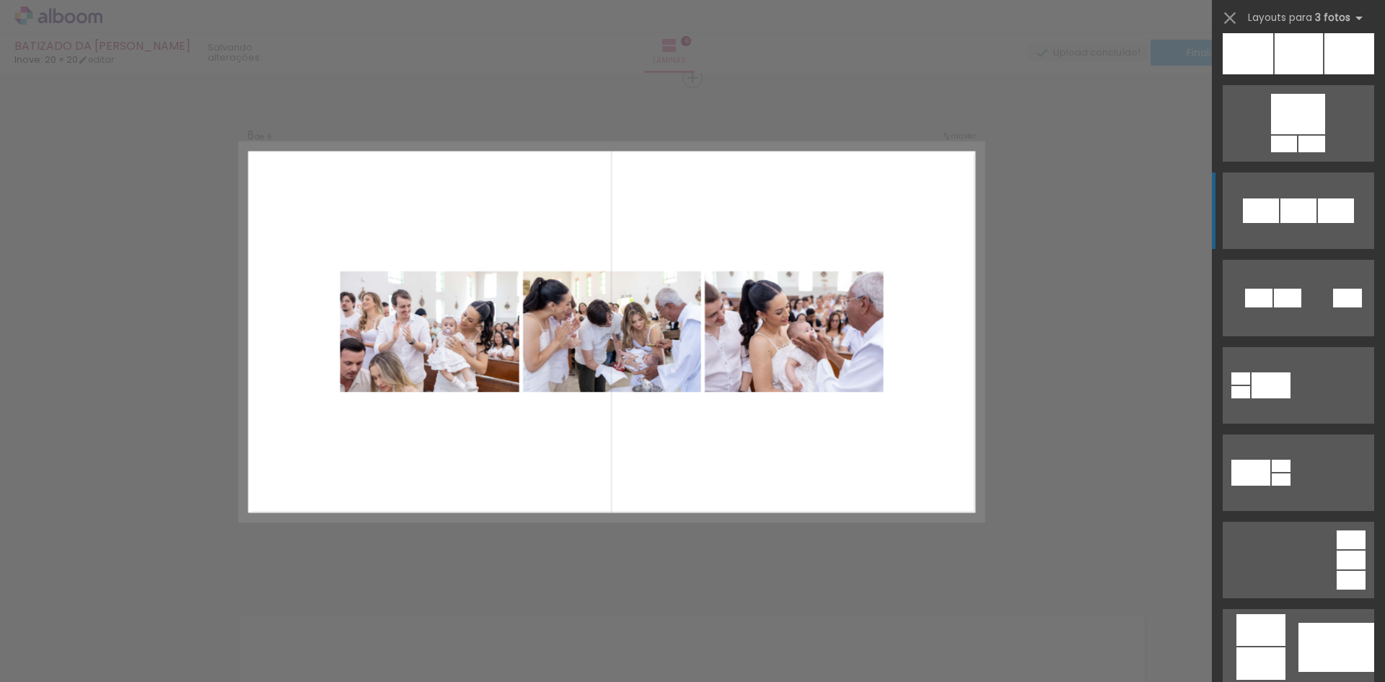
scroll to position [288, 0]
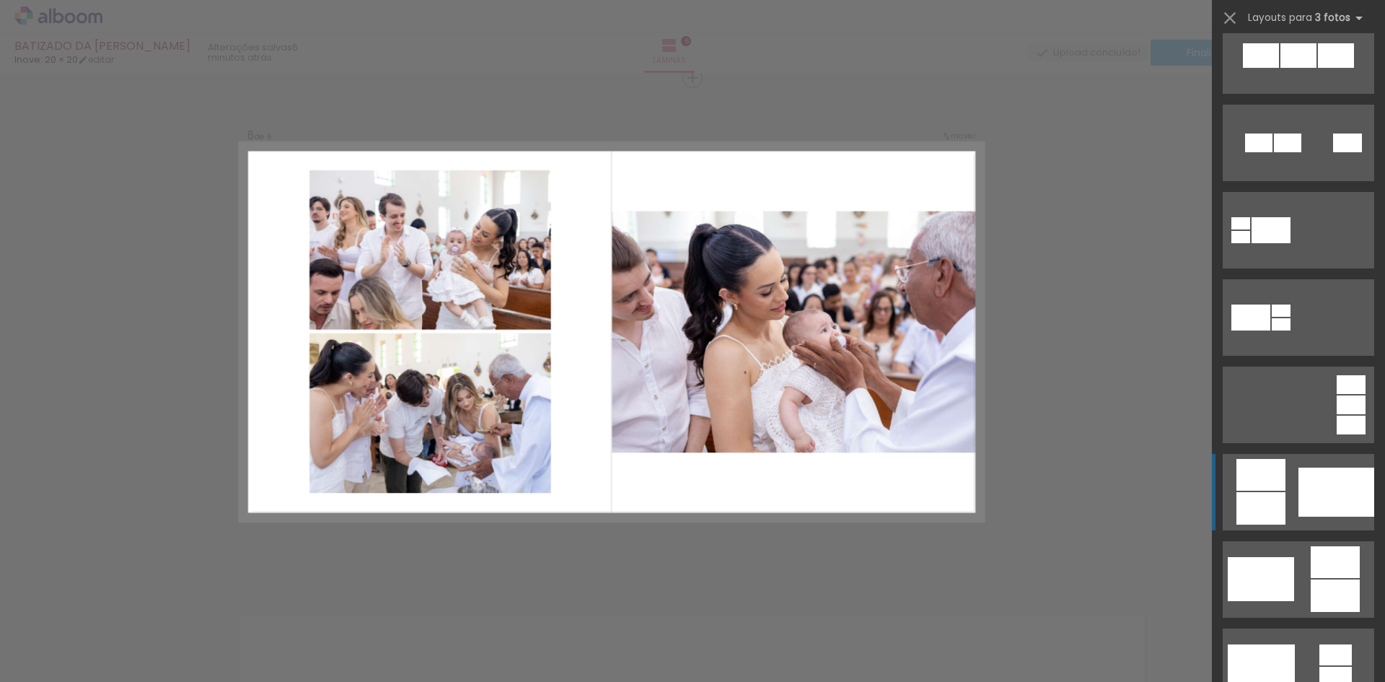
click at [1329, 483] on div at bounding box center [1336, 491] width 76 height 49
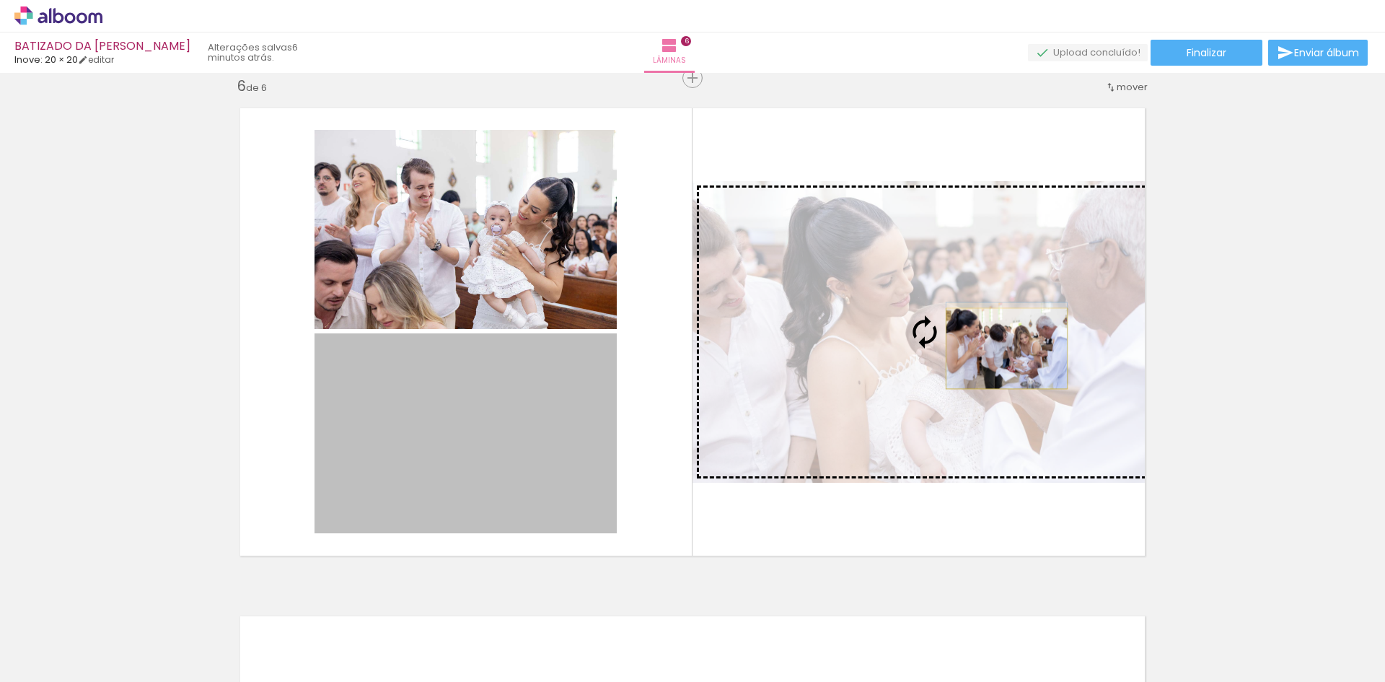
drag, startPoint x: 447, startPoint y: 473, endPoint x: 1001, endPoint y: 348, distance: 567.8
click at [0, 0] on slot at bounding box center [0, 0] width 0 height 0
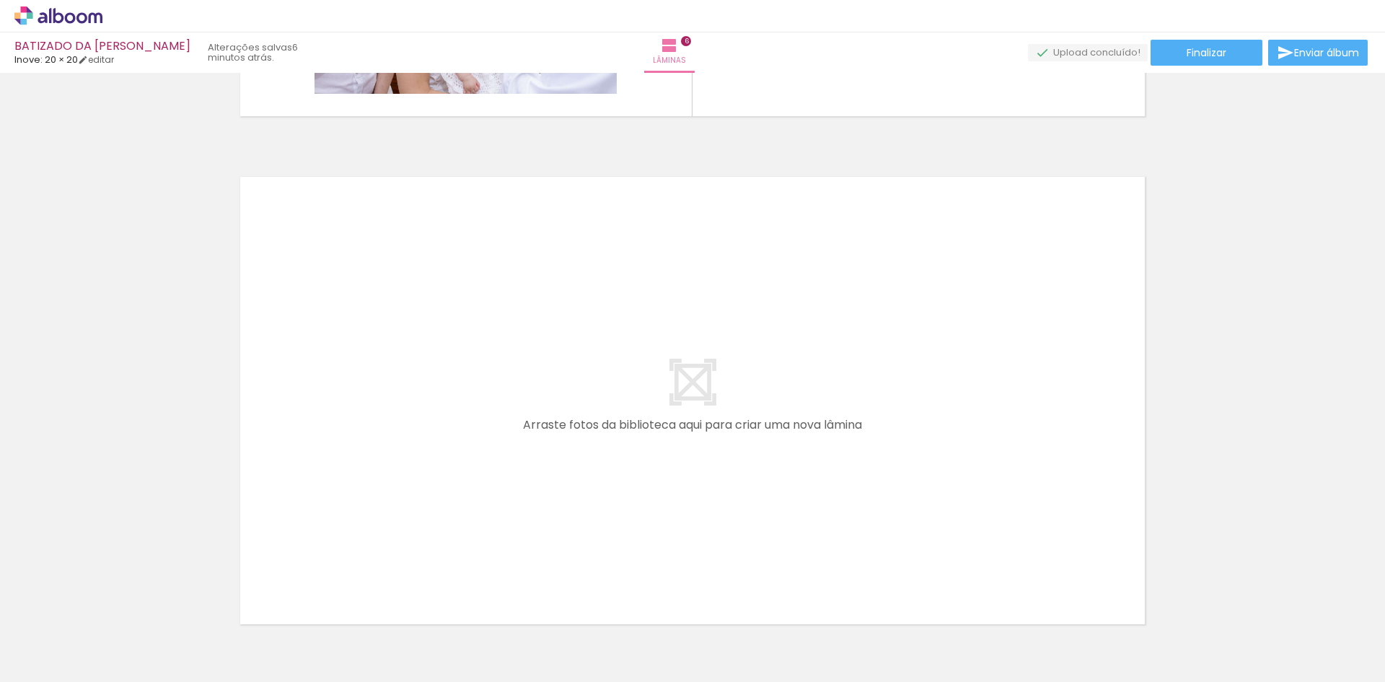
scroll to position [3062, 0]
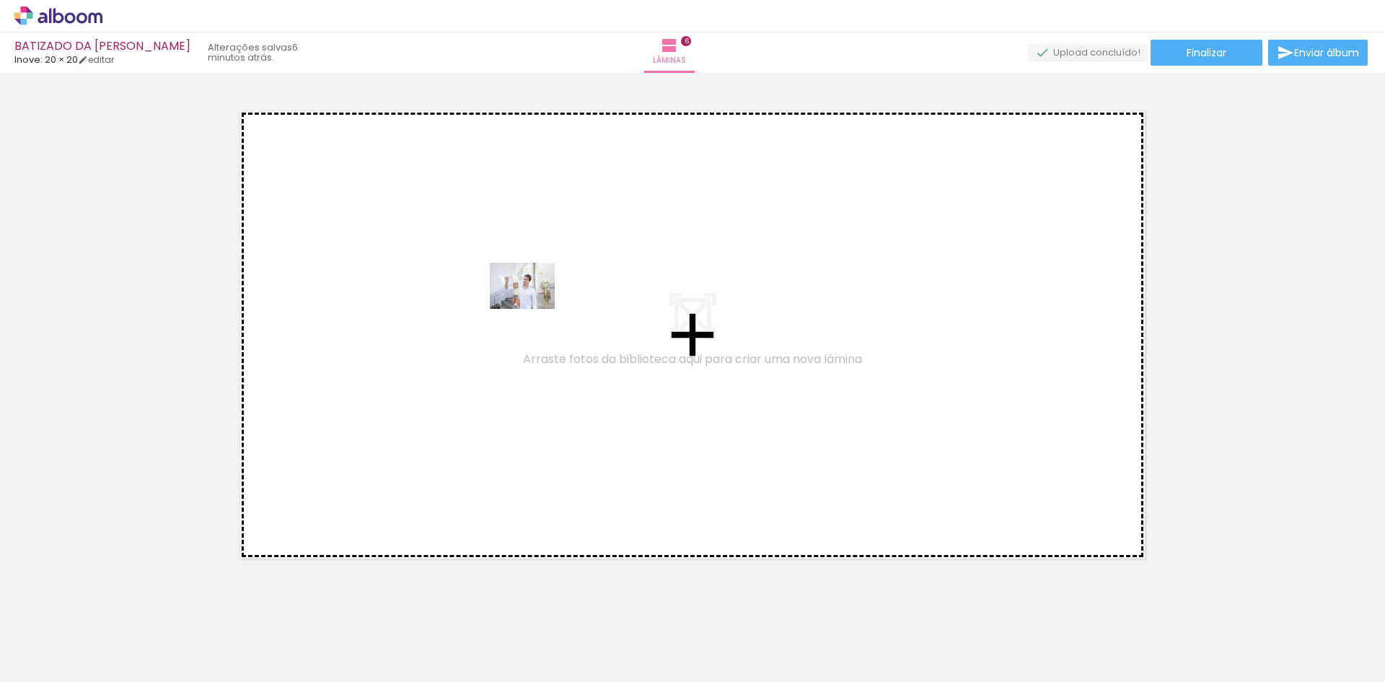
drag, startPoint x: 1088, startPoint y: 636, endPoint x: 521, endPoint y: 288, distance: 665.0
click at [521, 288] on quentale-workspace at bounding box center [692, 341] width 1385 height 682
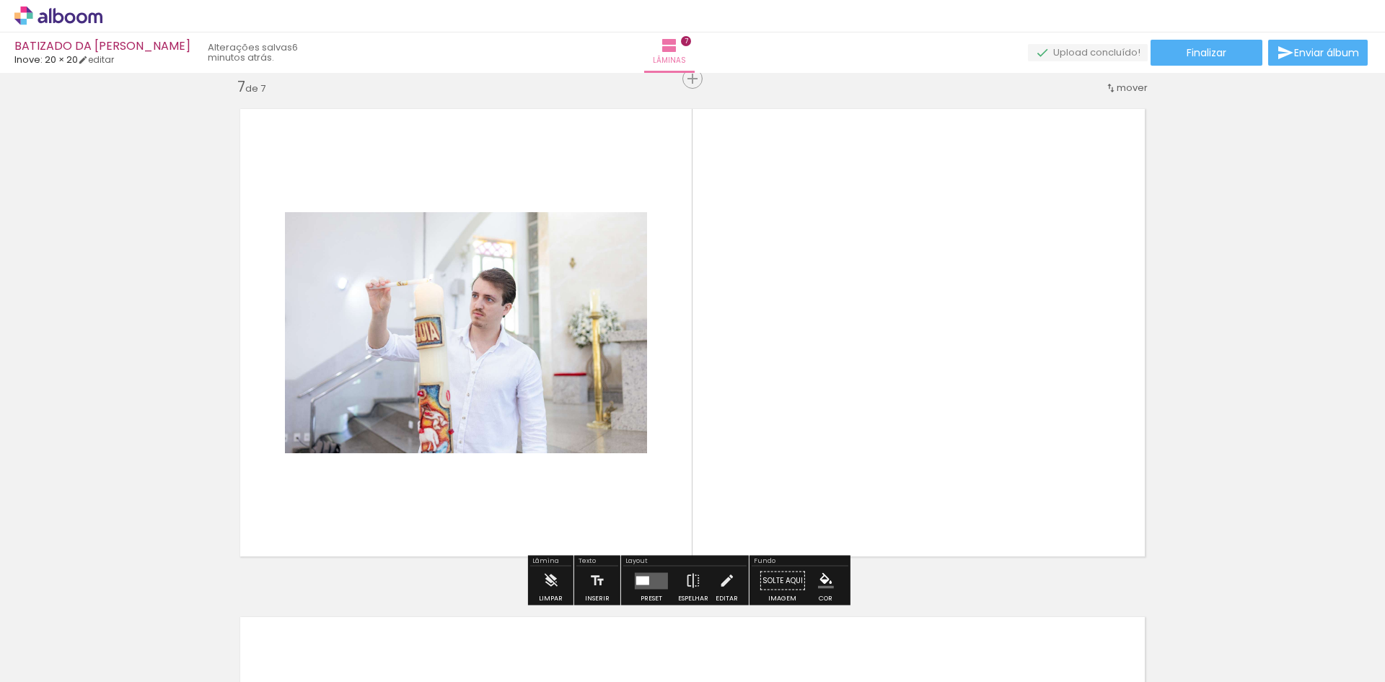
scroll to position [3065, 0]
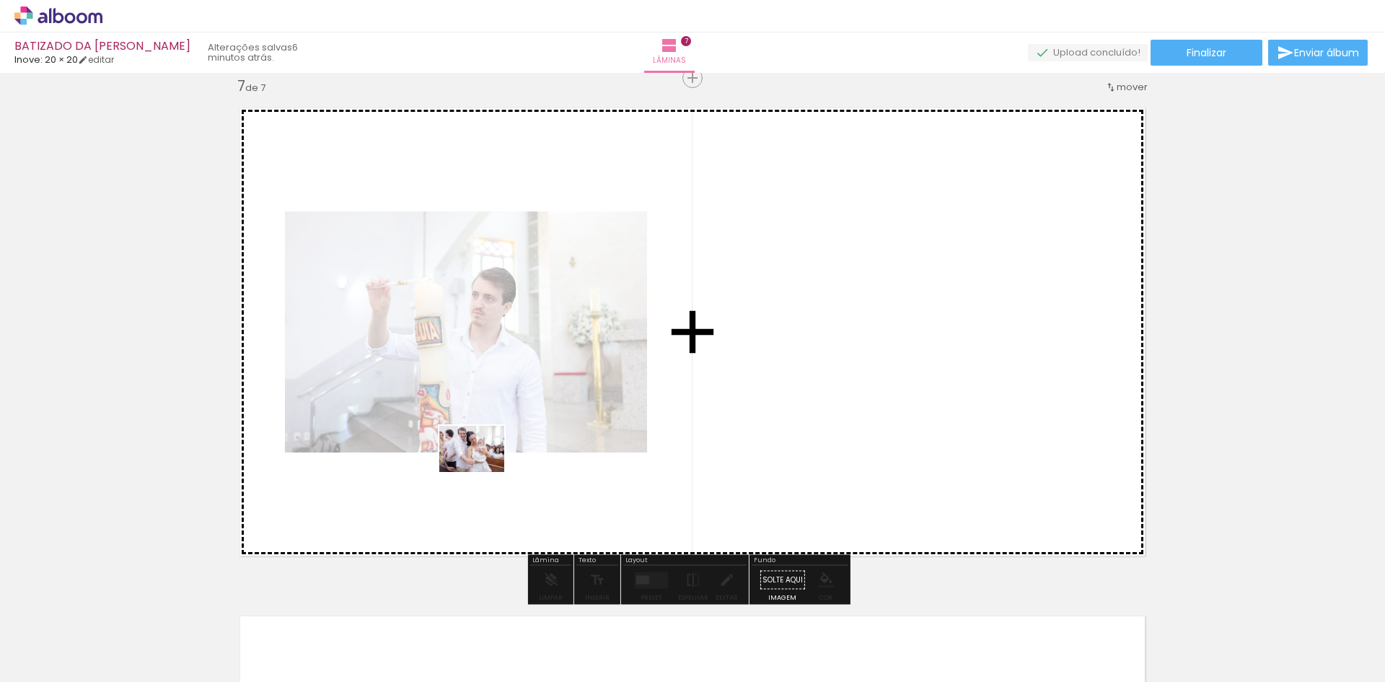
drag, startPoint x: 1160, startPoint y: 642, endPoint x: 464, endPoint y: 455, distance: 720.6
click at [464, 455] on quentale-workspace at bounding box center [692, 341] width 1385 height 682
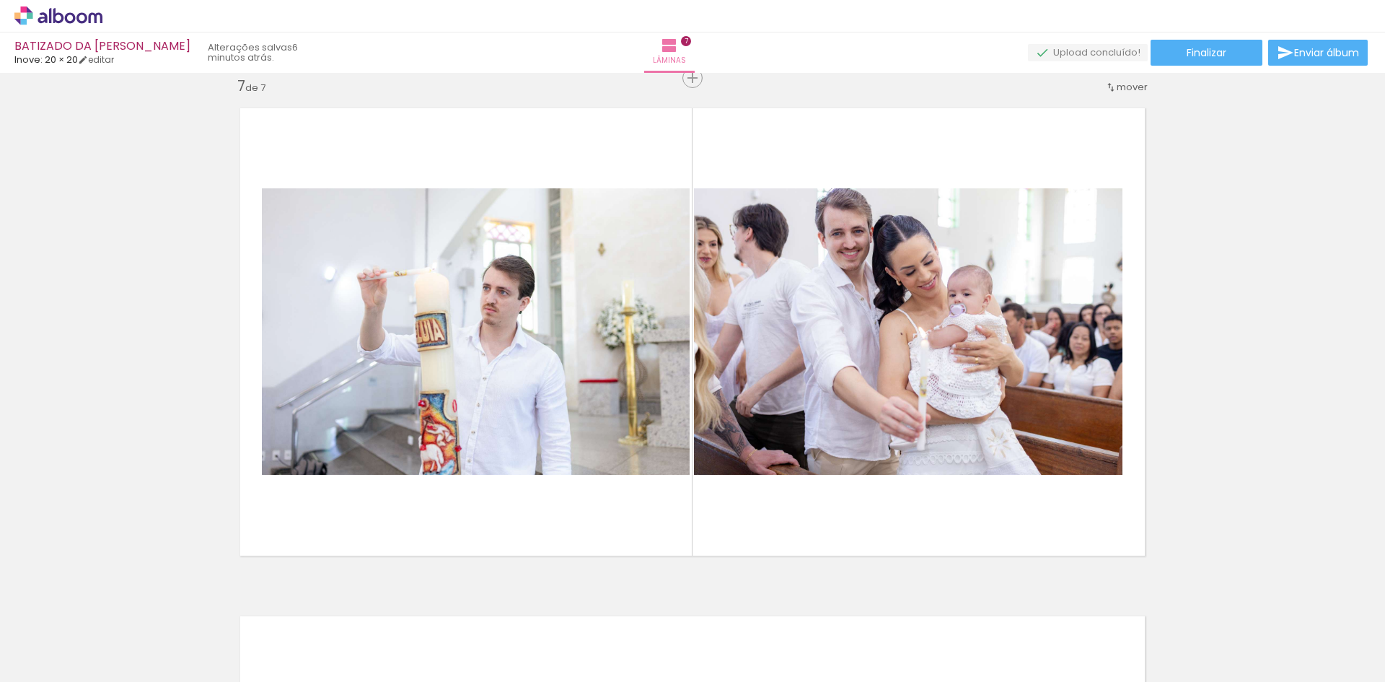
scroll to position [0, 1093]
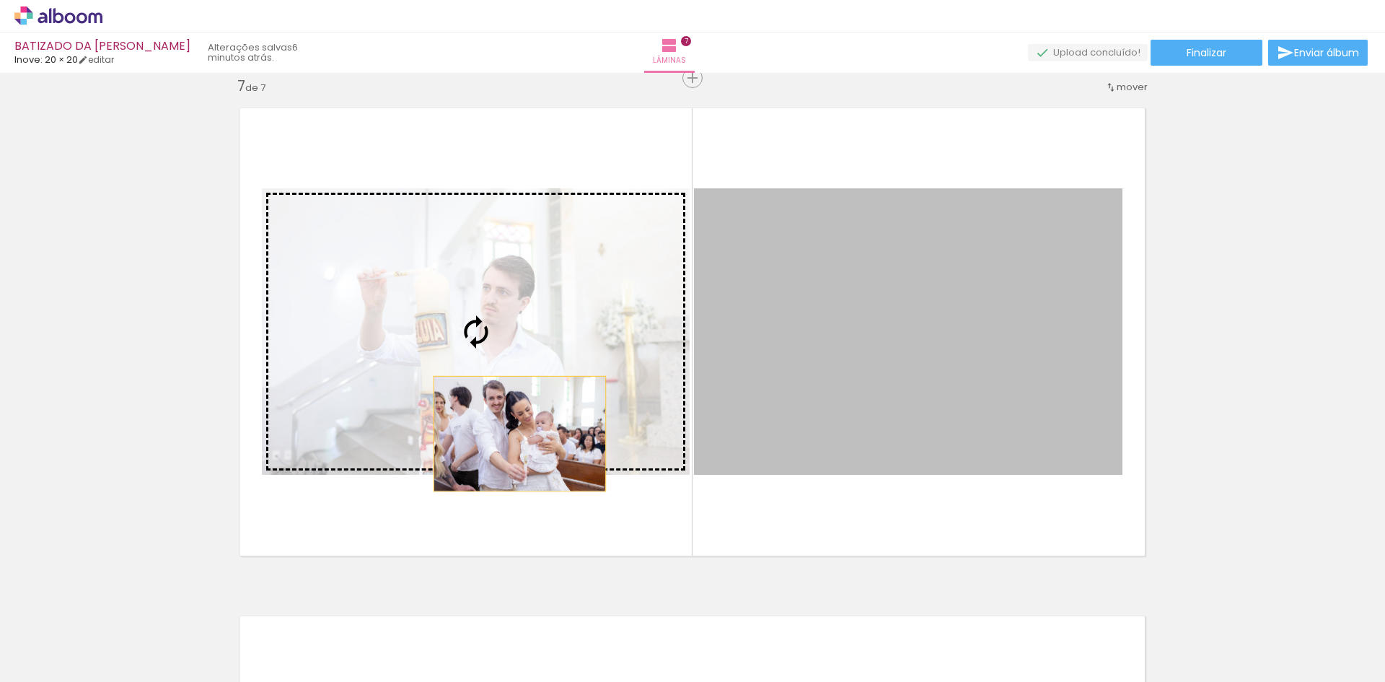
drag, startPoint x: 969, startPoint y: 398, endPoint x: 514, endPoint y: 433, distance: 456.5
click at [0, 0] on slot at bounding box center [0, 0] width 0 height 0
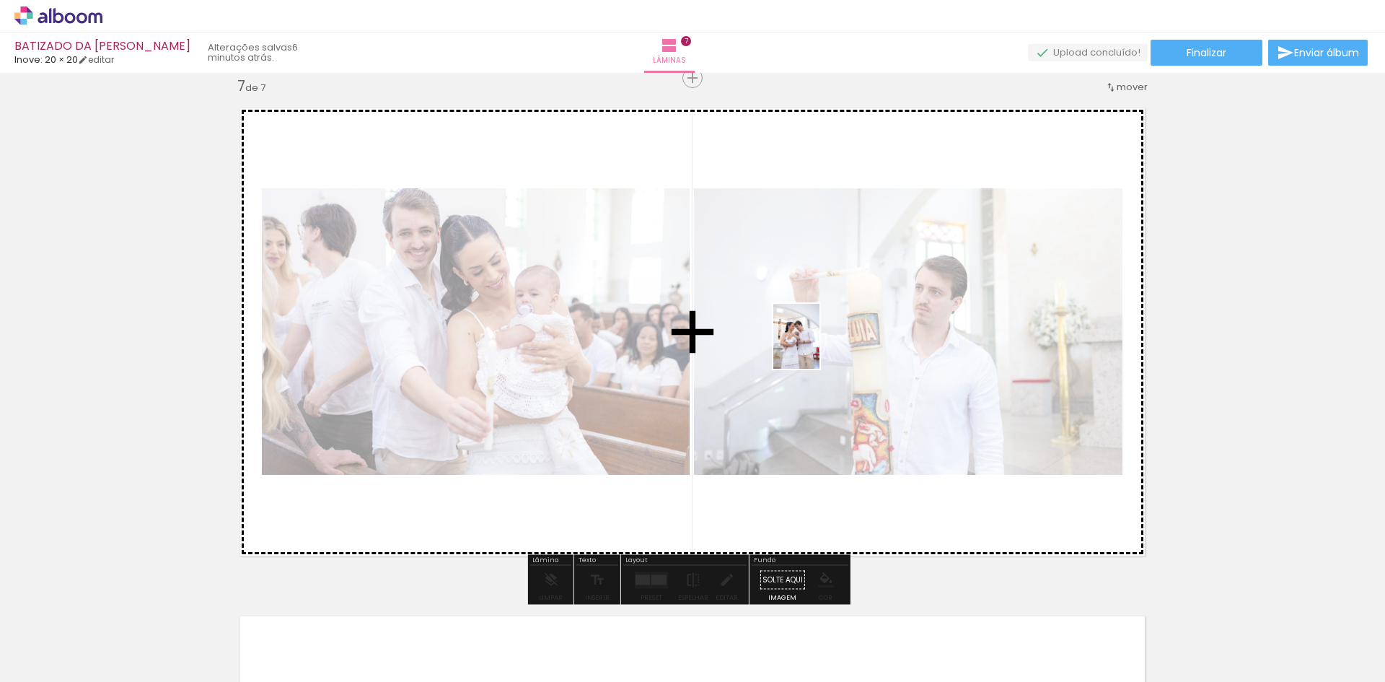
drag, startPoint x: 816, startPoint y: 650, endPoint x: 816, endPoint y: 347, distance: 302.9
click at [816, 347] on quentale-workspace at bounding box center [692, 341] width 1385 height 682
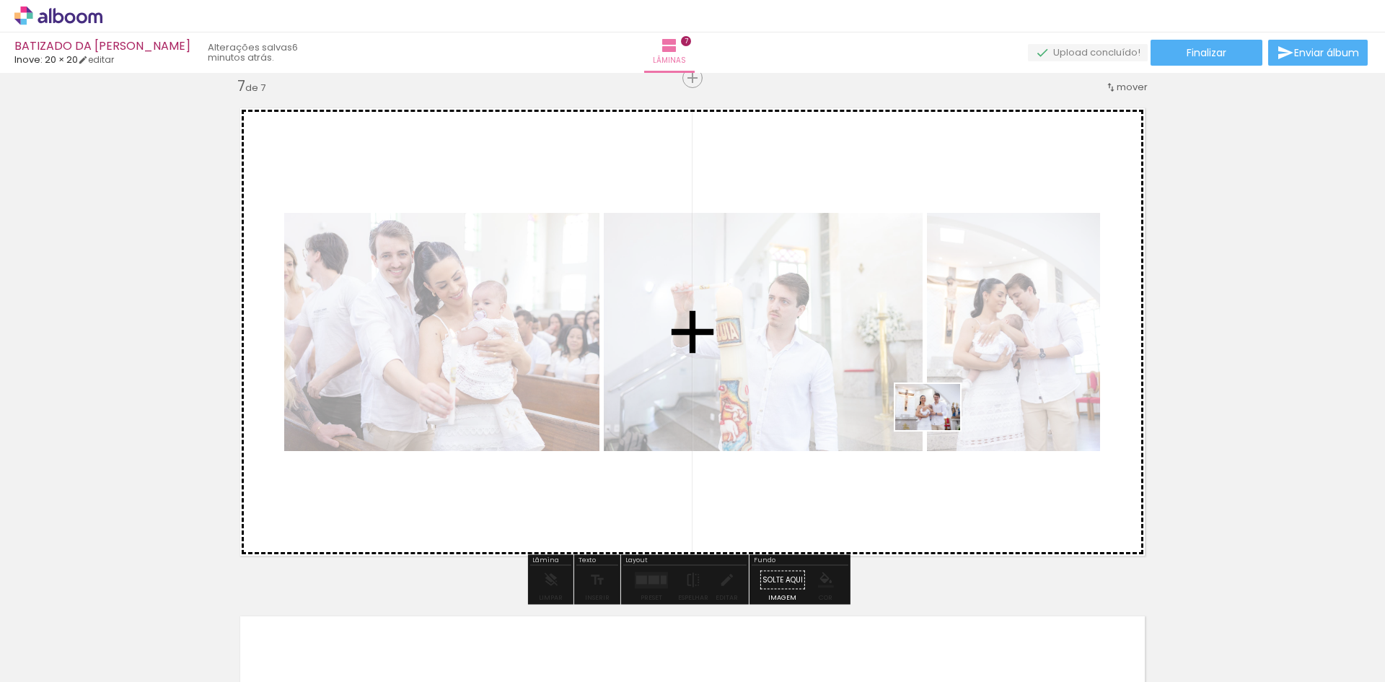
drag, startPoint x: 912, startPoint y: 637, endPoint x: 938, endPoint y: 427, distance: 211.6
click at [938, 427] on quentale-workspace at bounding box center [692, 341] width 1385 height 682
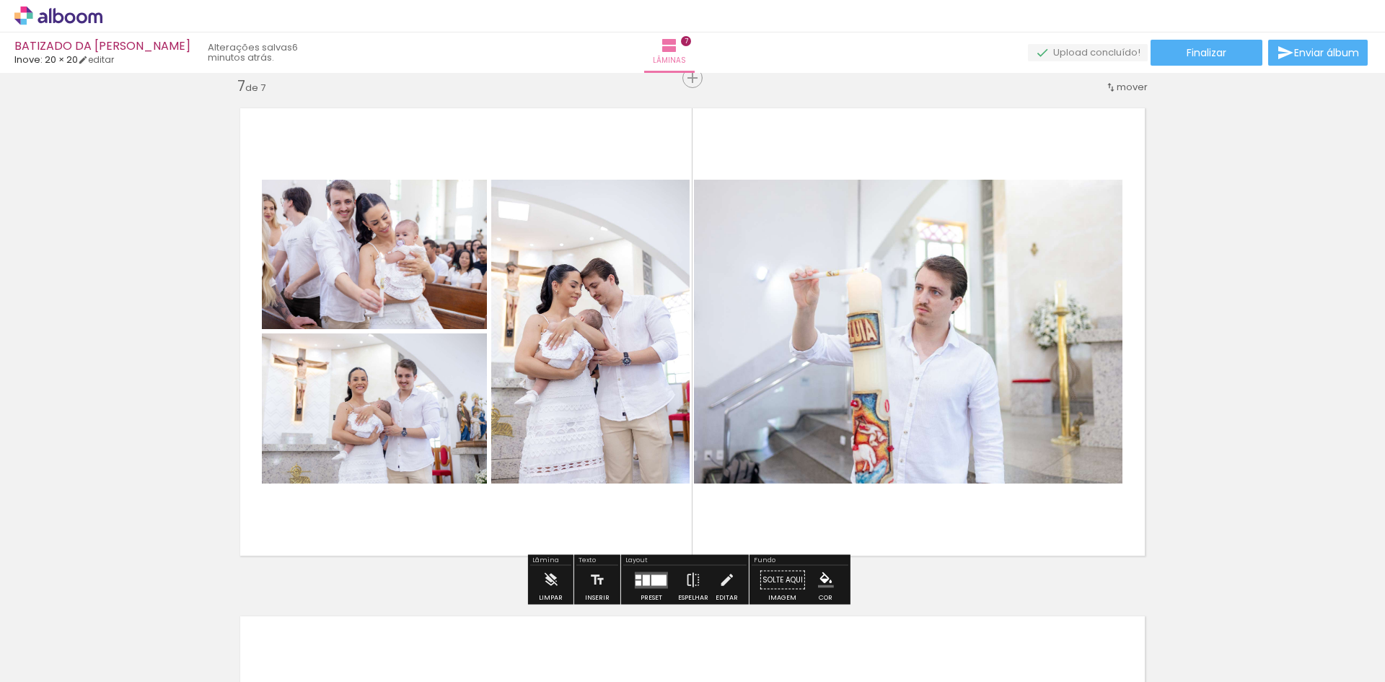
click at [639, 573] on quentale-layouter at bounding box center [651, 579] width 33 height 17
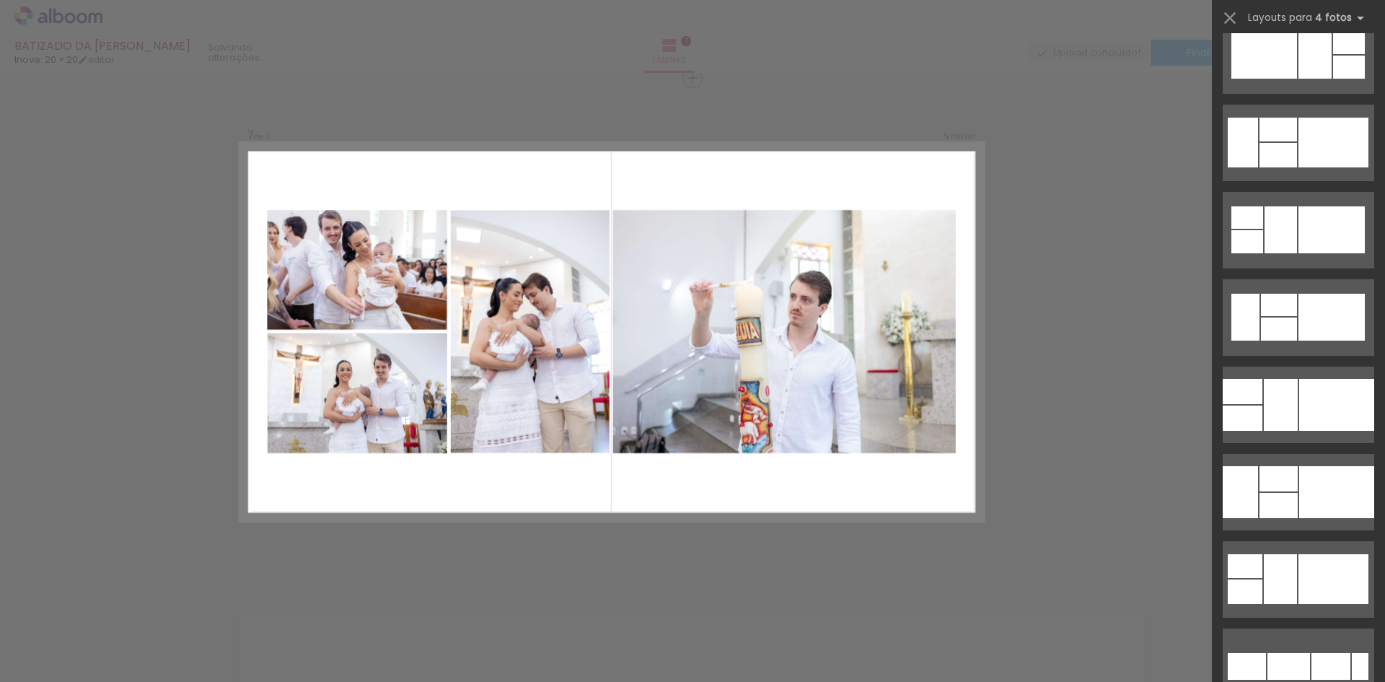
scroll to position [0, 0]
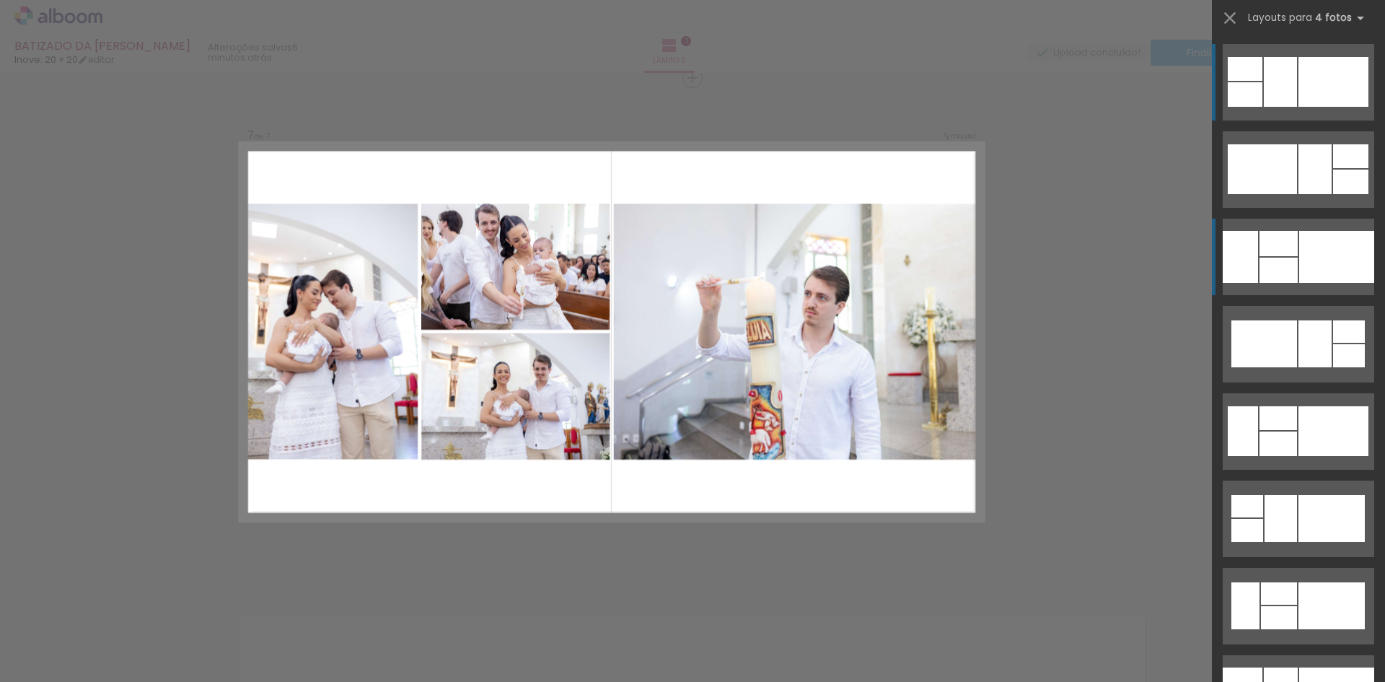
click at [1323, 270] on div at bounding box center [1336, 257] width 75 height 52
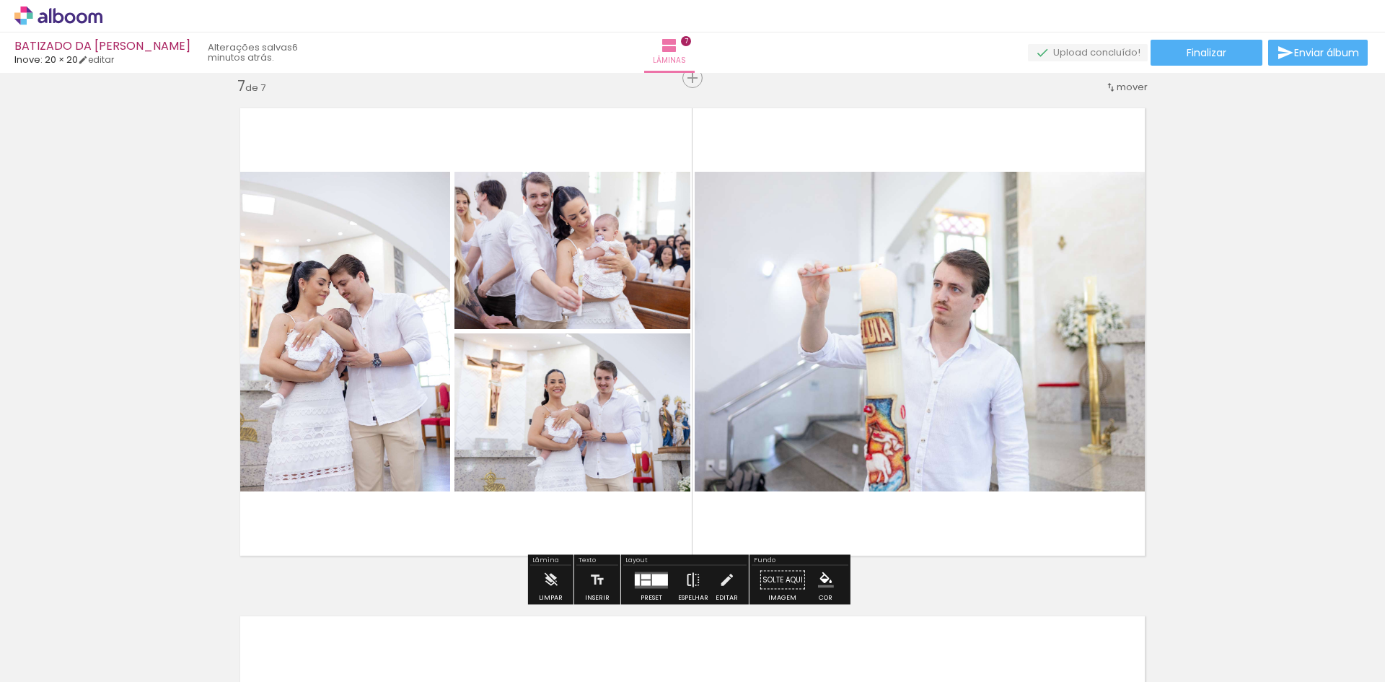
click at [685, 573] on iron-icon at bounding box center [693, 579] width 16 height 29
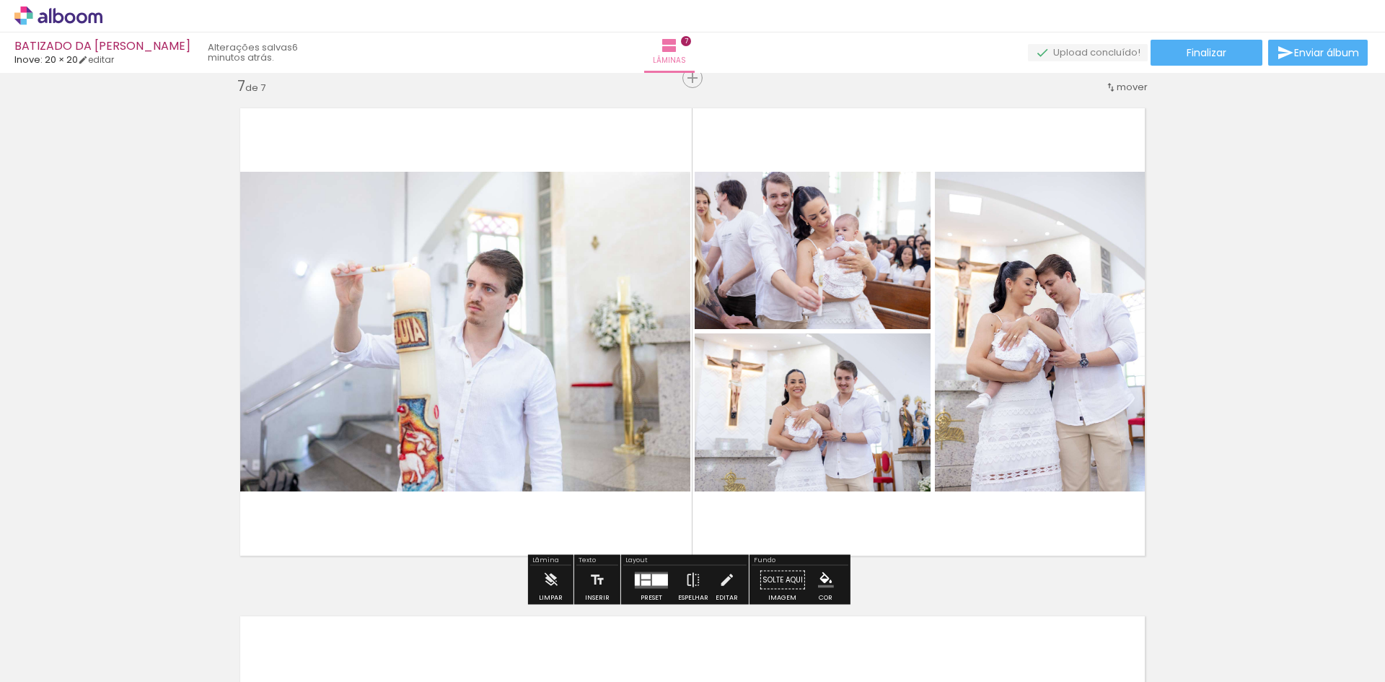
click at [805, 255] on quentale-photo at bounding box center [813, 250] width 236 height 157
click at [814, 255] on quentale-photo at bounding box center [813, 250] width 236 height 157
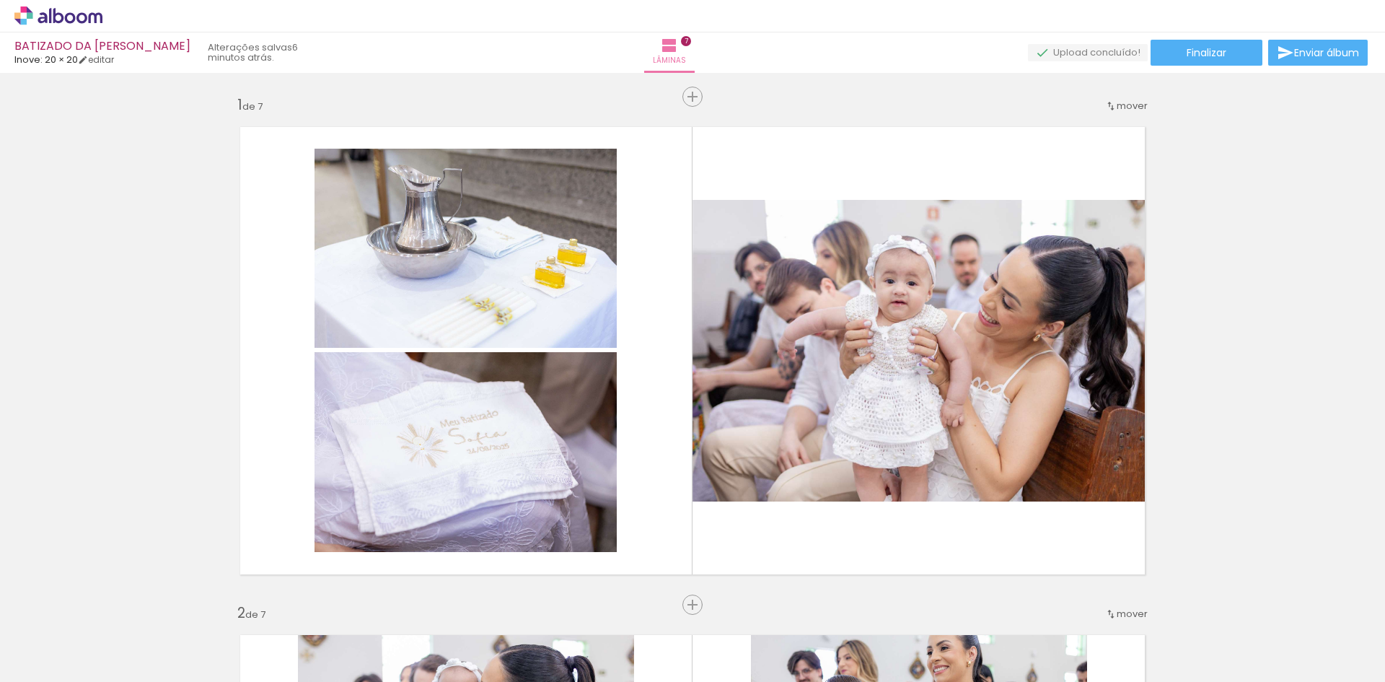
scroll to position [0, 1093]
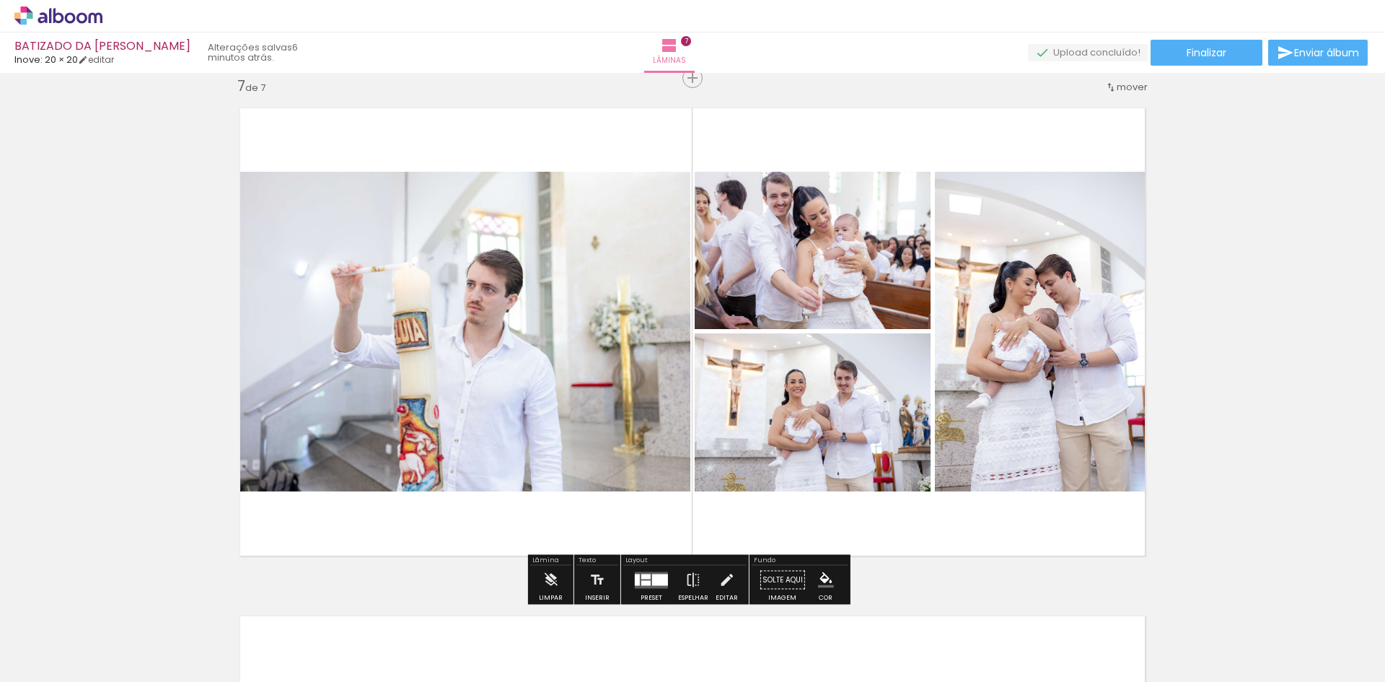
click at [646, 580] on div at bounding box center [645, 582] width 9 height 5
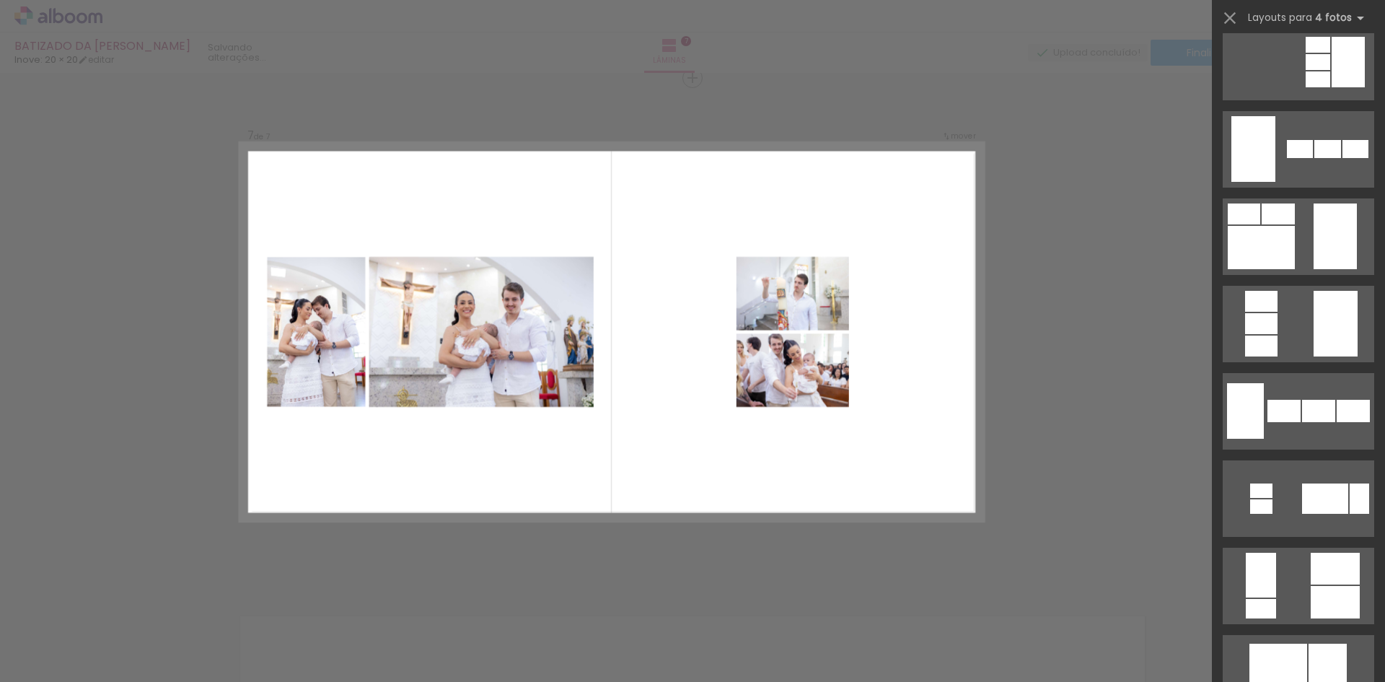
scroll to position [1401, 0]
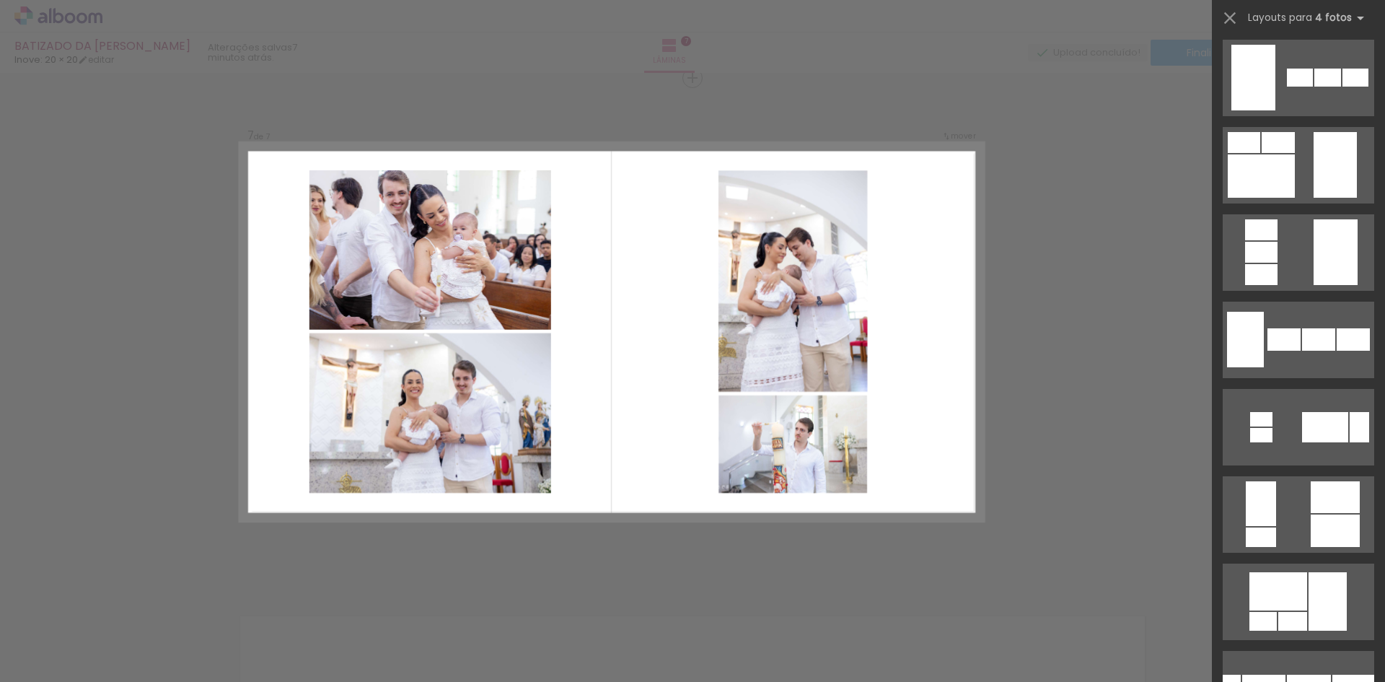
click at [1333, 505] on div at bounding box center [1334, 497] width 49 height 32
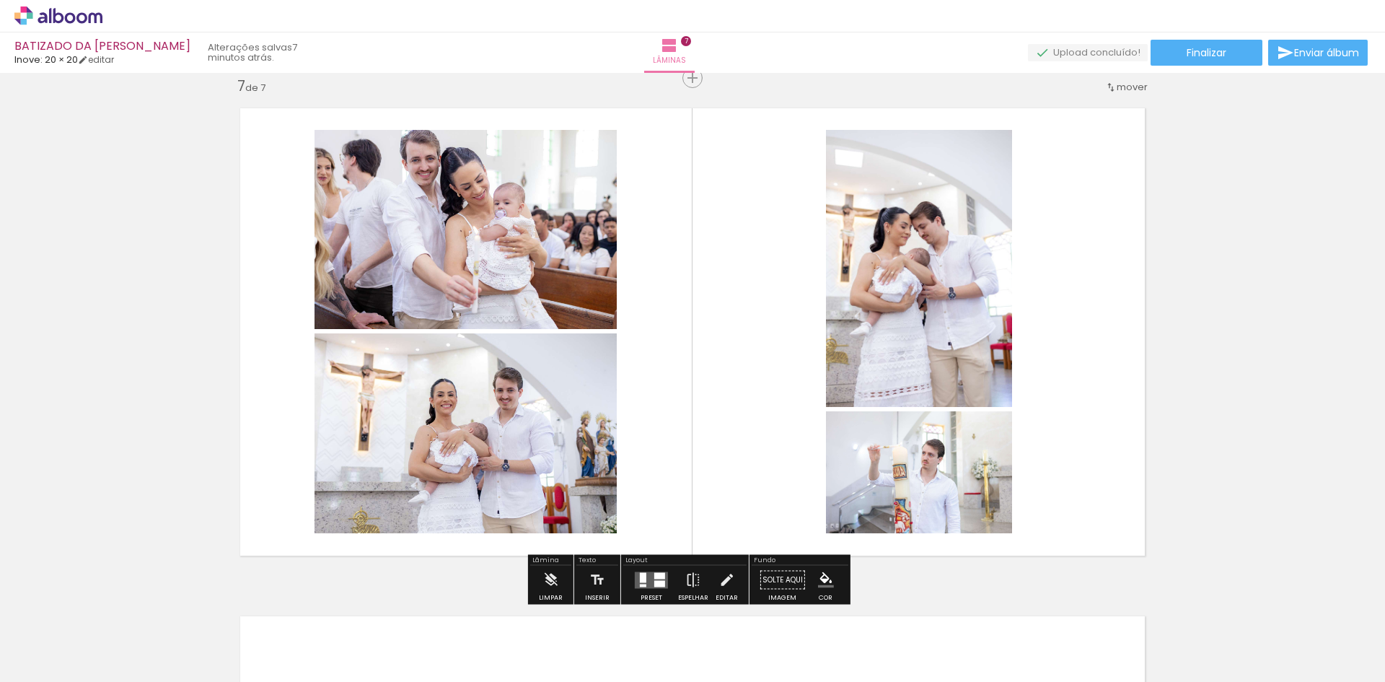
click at [978, 482] on quentale-photo at bounding box center [919, 472] width 186 height 122
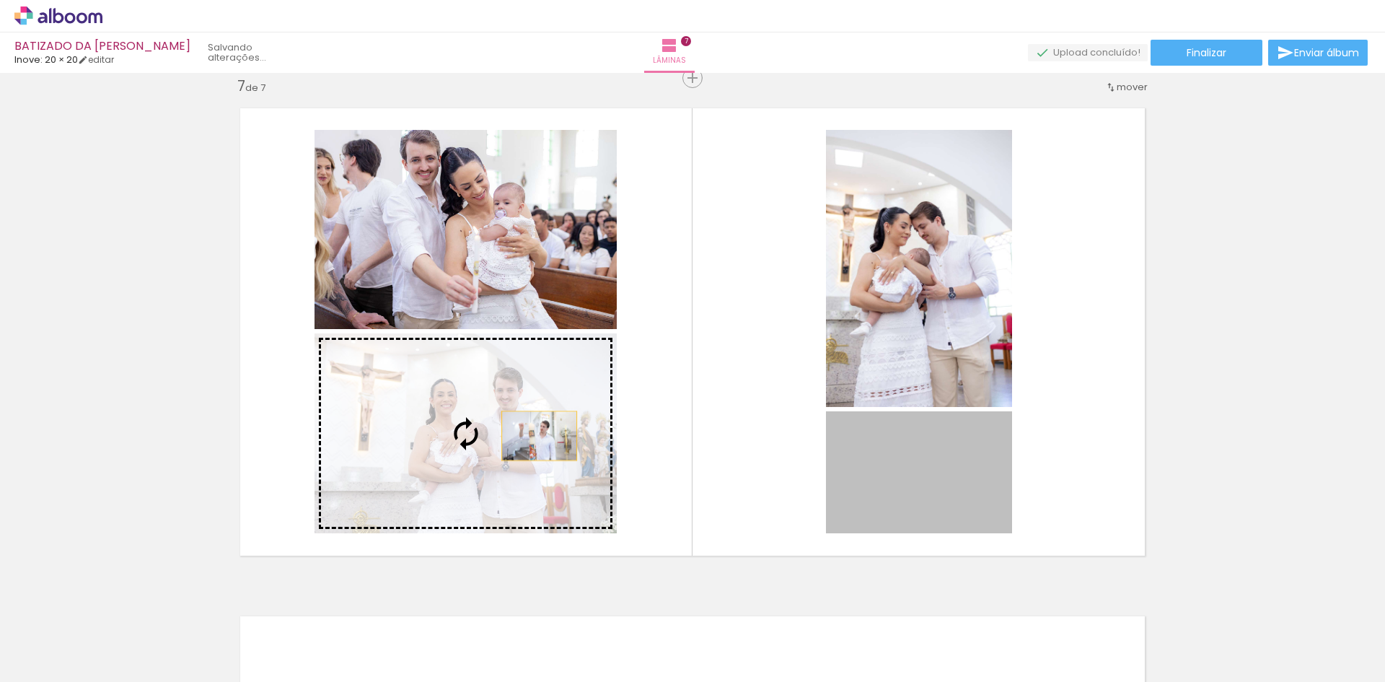
drag, startPoint x: 956, startPoint y: 495, endPoint x: 534, endPoint y: 435, distance: 426.3
click at [0, 0] on slot at bounding box center [0, 0] width 0 height 0
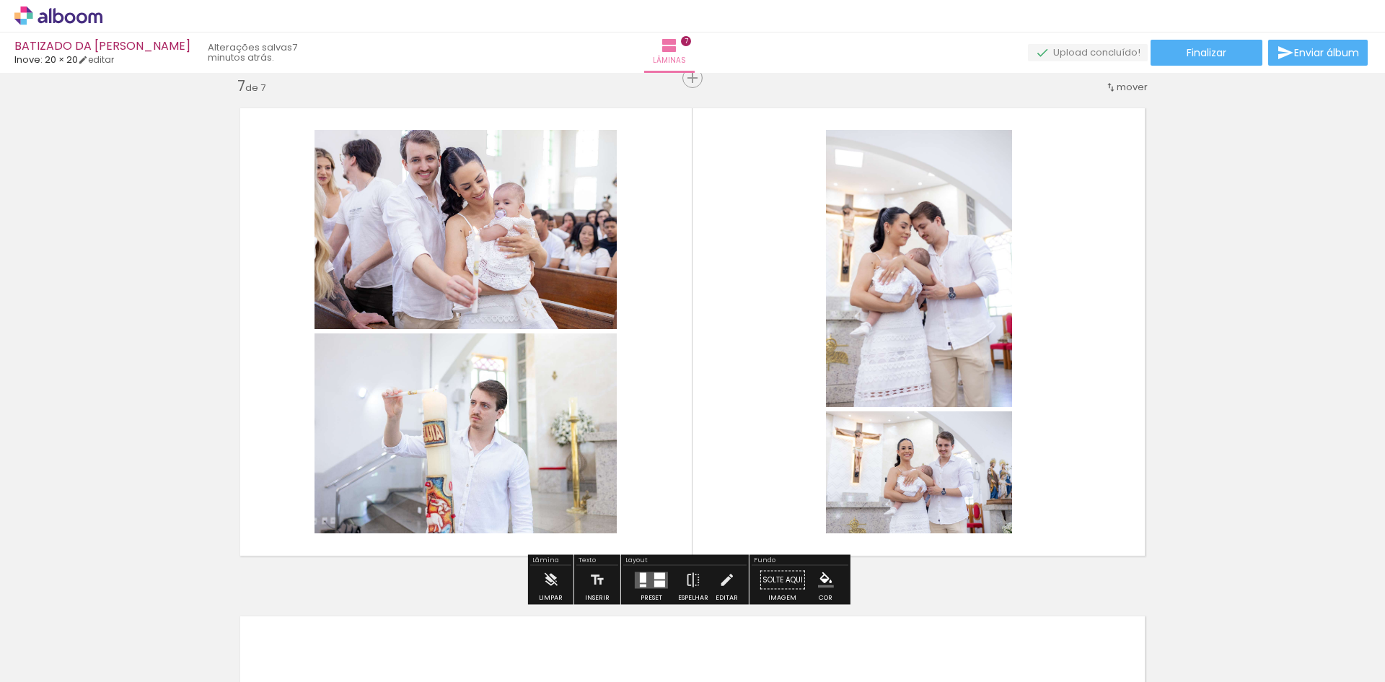
click at [537, 243] on quentale-photo at bounding box center [465, 229] width 302 height 199
click at [543, 250] on quentale-photo at bounding box center [465, 229] width 302 height 199
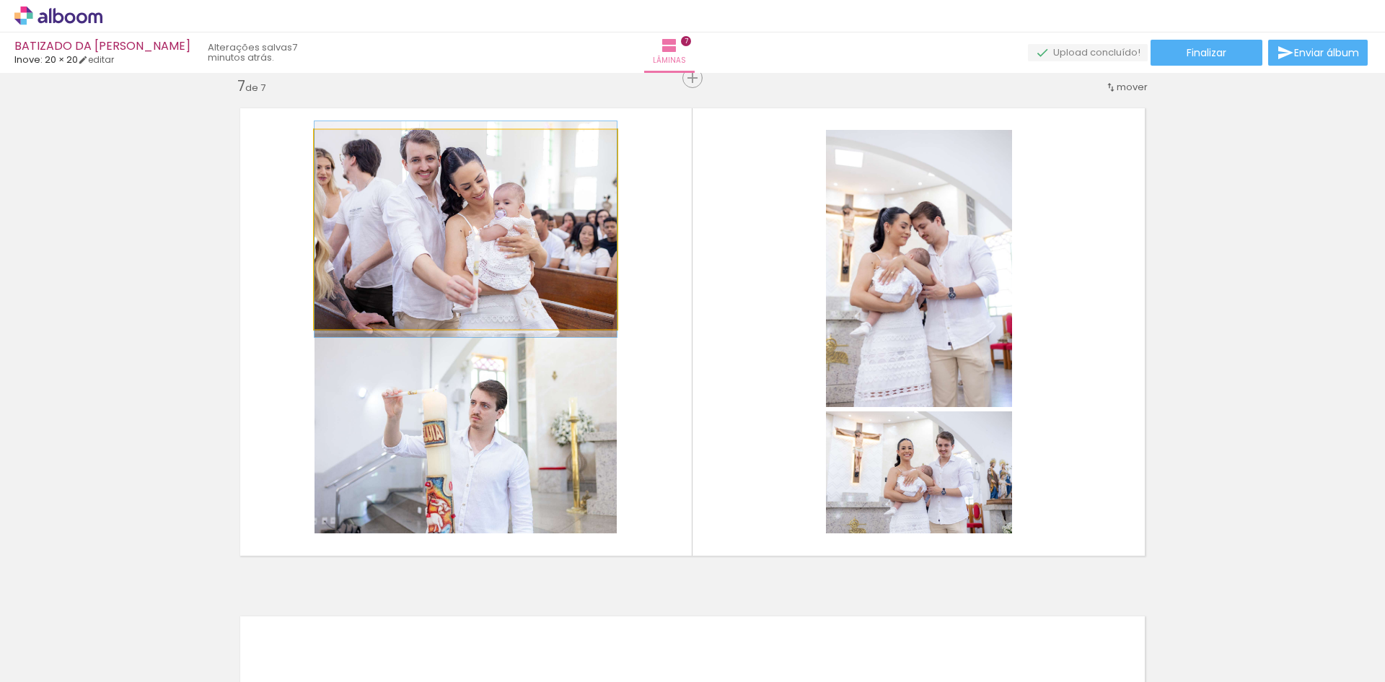
type paper-slider "100"
click at [342, 149] on div at bounding box center [348, 144] width 13 height 13
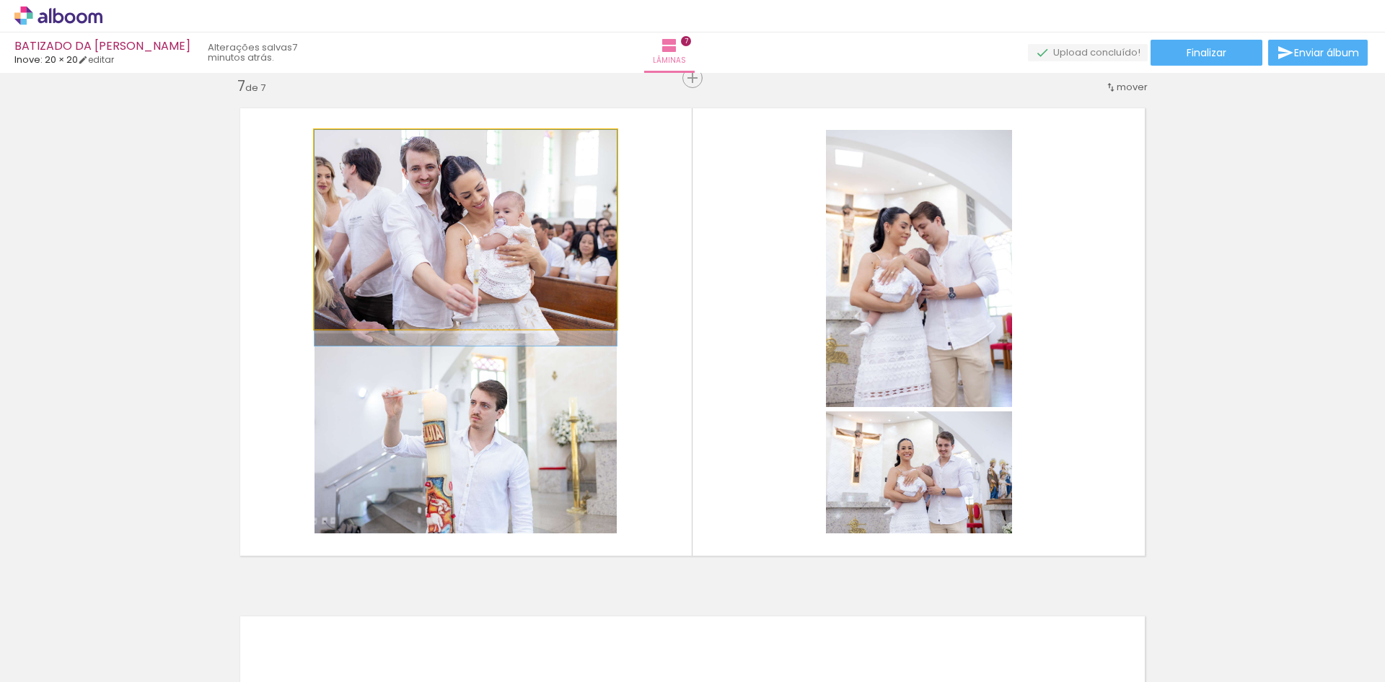
drag, startPoint x: 431, startPoint y: 276, endPoint x: 429, endPoint y: 290, distance: 13.9
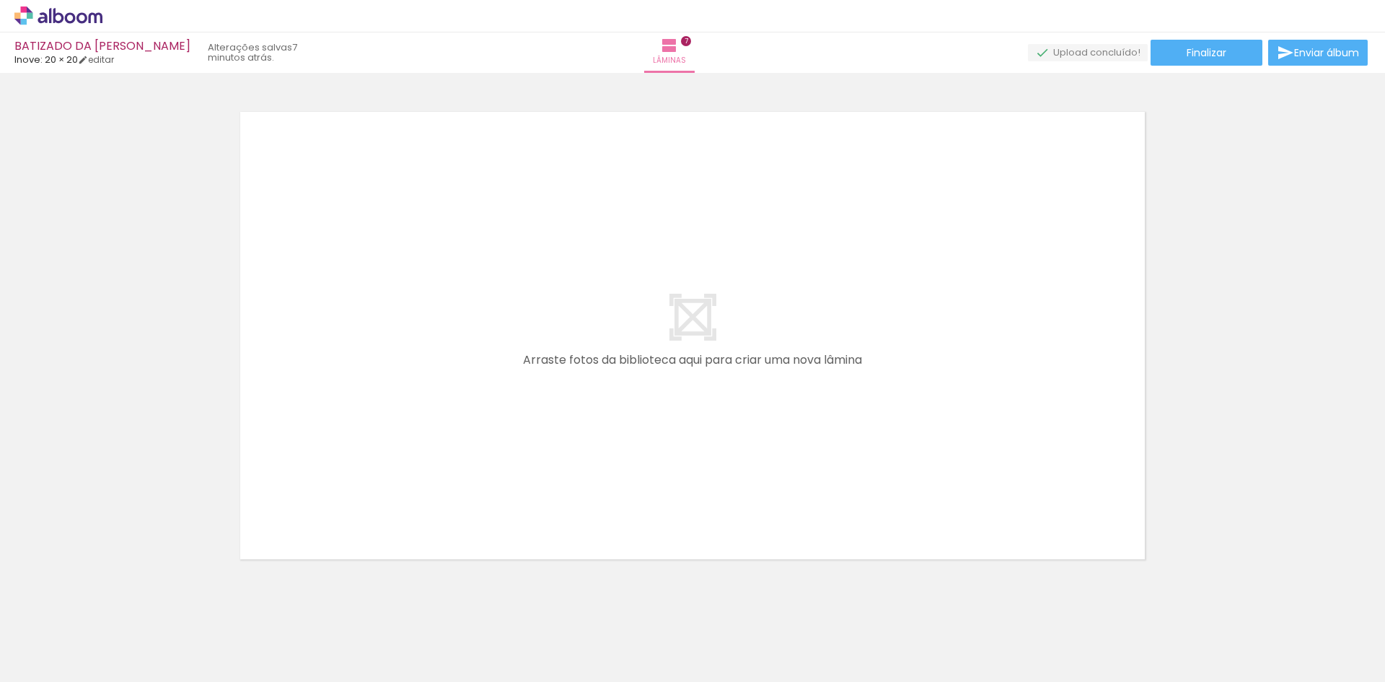
scroll to position [3570, 0]
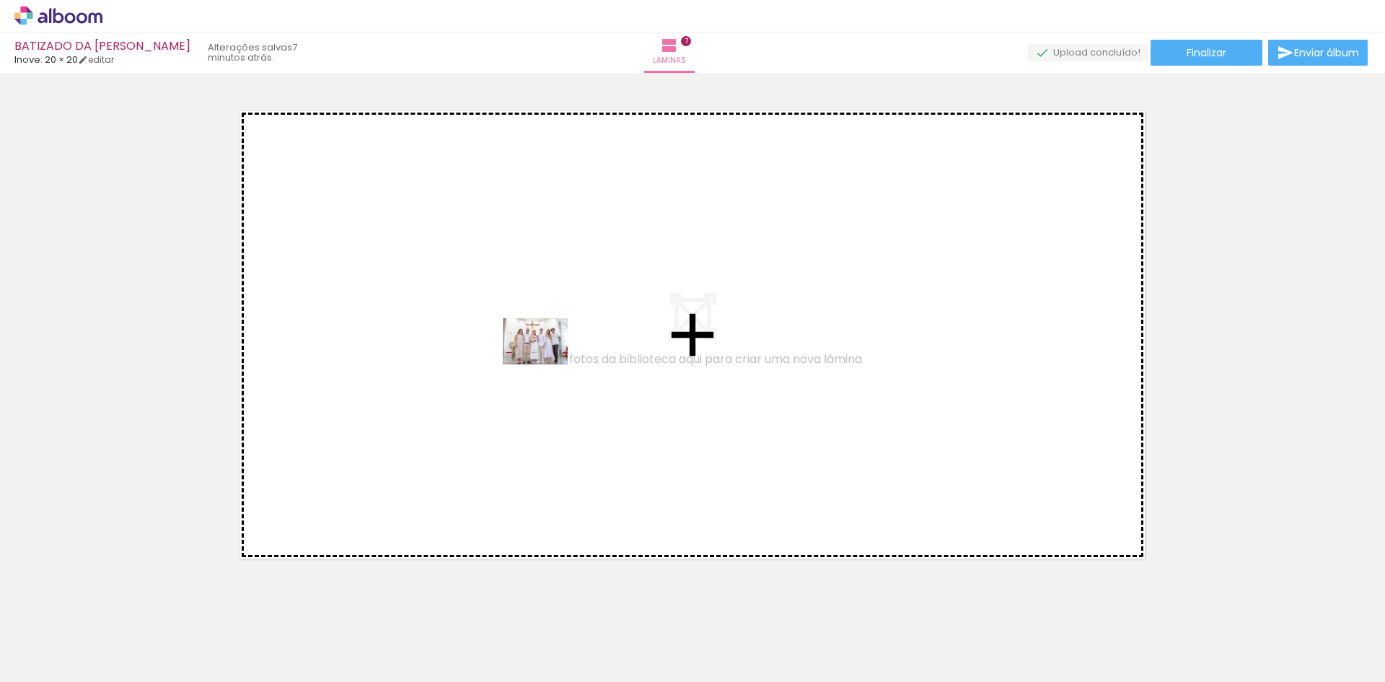
drag, startPoint x: 757, startPoint y: 638, endPoint x: 543, endPoint y: 356, distance: 354.7
click at [543, 356] on quentale-workspace at bounding box center [692, 341] width 1385 height 682
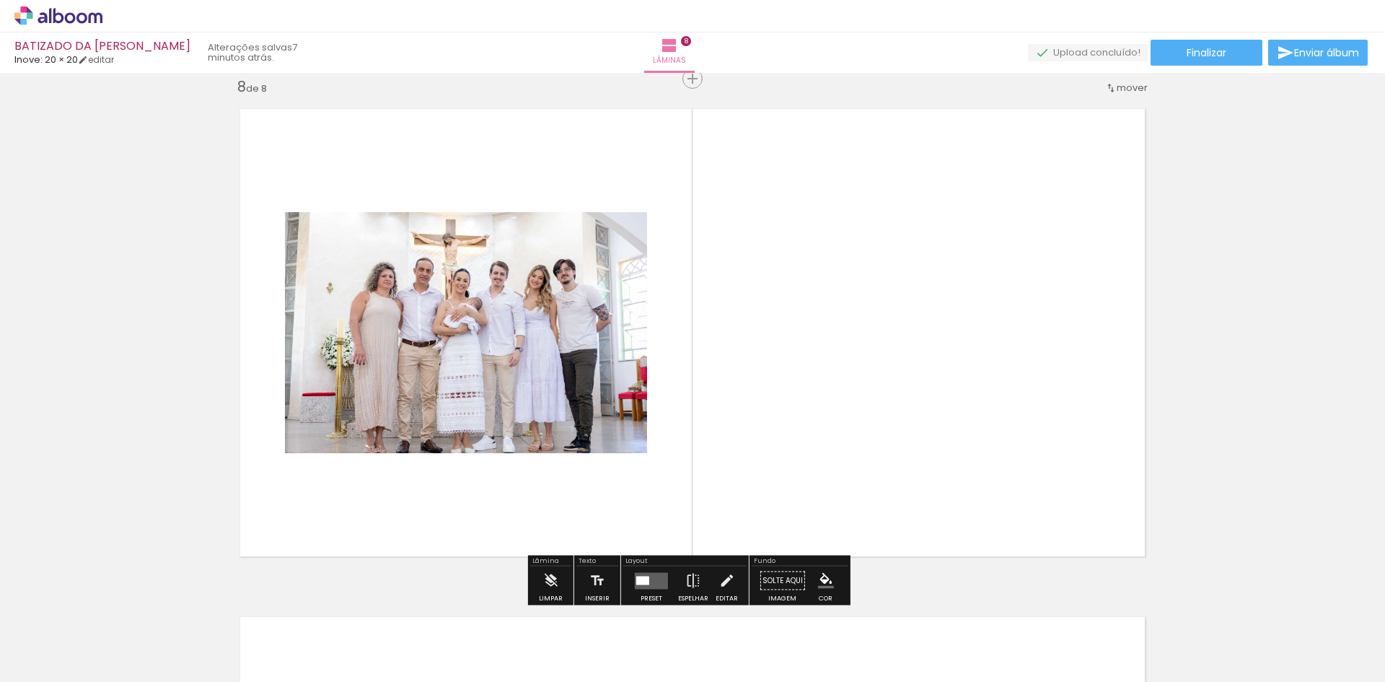
scroll to position [3573, 0]
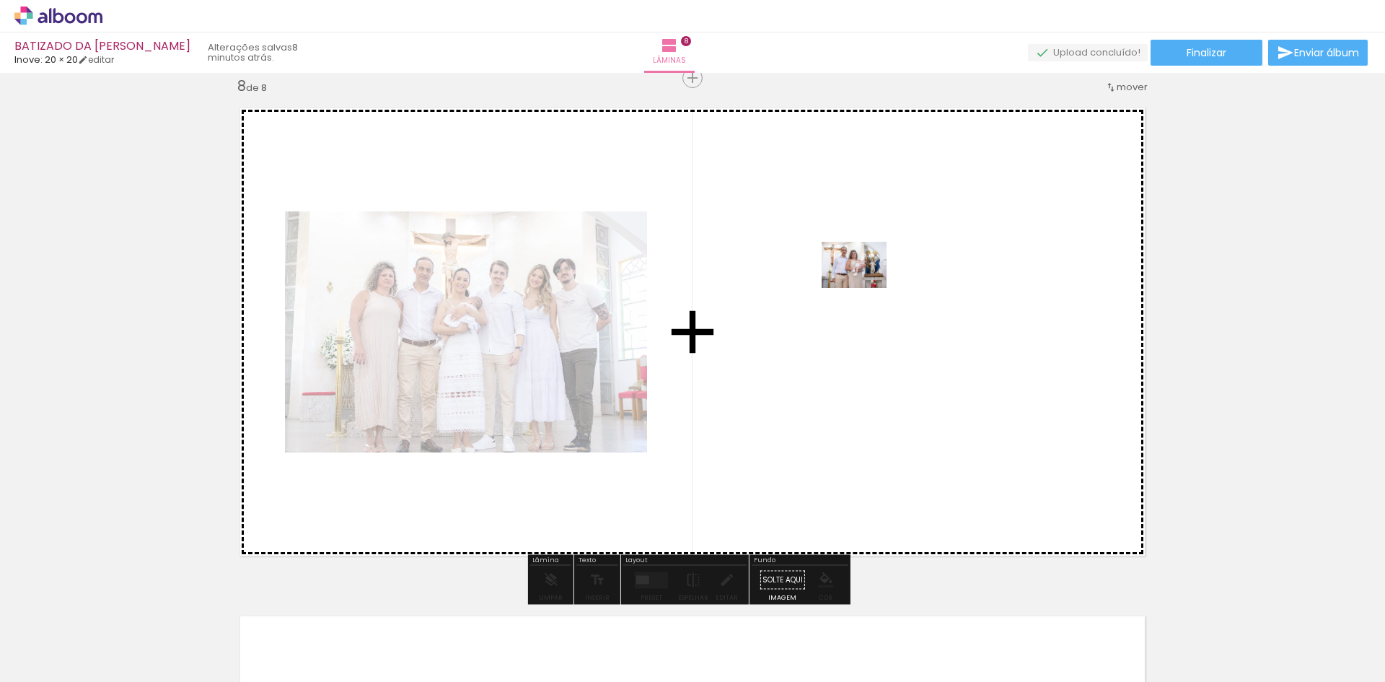
drag, startPoint x: 679, startPoint y: 633, endPoint x: 865, endPoint y: 285, distance: 394.9
click at [865, 285] on quentale-workspace at bounding box center [692, 341] width 1385 height 682
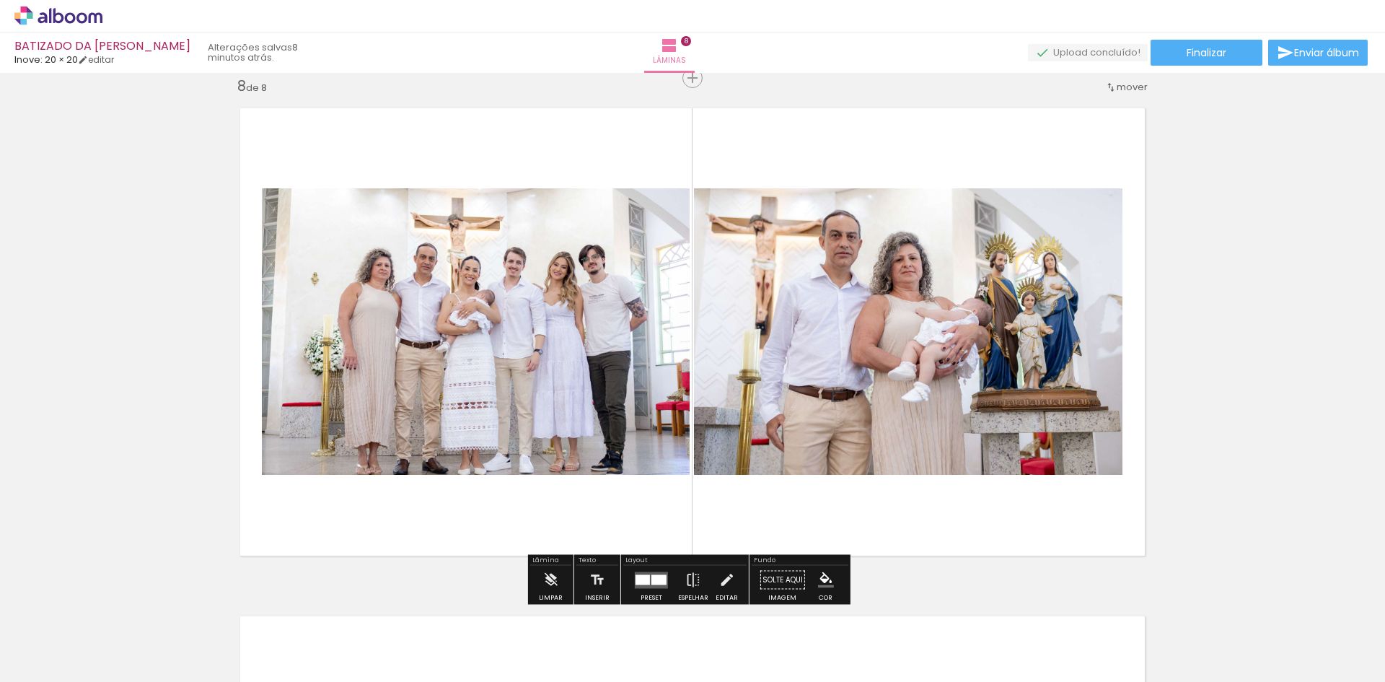
click at [950, 369] on quentale-photo at bounding box center [908, 331] width 428 height 286
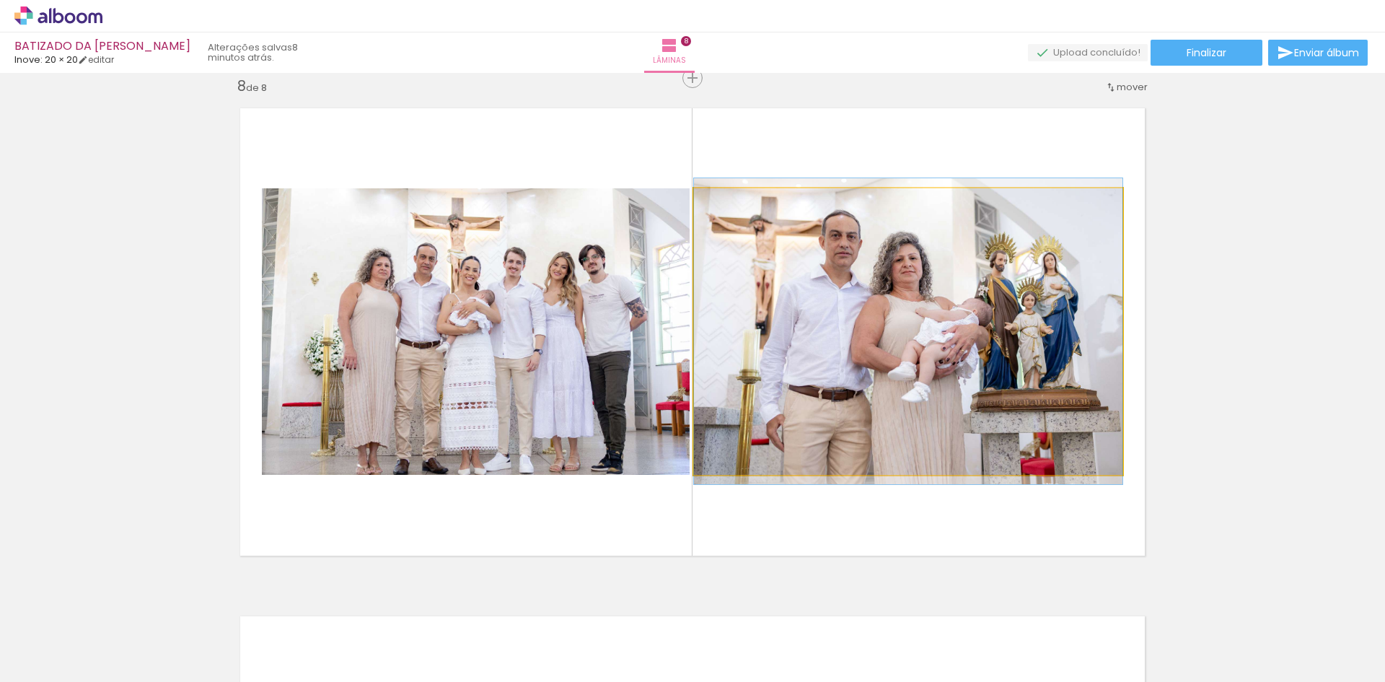
click at [943, 356] on quentale-photo at bounding box center [908, 331] width 428 height 286
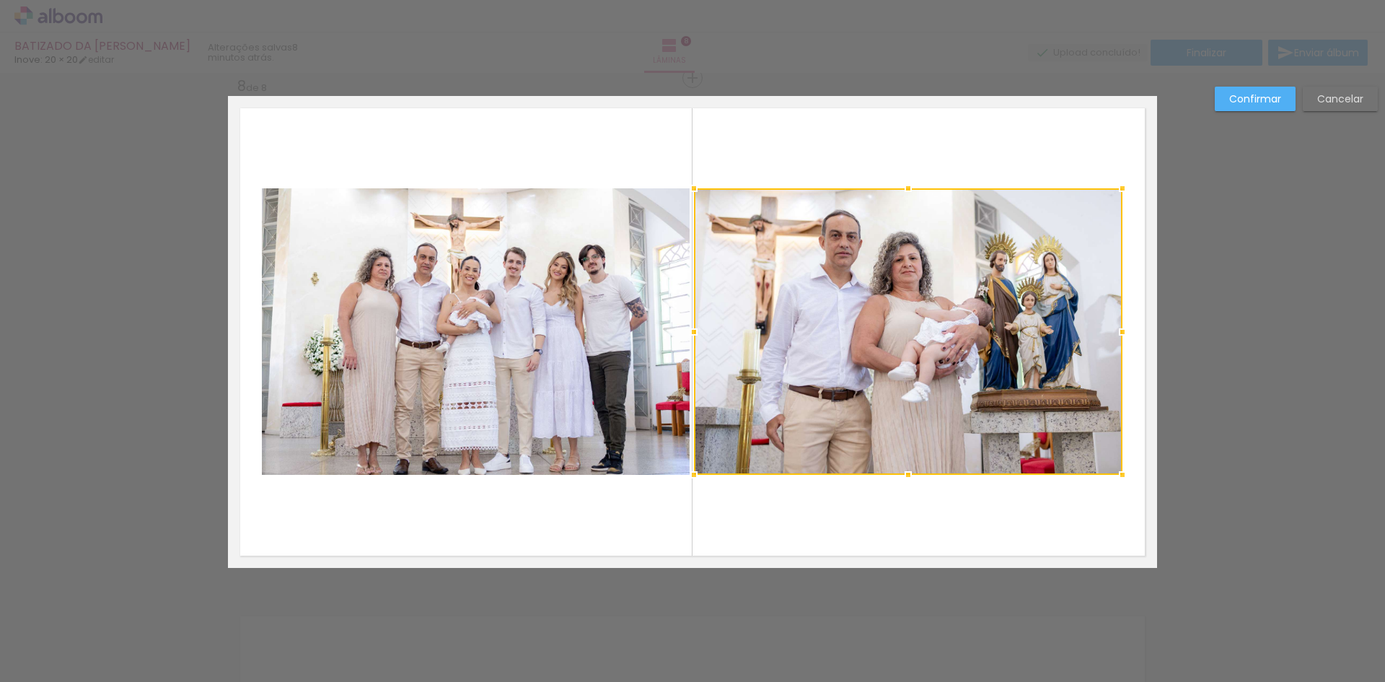
click at [0, 0] on slot "Cancelar" at bounding box center [0, 0] width 0 height 0
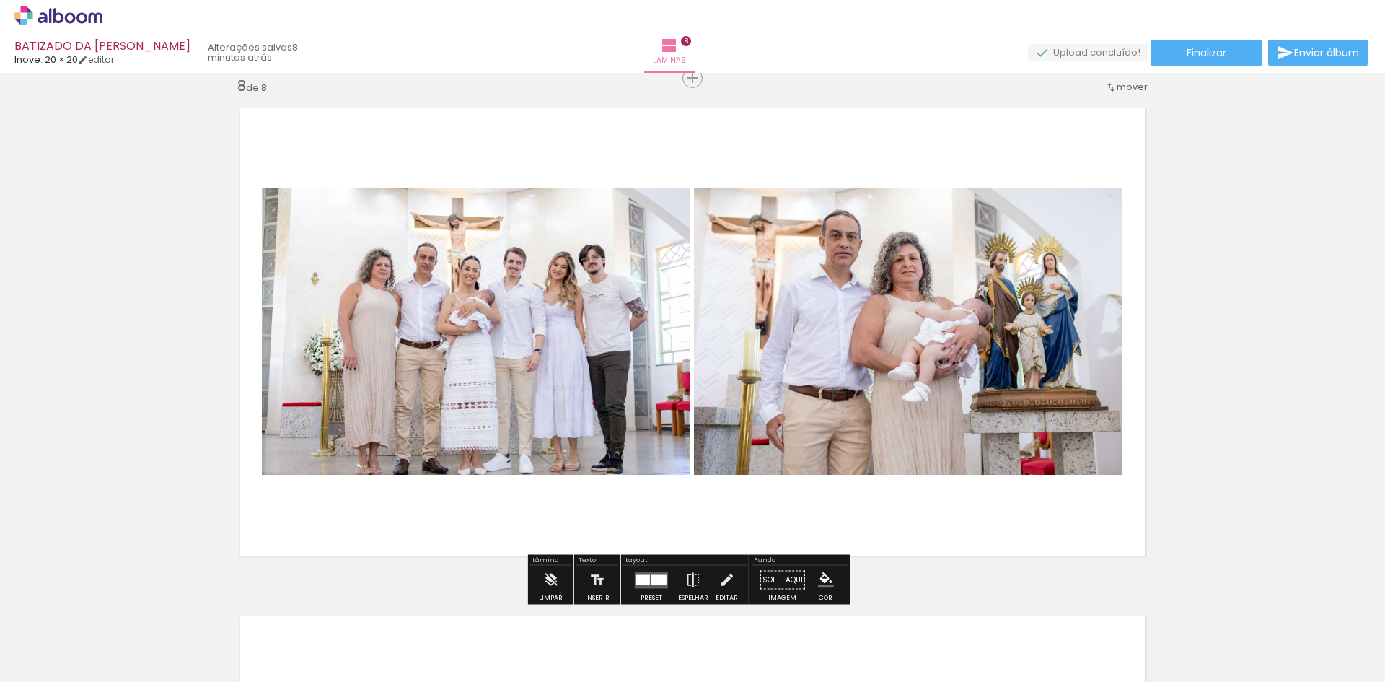
click at [977, 384] on quentale-photo at bounding box center [908, 331] width 428 height 286
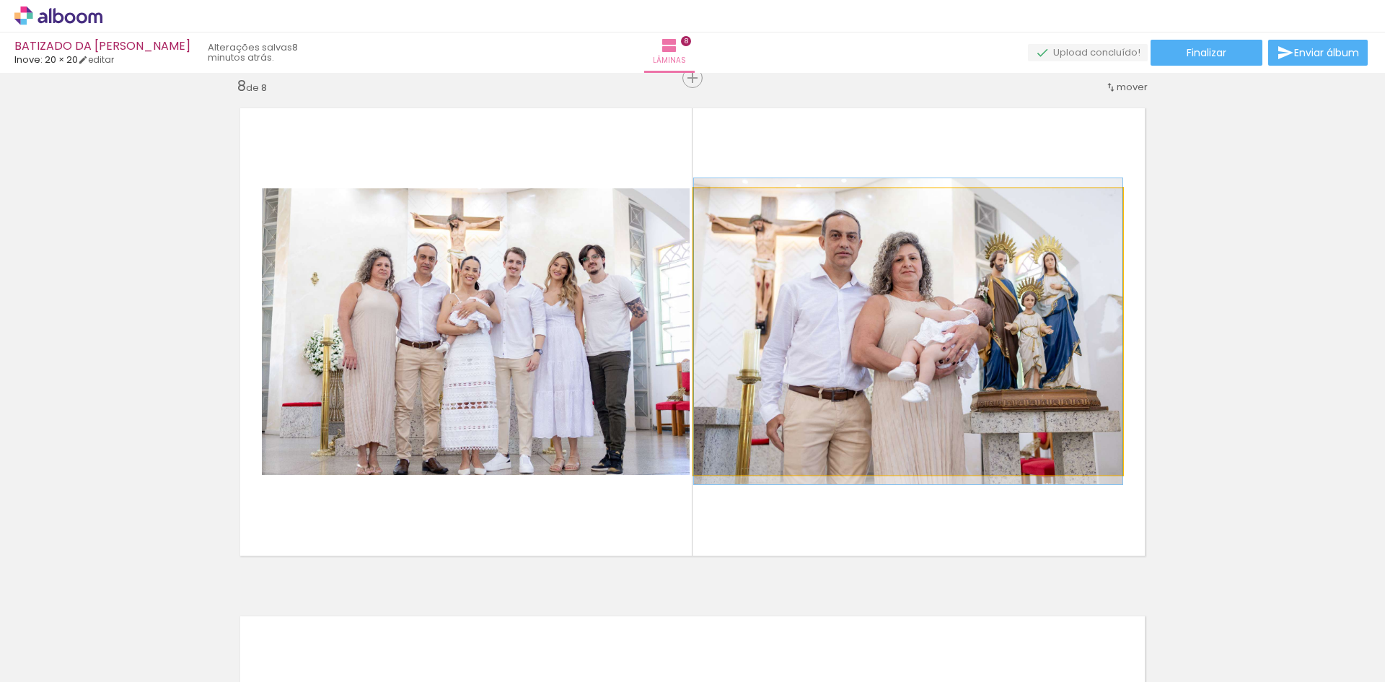
click at [966, 371] on quentale-photo at bounding box center [908, 331] width 428 height 286
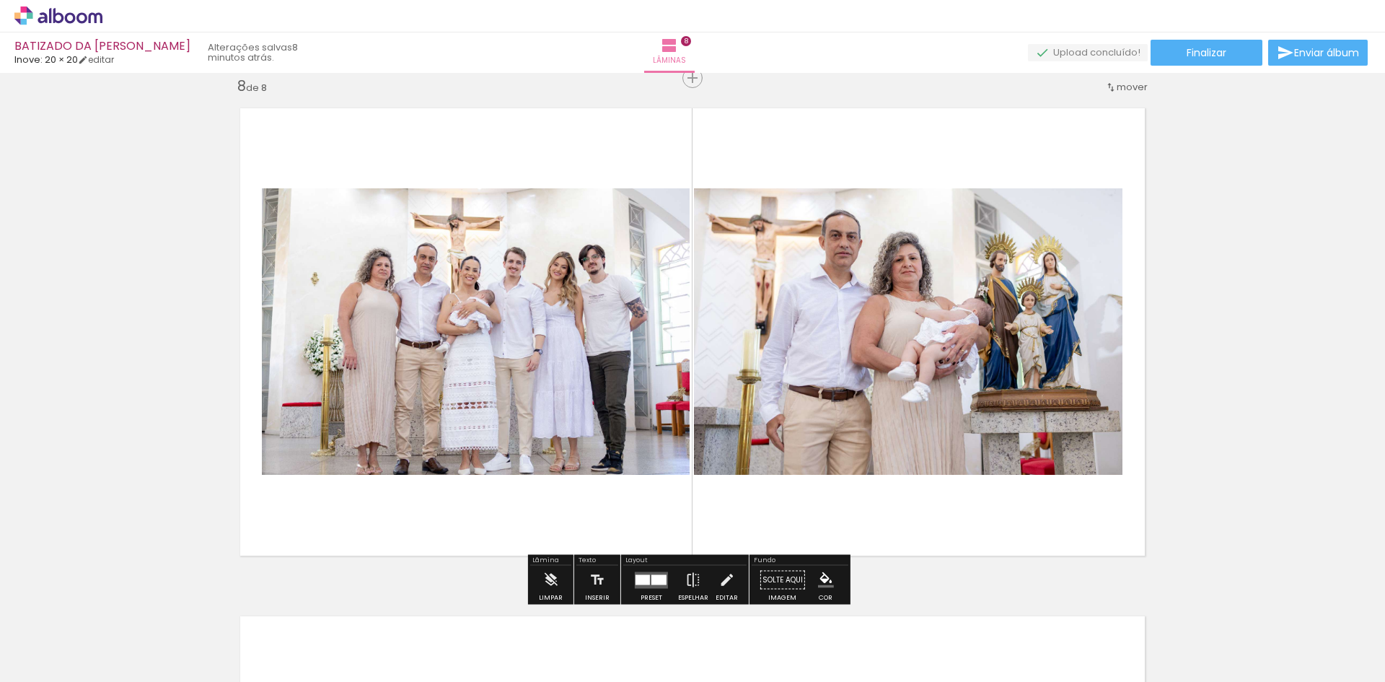
click at [966, 371] on quentale-photo at bounding box center [908, 331] width 428 height 286
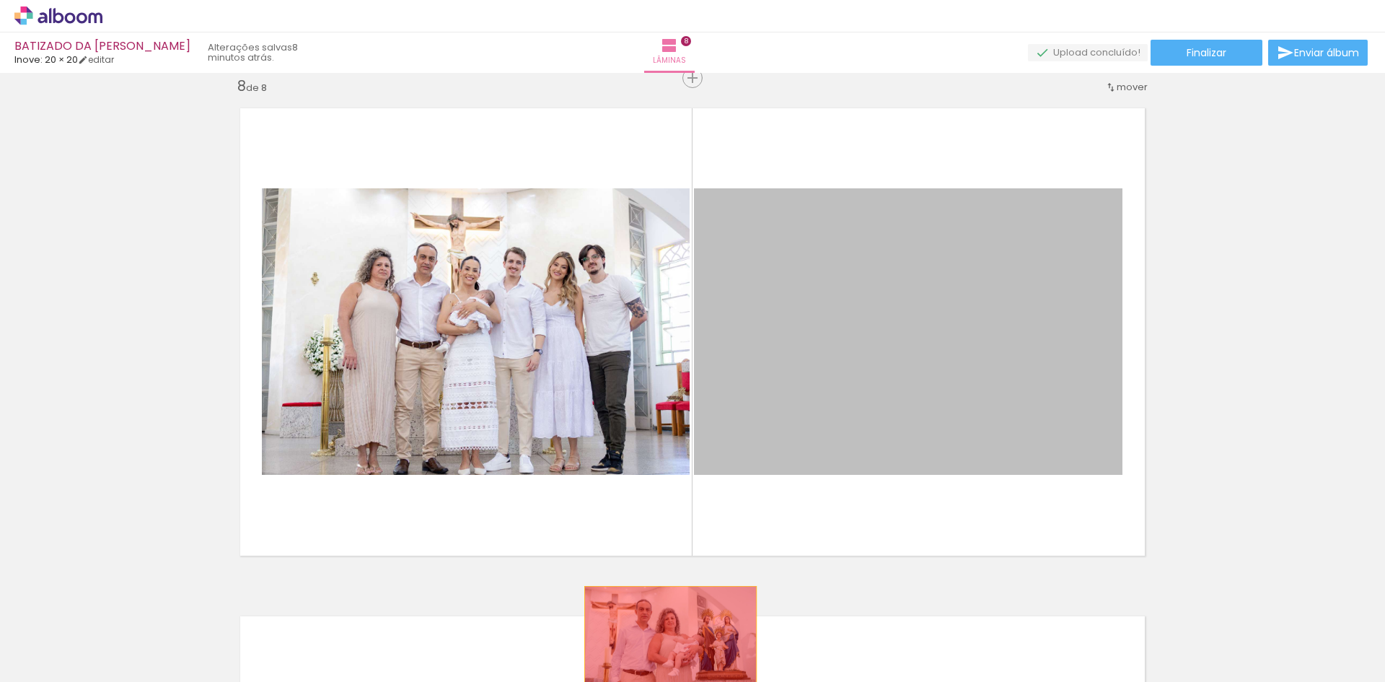
drag, startPoint x: 966, startPoint y: 371, endPoint x: 665, endPoint y: 643, distance: 406.5
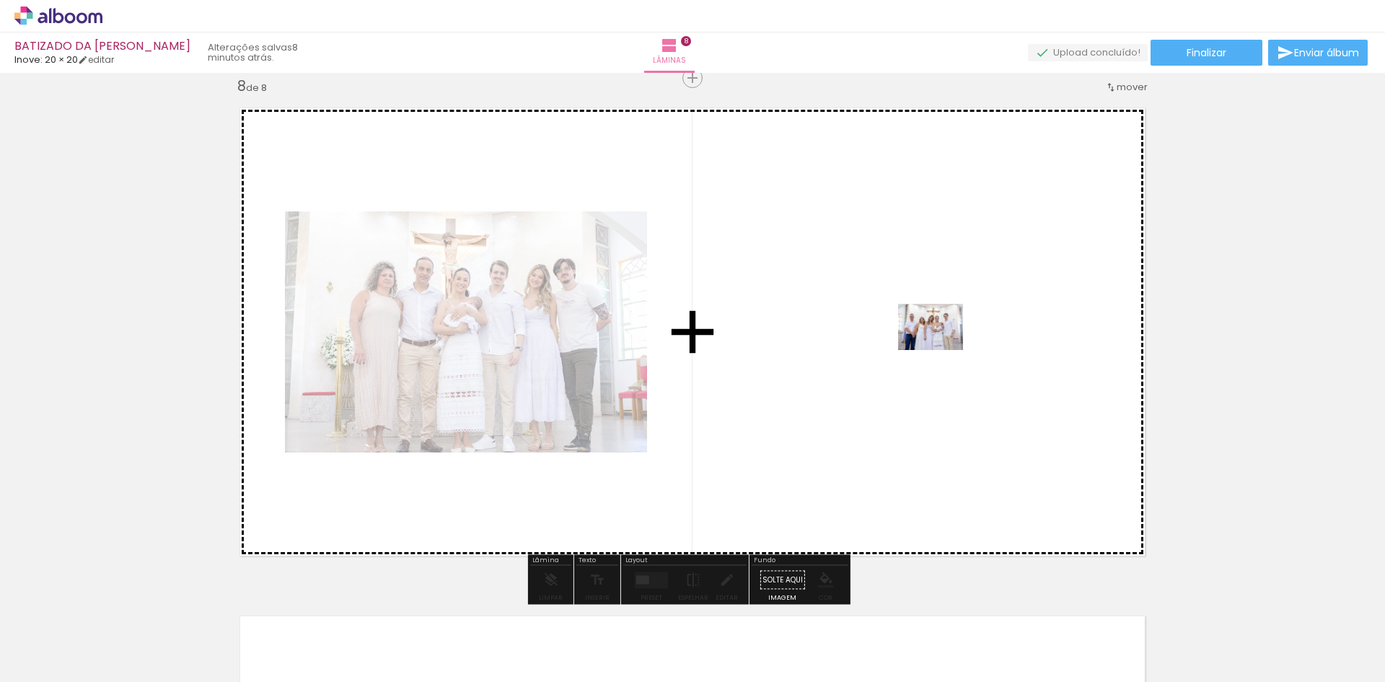
drag, startPoint x: 978, startPoint y: 513, endPoint x: 944, endPoint y: 335, distance: 180.6
click at [944, 335] on quentale-workspace at bounding box center [692, 341] width 1385 height 682
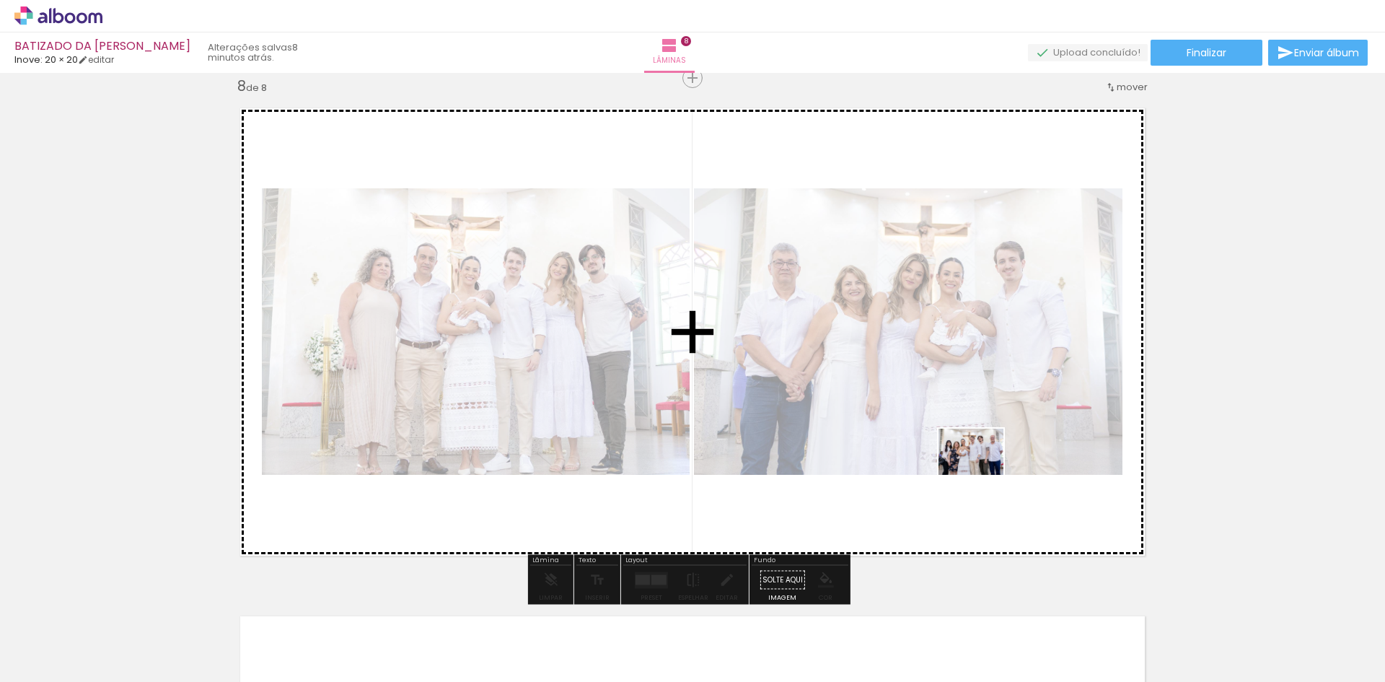
drag, startPoint x: 1088, startPoint y: 646, endPoint x: 981, endPoint y: 469, distance: 207.4
click at [981, 469] on quentale-workspace at bounding box center [692, 341] width 1385 height 682
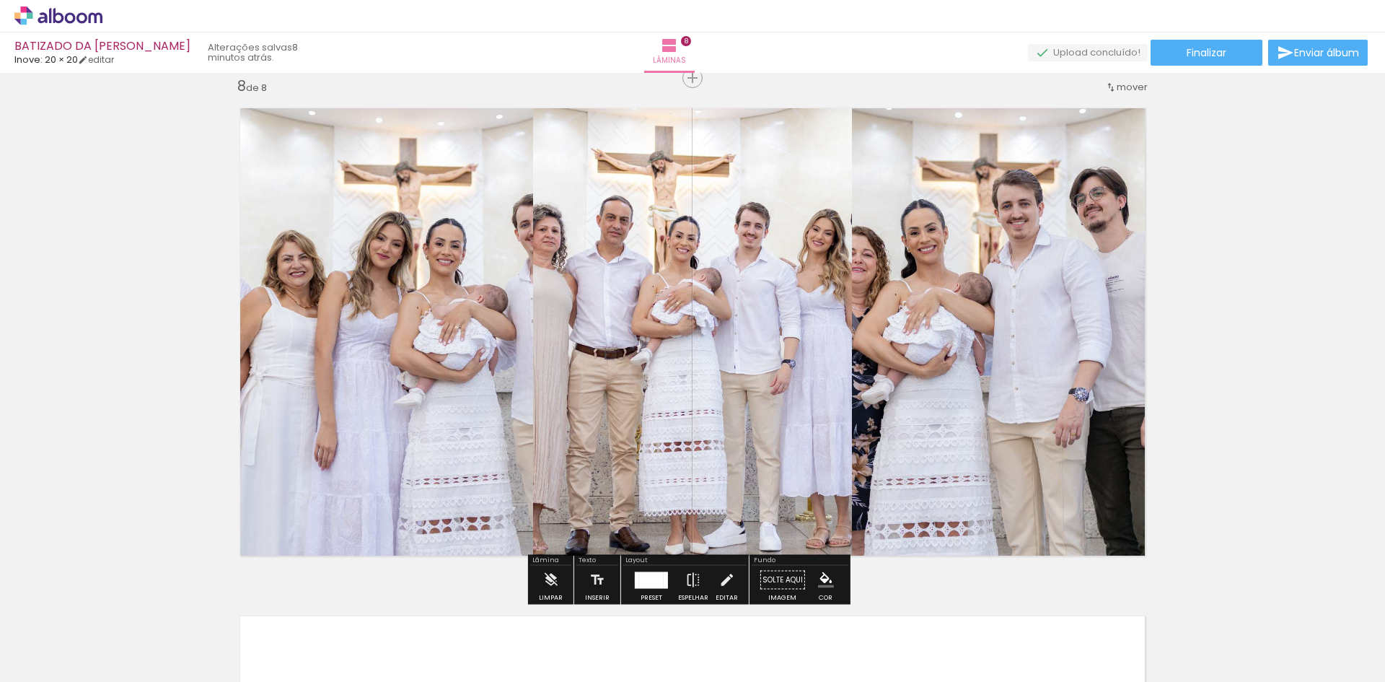
click at [639, 579] on div at bounding box center [651, 579] width 25 height 17
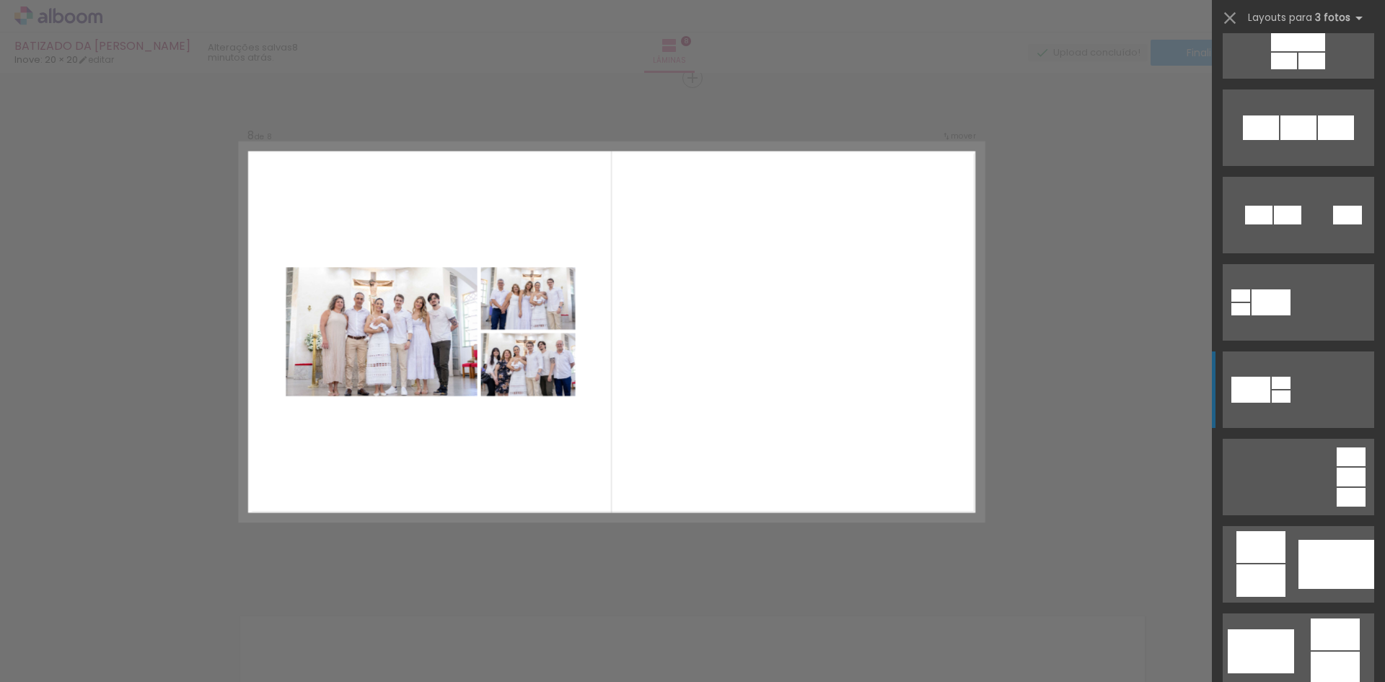
scroll to position [288, 0]
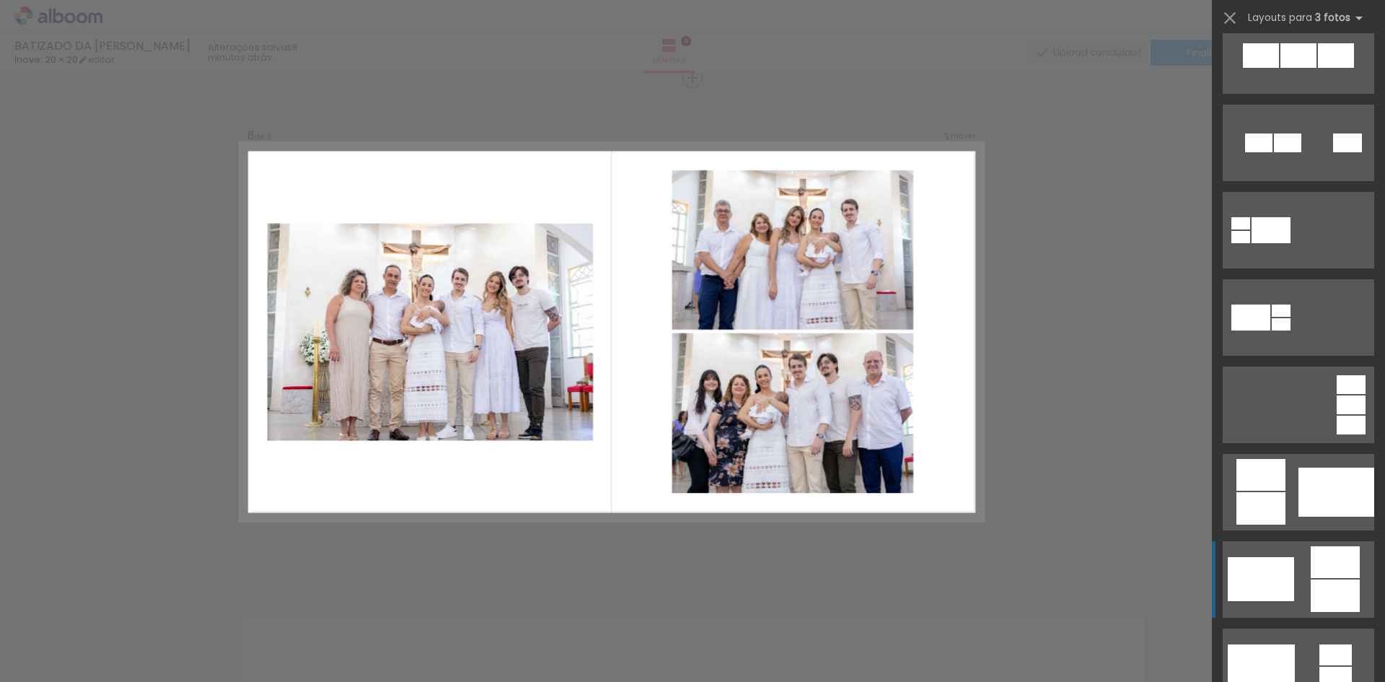
click at [1313, 555] on div at bounding box center [1334, 562] width 49 height 32
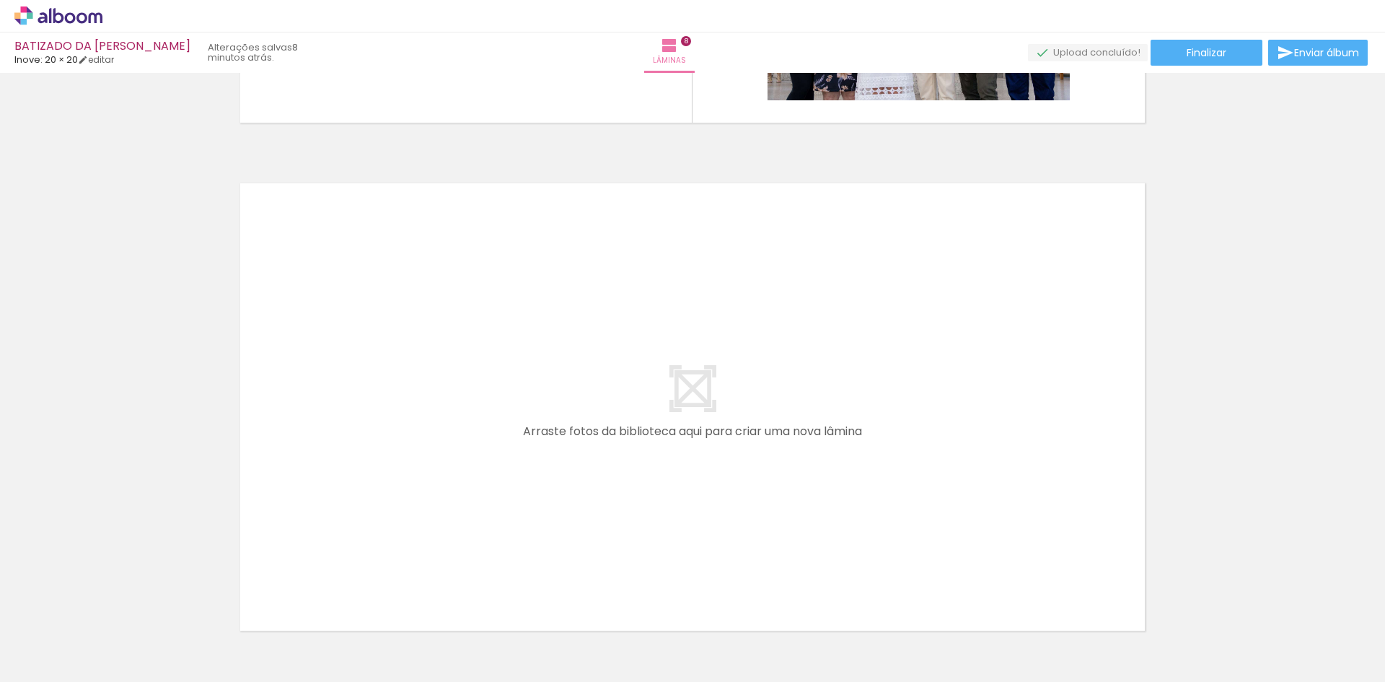
scroll to position [0, 1161]
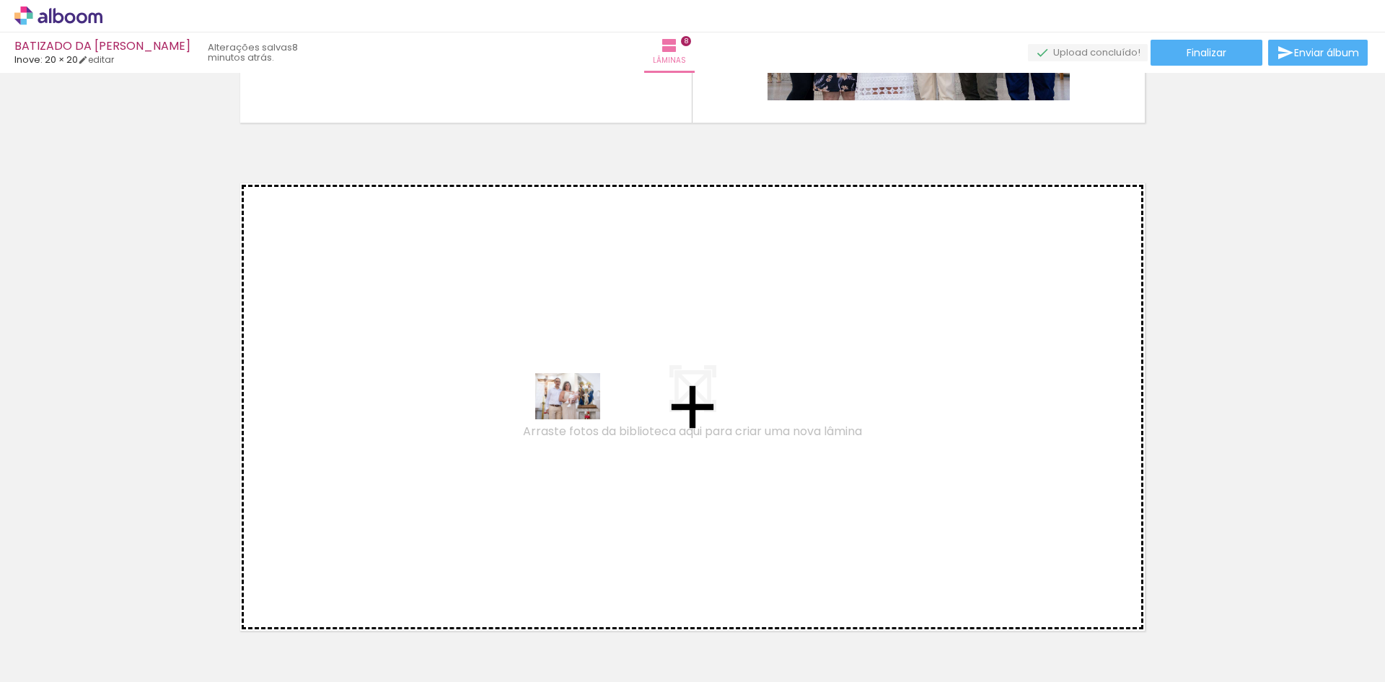
drag, startPoint x: 607, startPoint y: 636, endPoint x: 578, endPoint y: 416, distance: 221.9
click at [578, 416] on quentale-workspace at bounding box center [692, 341] width 1385 height 682
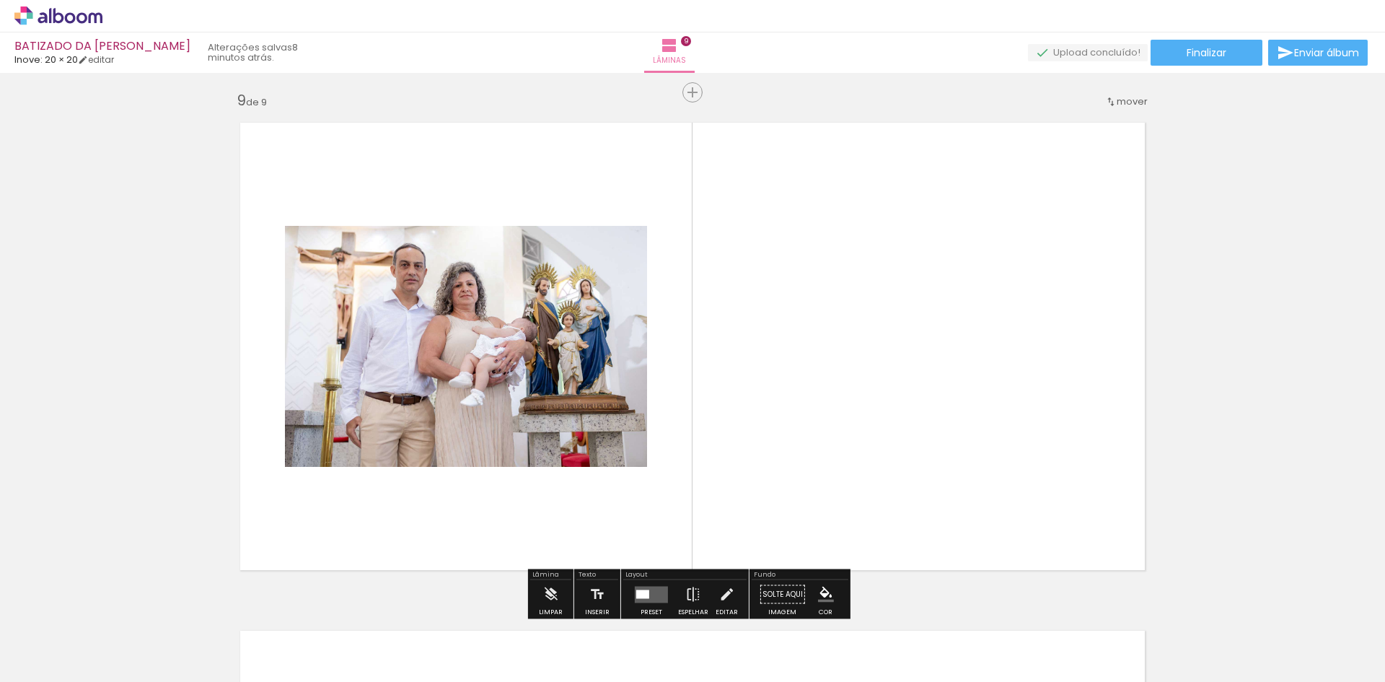
scroll to position [4081, 0]
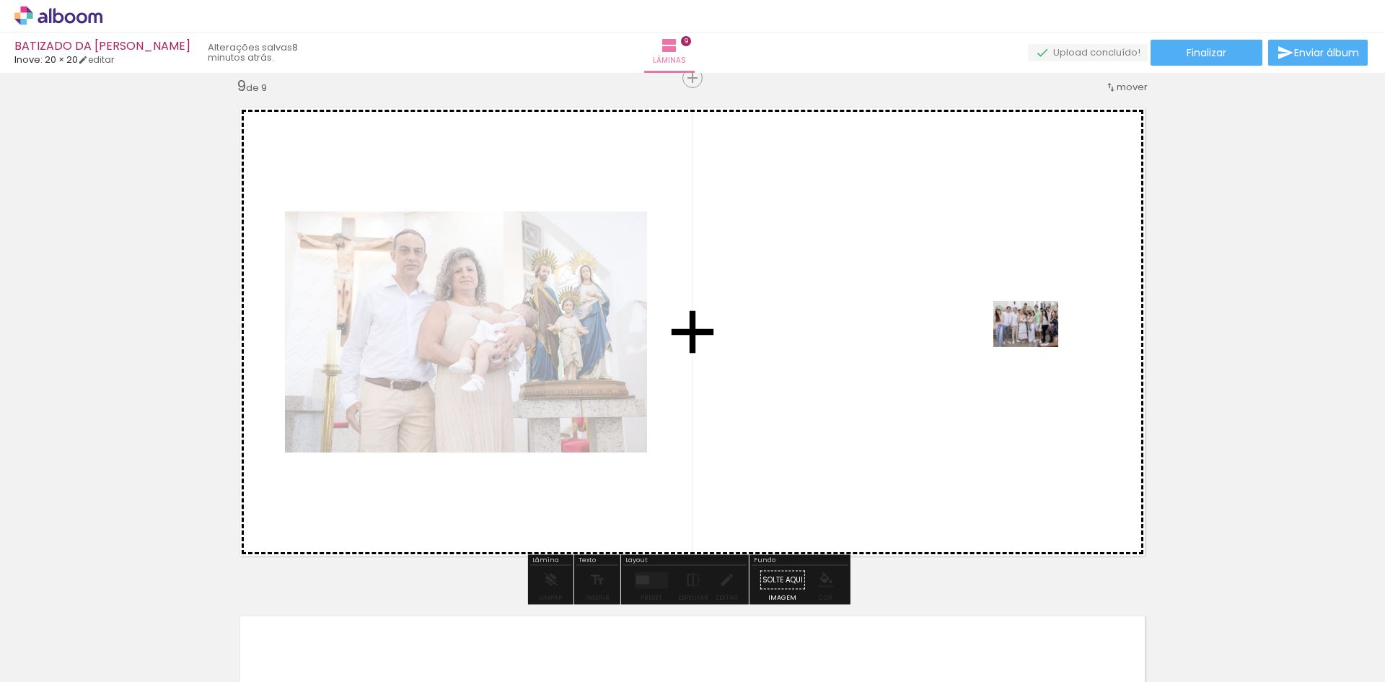
drag, startPoint x: 1106, startPoint y: 639, endPoint x: 1031, endPoint y: 321, distance: 327.0
click at [1031, 321] on quentale-workspace at bounding box center [692, 341] width 1385 height 682
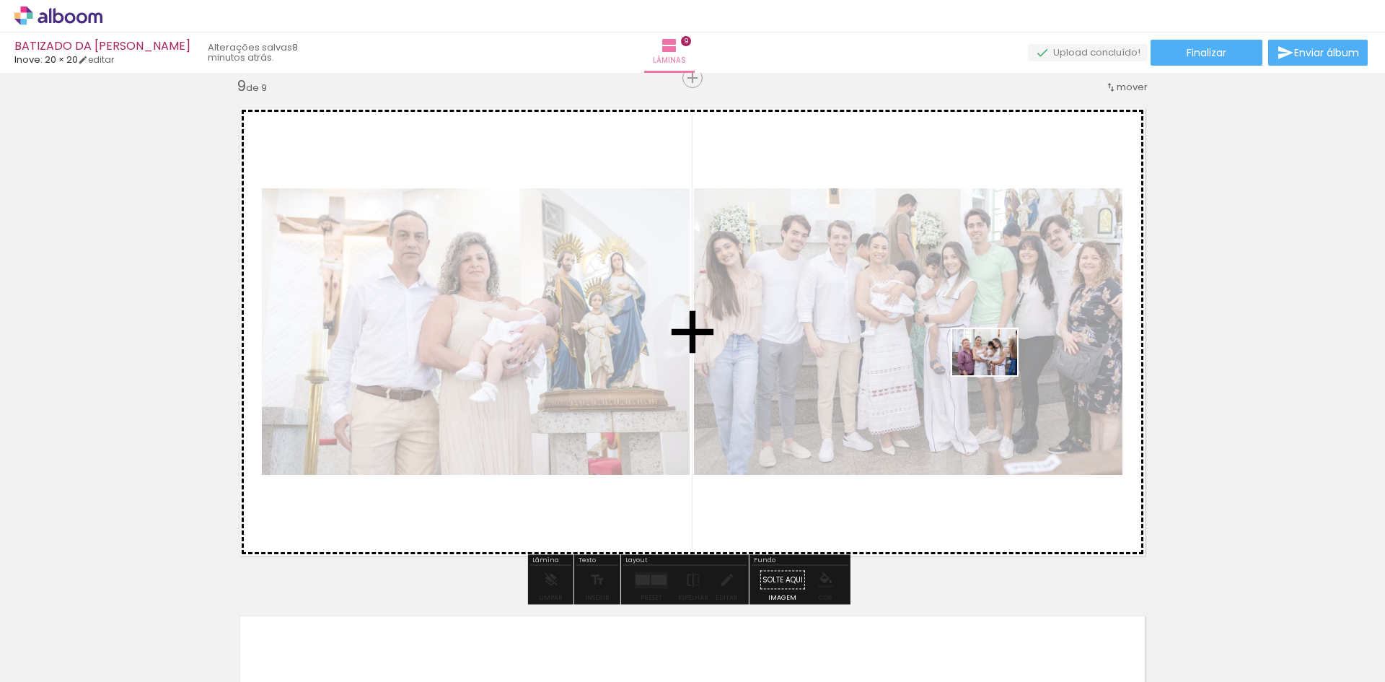
drag, startPoint x: 1159, startPoint y: 635, endPoint x: 984, endPoint y: 353, distance: 332.3
click at [984, 353] on quentale-workspace at bounding box center [692, 341] width 1385 height 682
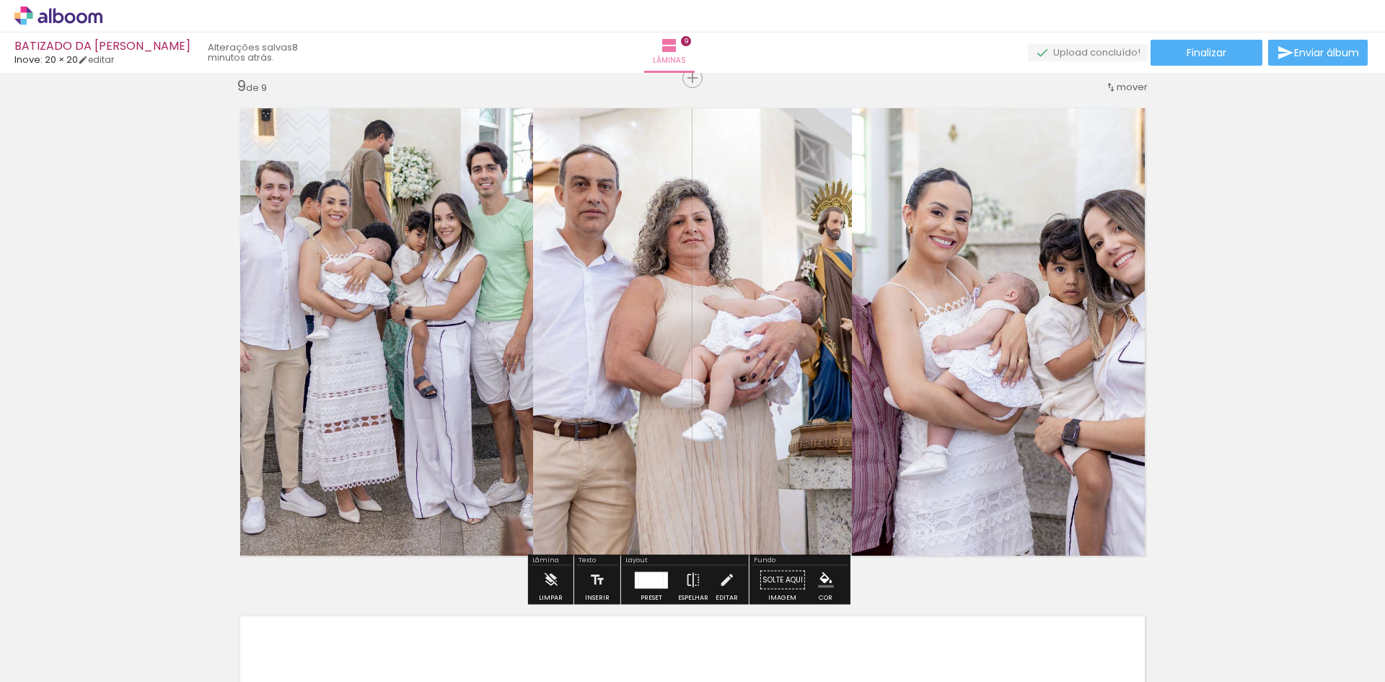
click at [646, 579] on div at bounding box center [651, 579] width 25 height 17
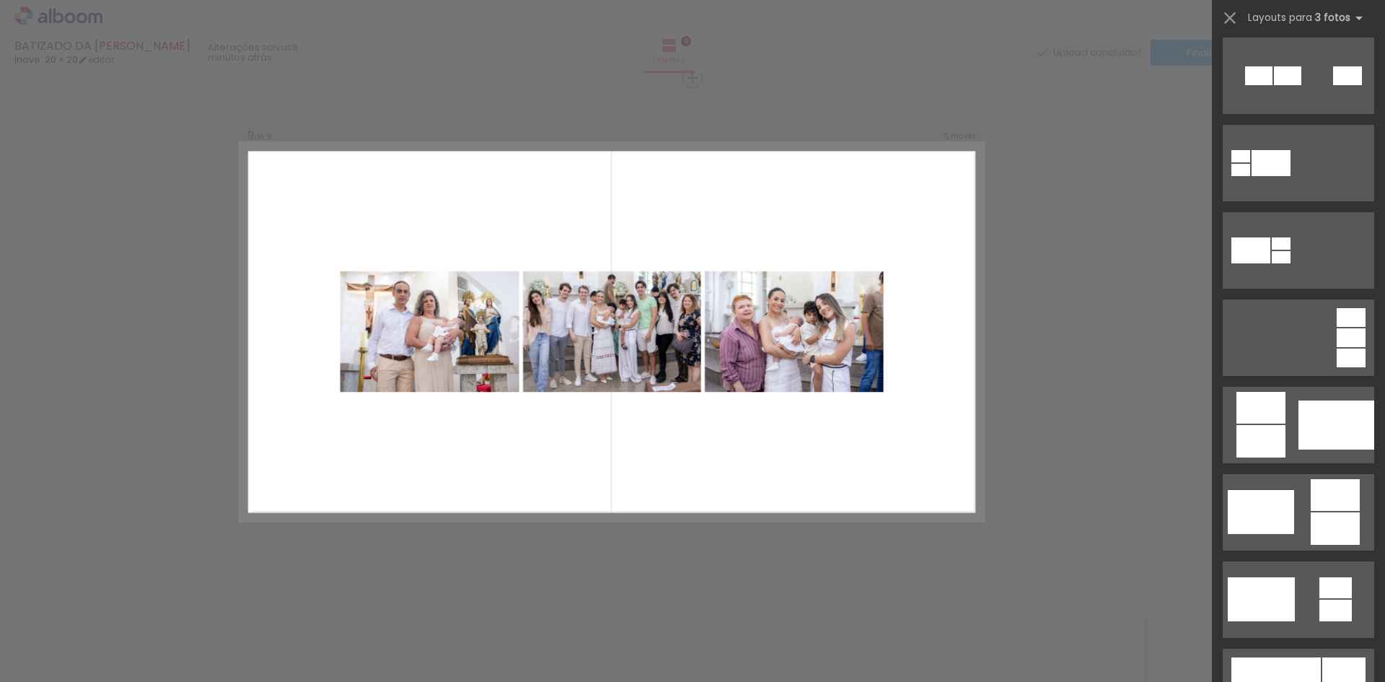
scroll to position [361, 0]
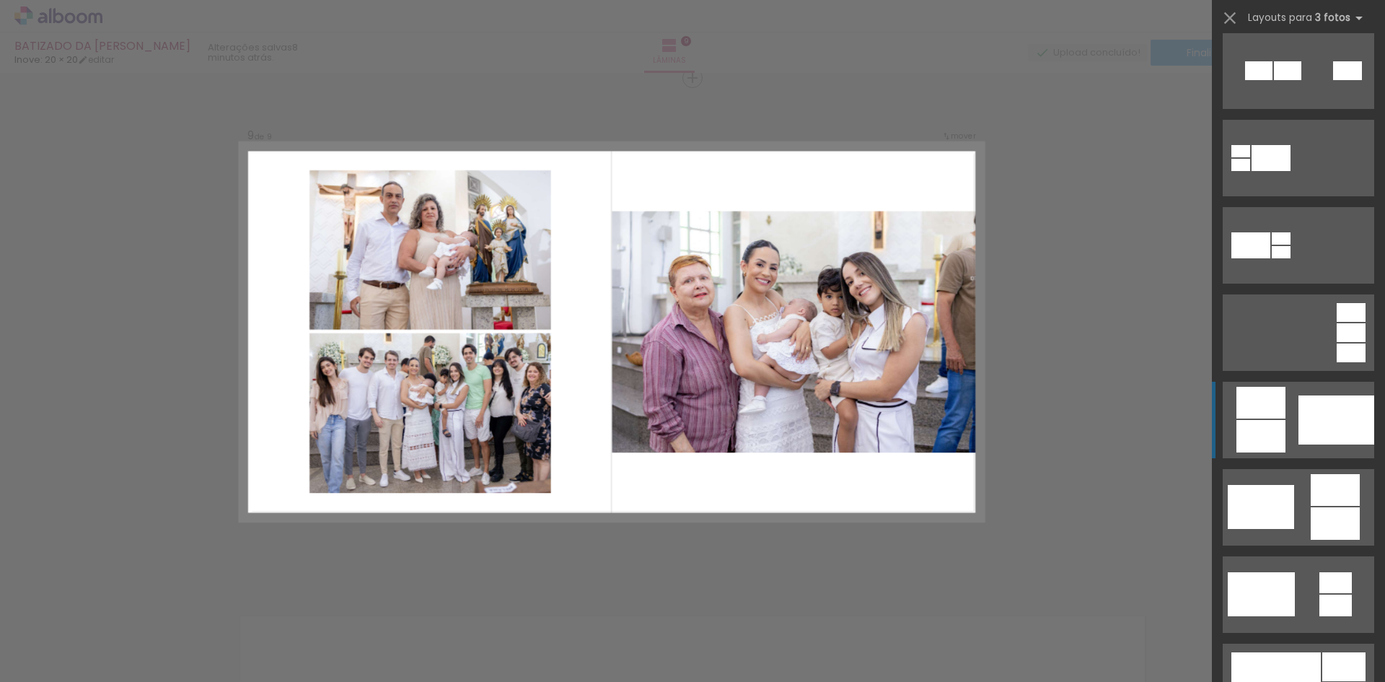
click at [1320, 402] on div at bounding box center [1336, 419] width 76 height 49
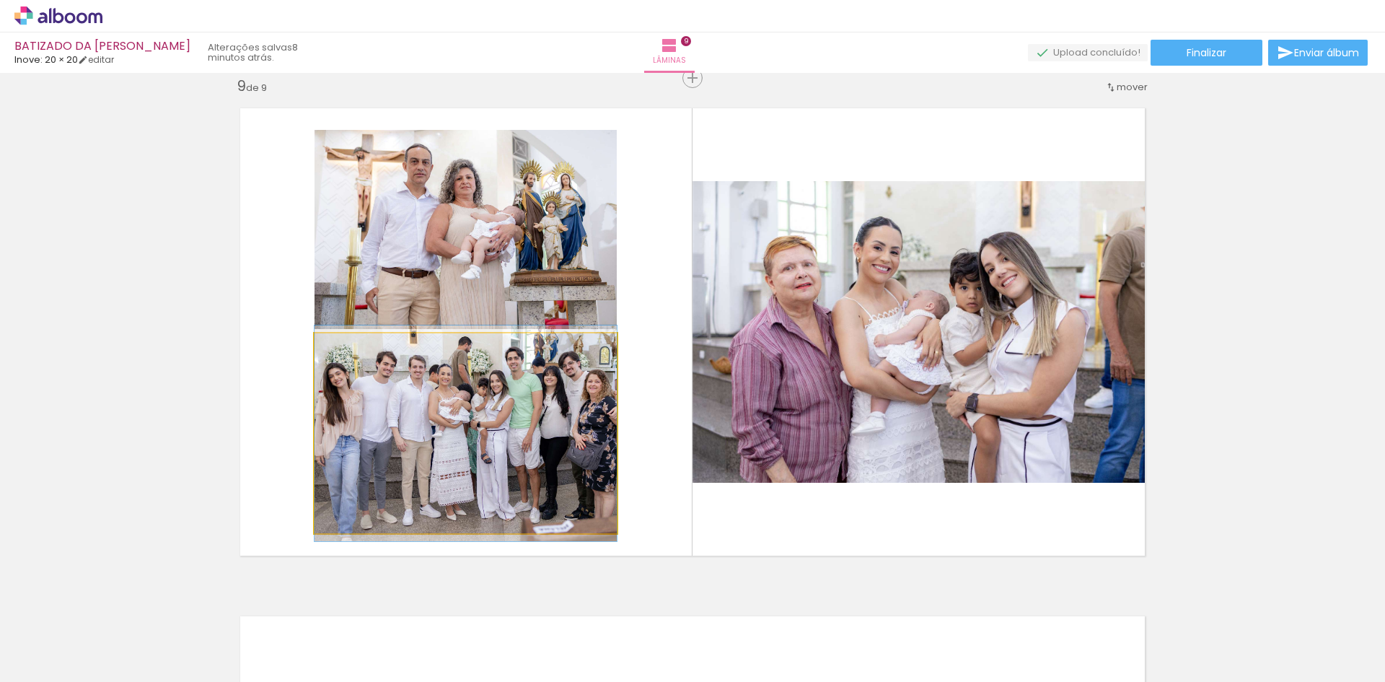
click at [511, 453] on quentale-photo at bounding box center [465, 433] width 302 height 200
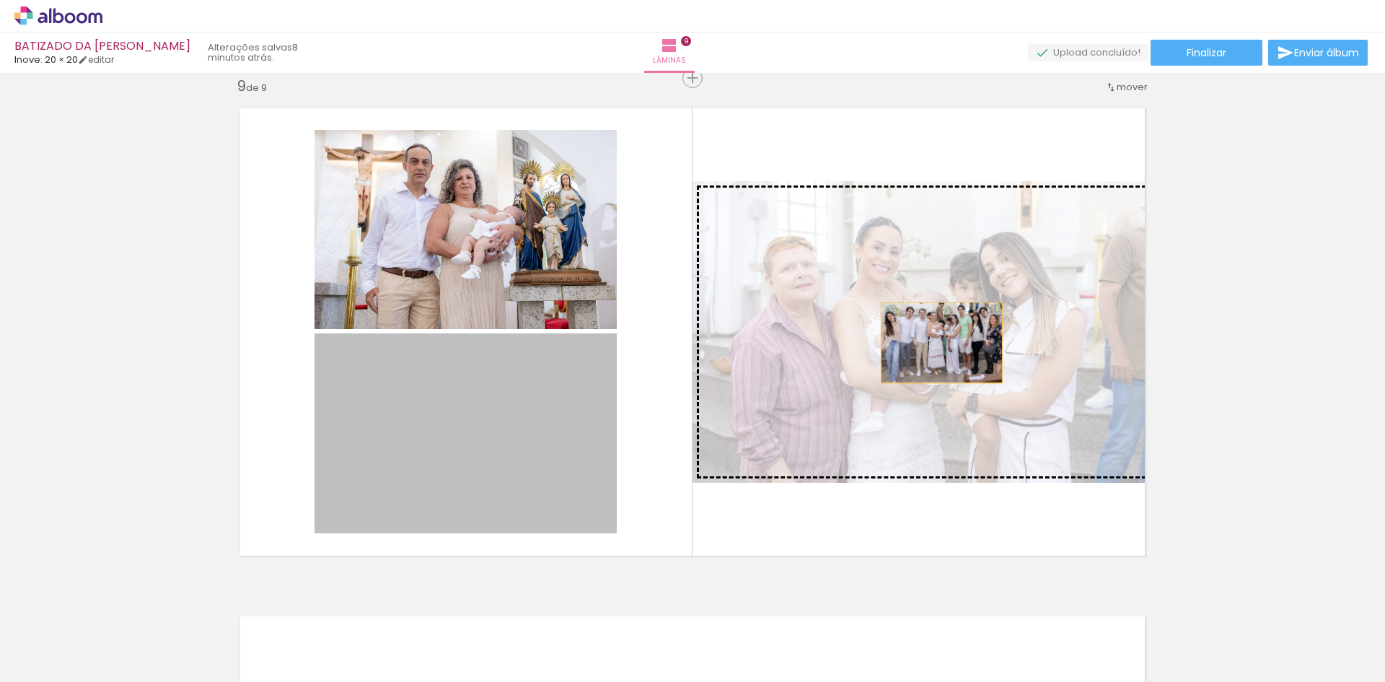
drag, startPoint x: 511, startPoint y: 453, endPoint x: 936, endPoint y: 343, distance: 439.6
click at [0, 0] on slot at bounding box center [0, 0] width 0 height 0
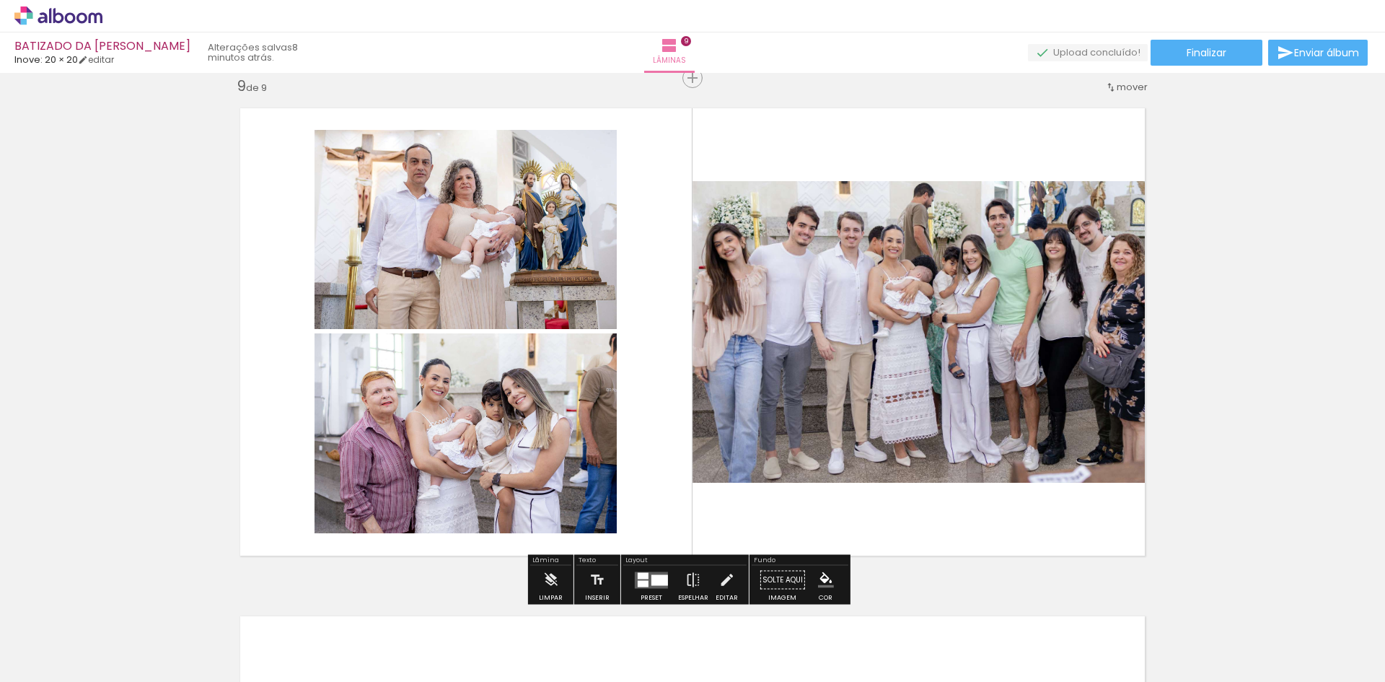
click at [514, 453] on quentale-photo at bounding box center [465, 433] width 302 height 200
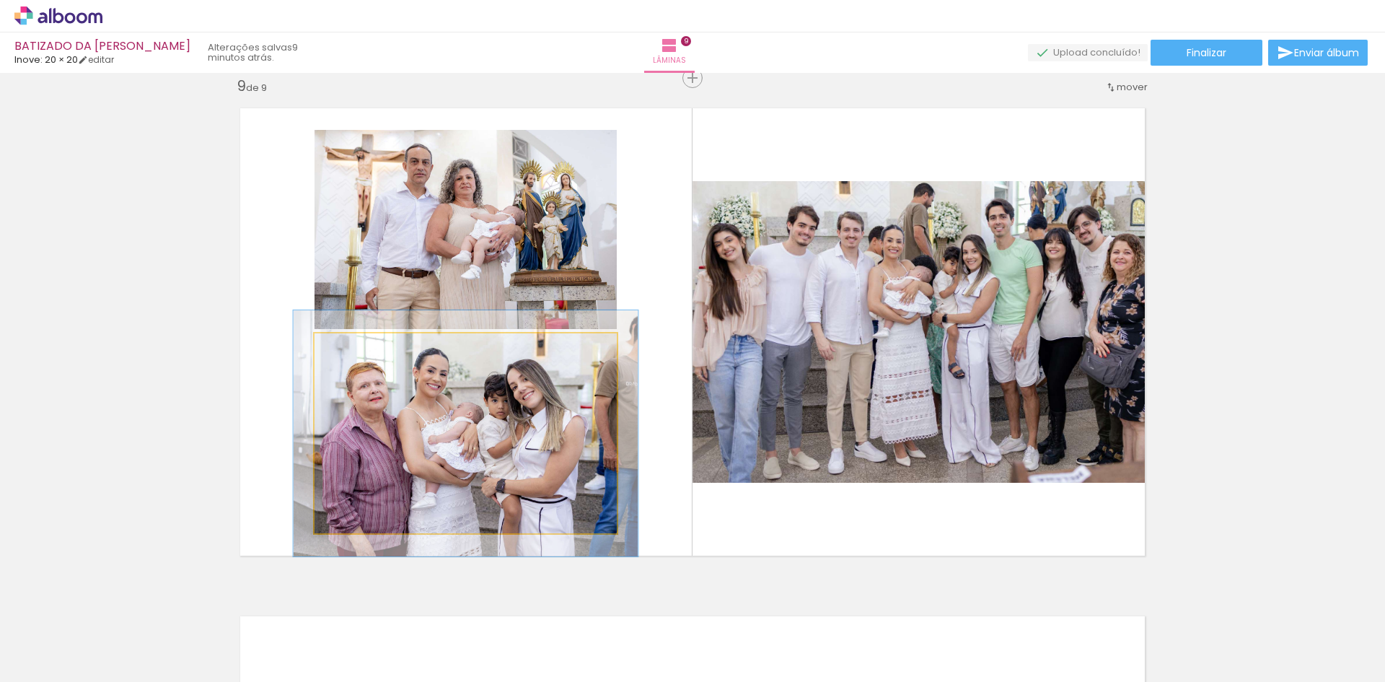
type paper-slider "114"
click at [353, 350] on div at bounding box center [355, 348] width 13 height 13
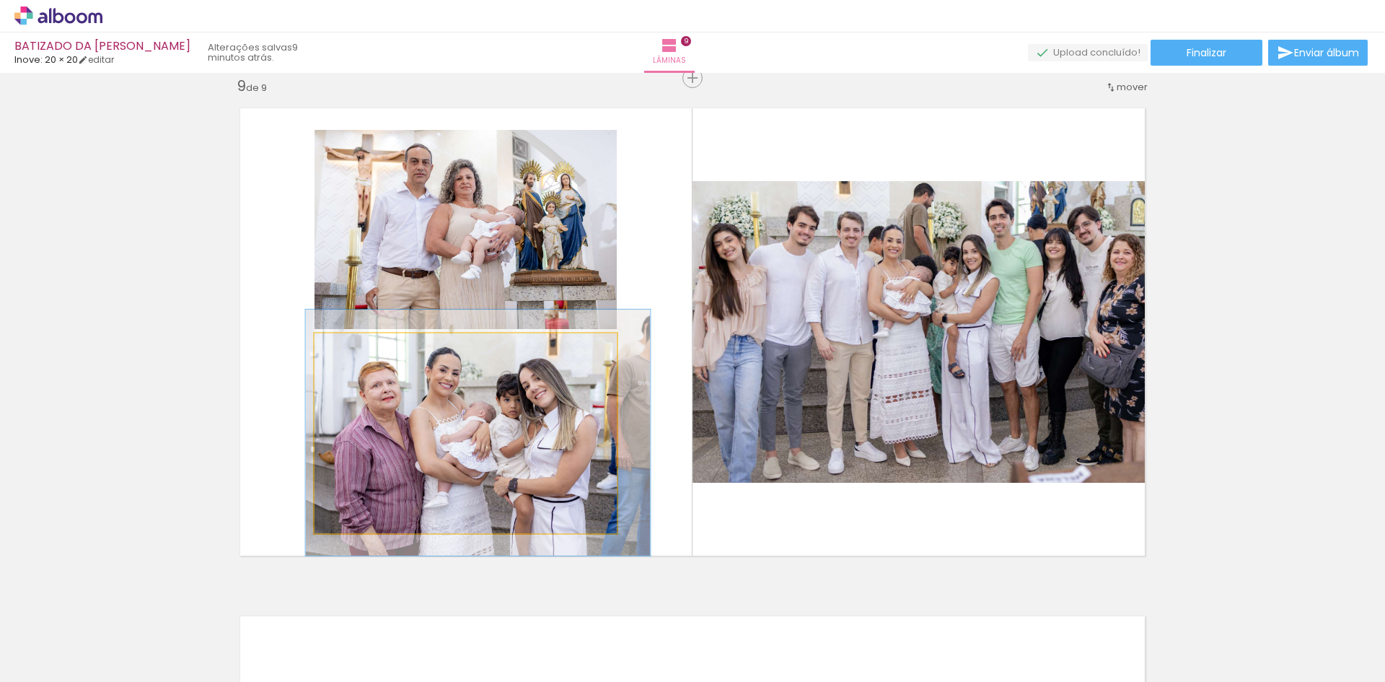
drag, startPoint x: 519, startPoint y: 436, endPoint x: 531, endPoint y: 436, distance: 12.3
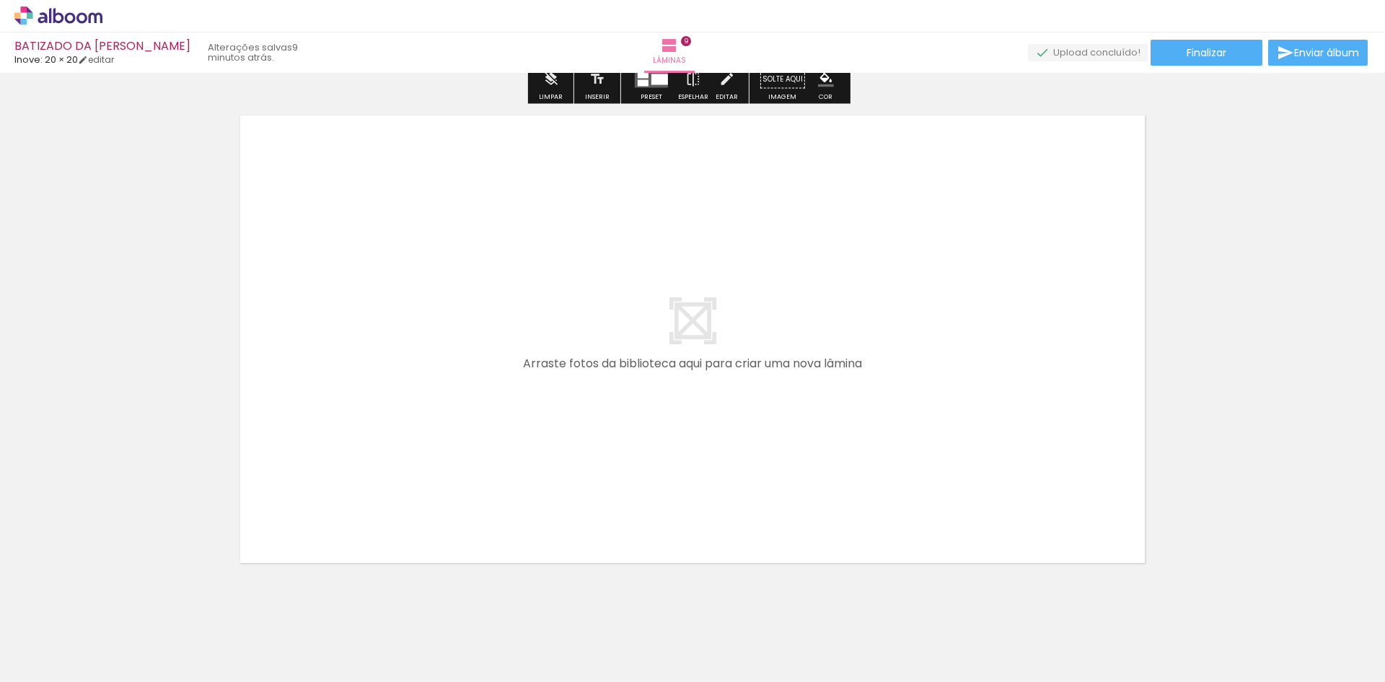
scroll to position [4615, 0]
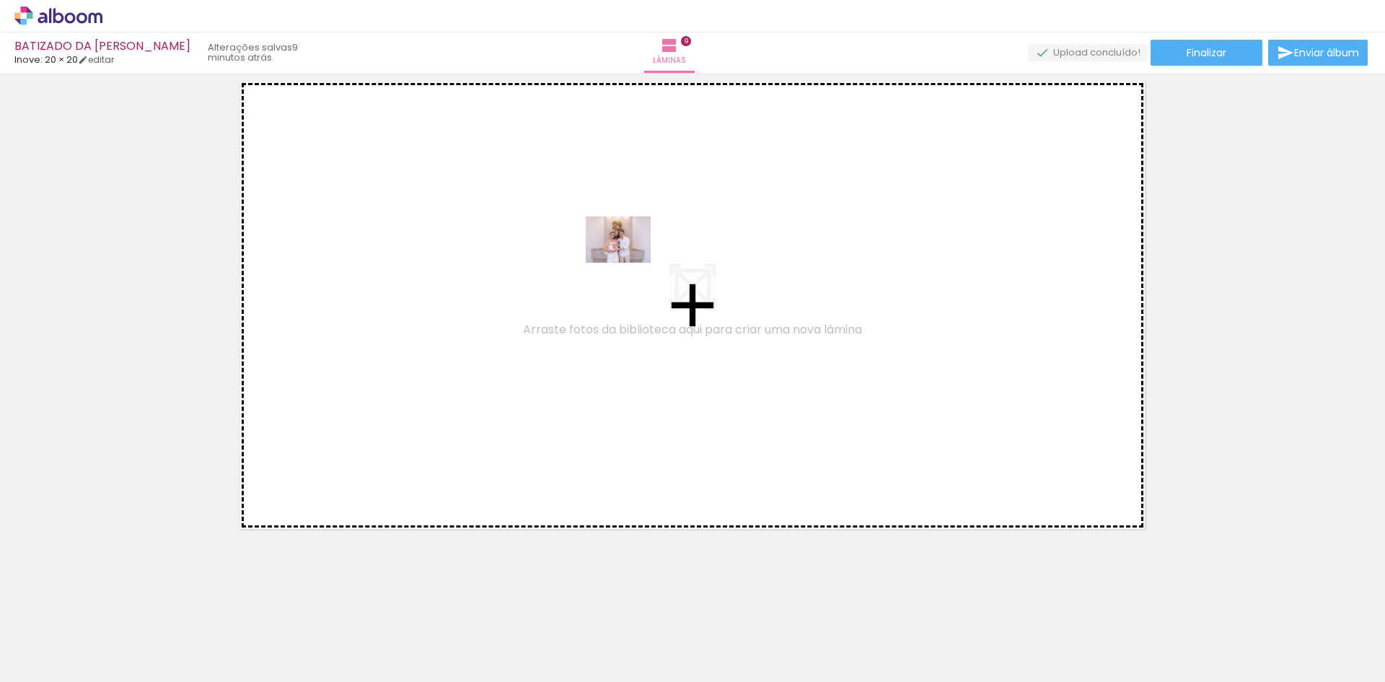
drag, startPoint x: 1259, startPoint y: 646, endPoint x: 627, endPoint y: 259, distance: 741.3
click at [627, 259] on quentale-workspace at bounding box center [692, 341] width 1385 height 682
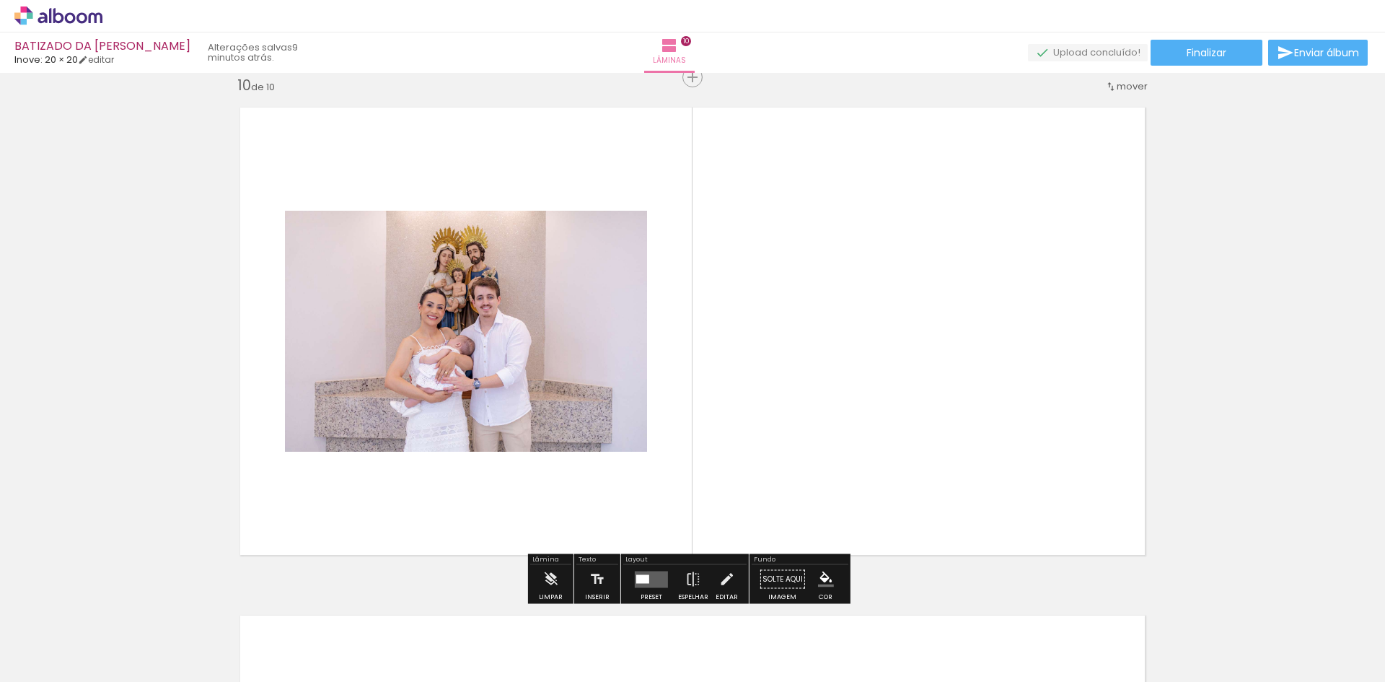
scroll to position [4589, 0]
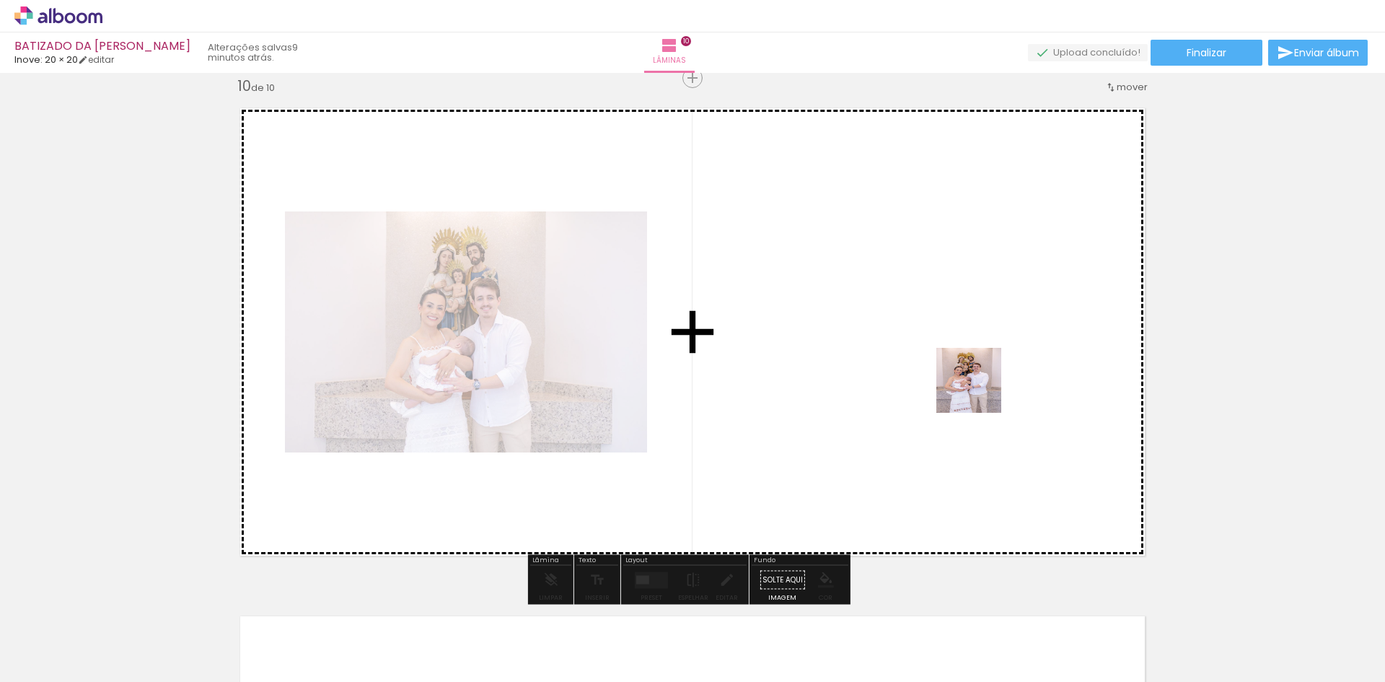
drag, startPoint x: 1326, startPoint y: 638, endPoint x: 963, endPoint y: 380, distance: 445.5
click at [963, 380] on quentale-workspace at bounding box center [692, 341] width 1385 height 682
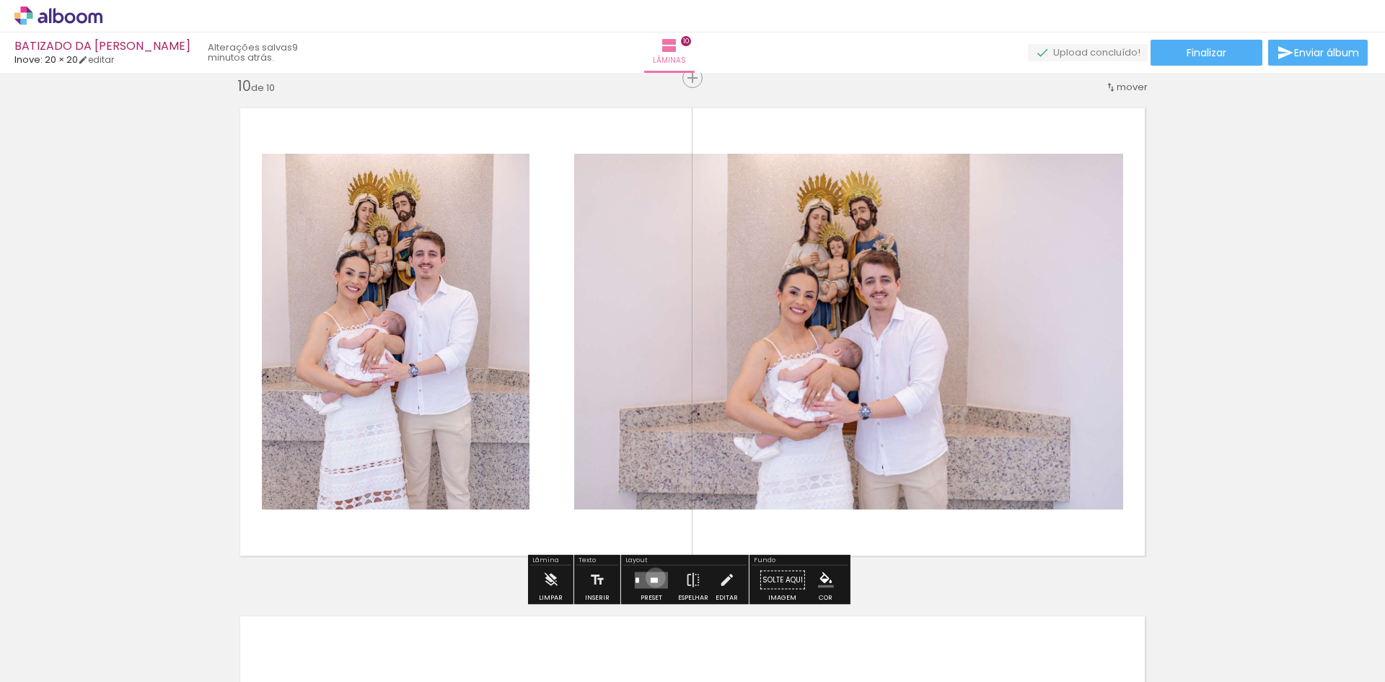
click at [651, 577] on div at bounding box center [654, 579] width 7 height 5
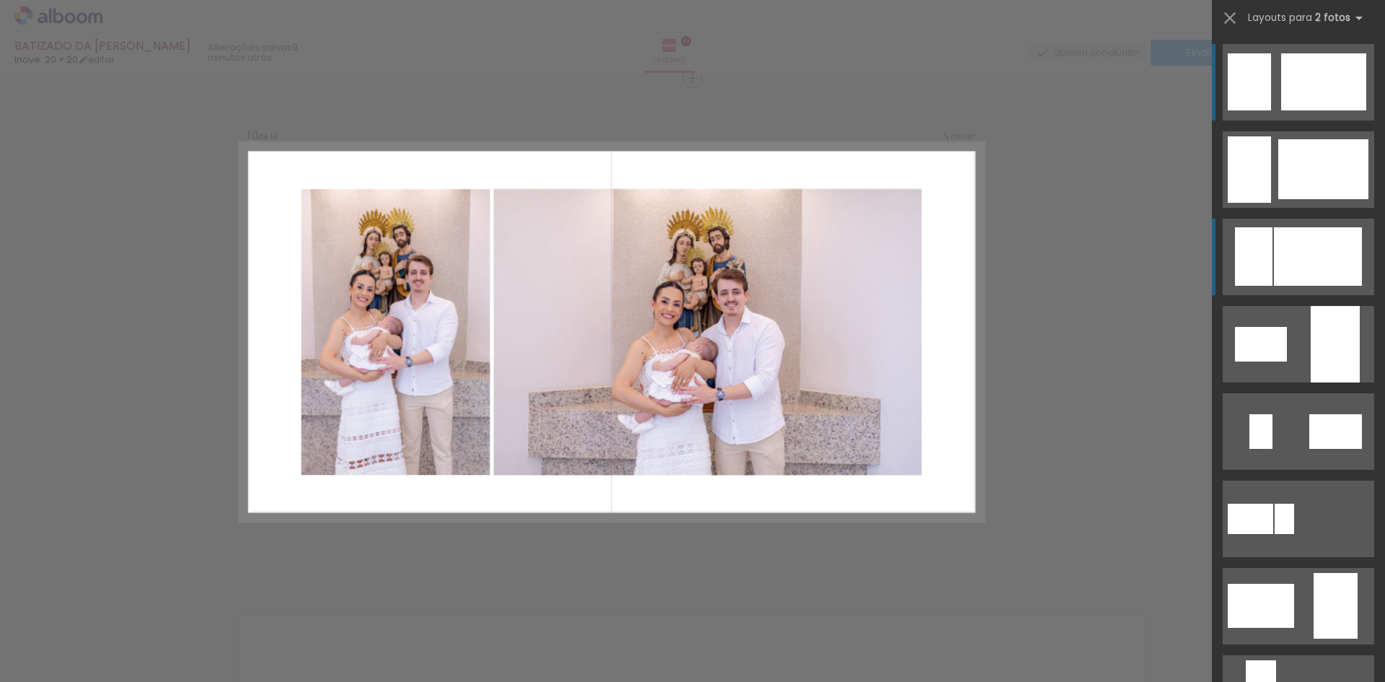
click at [1310, 250] on div at bounding box center [1318, 256] width 88 height 58
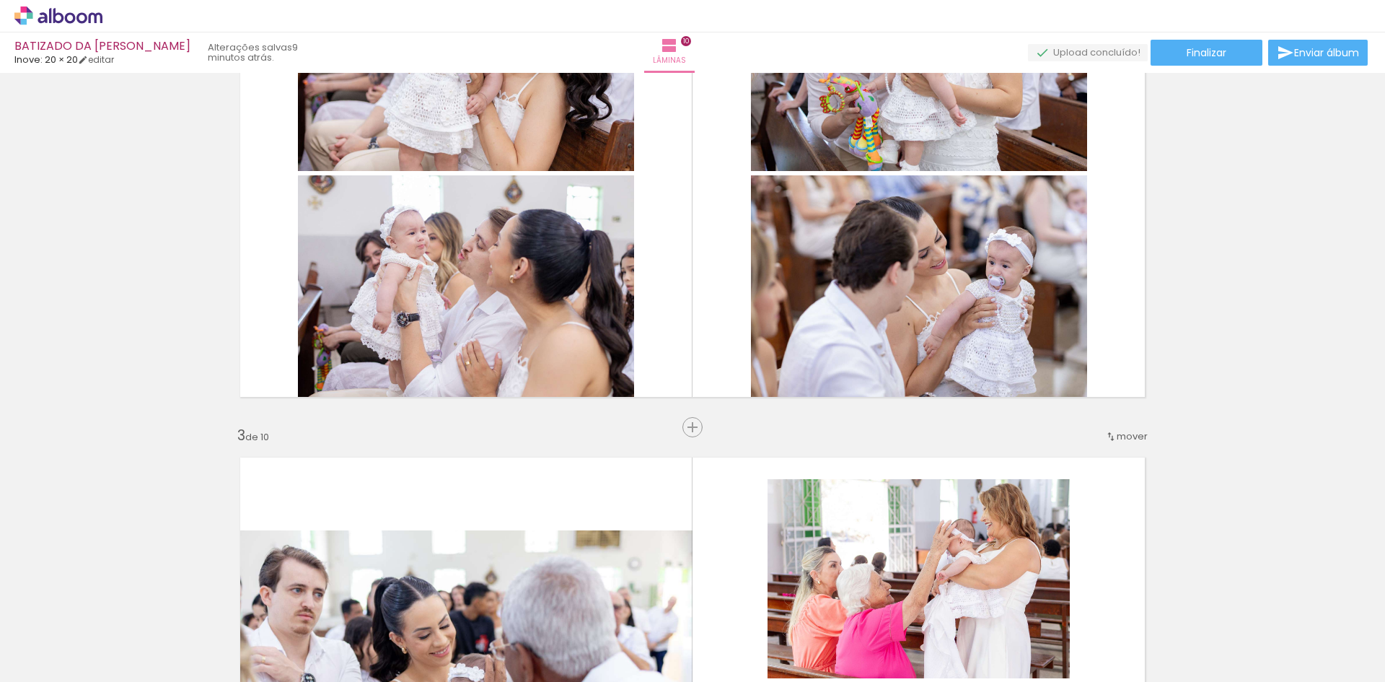
scroll to position [579, 0]
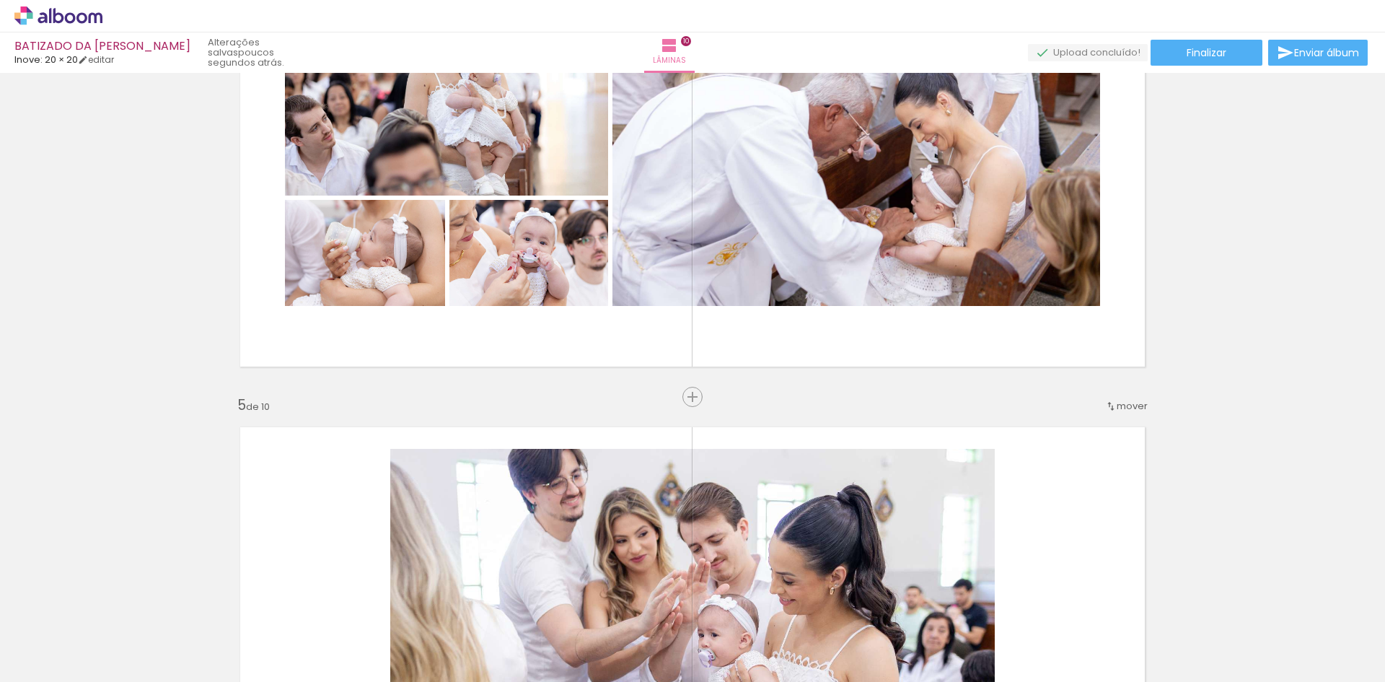
scroll to position [0, 1161]
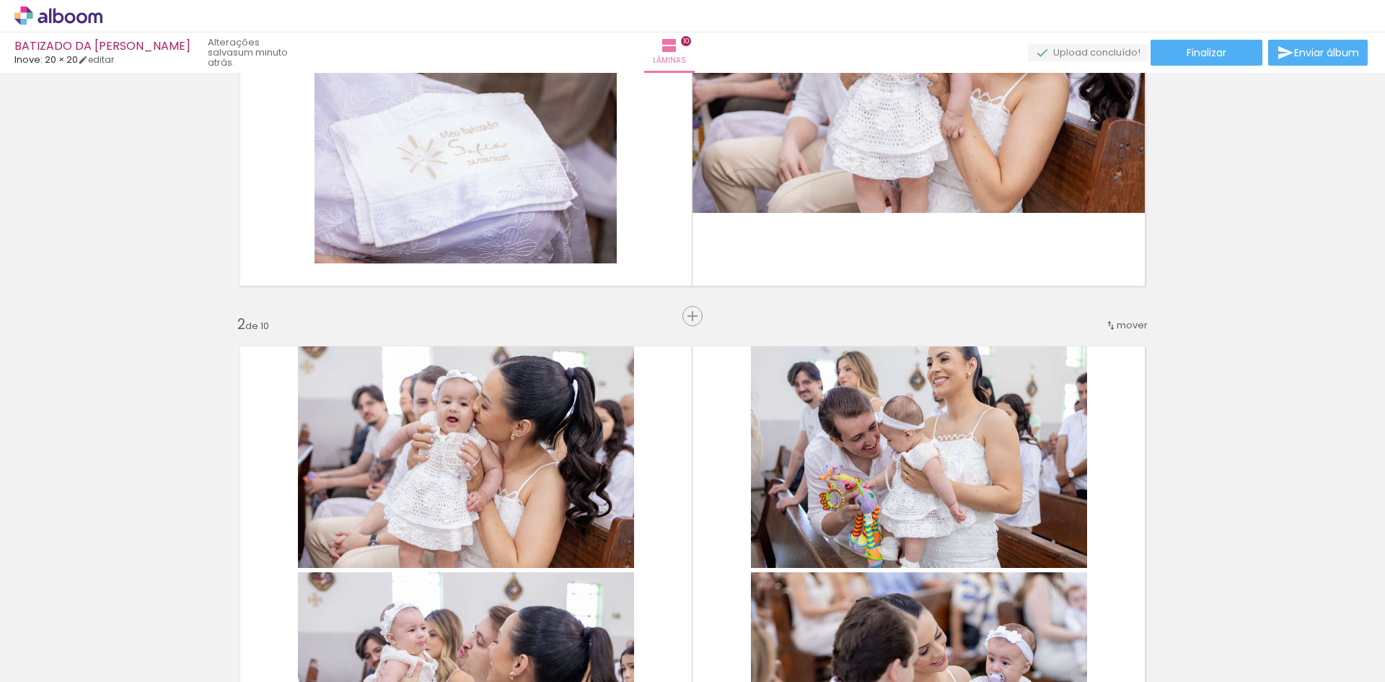
scroll to position [0, 0]
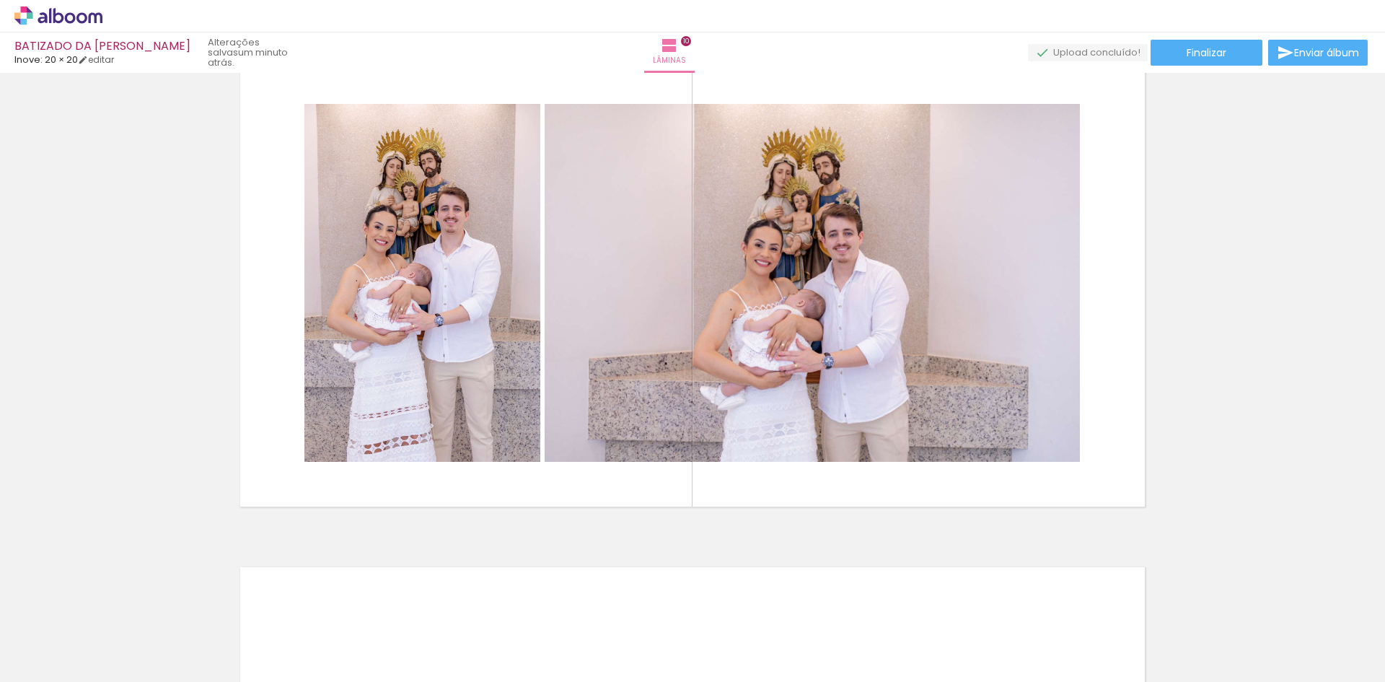
scroll to position [4618, 0]
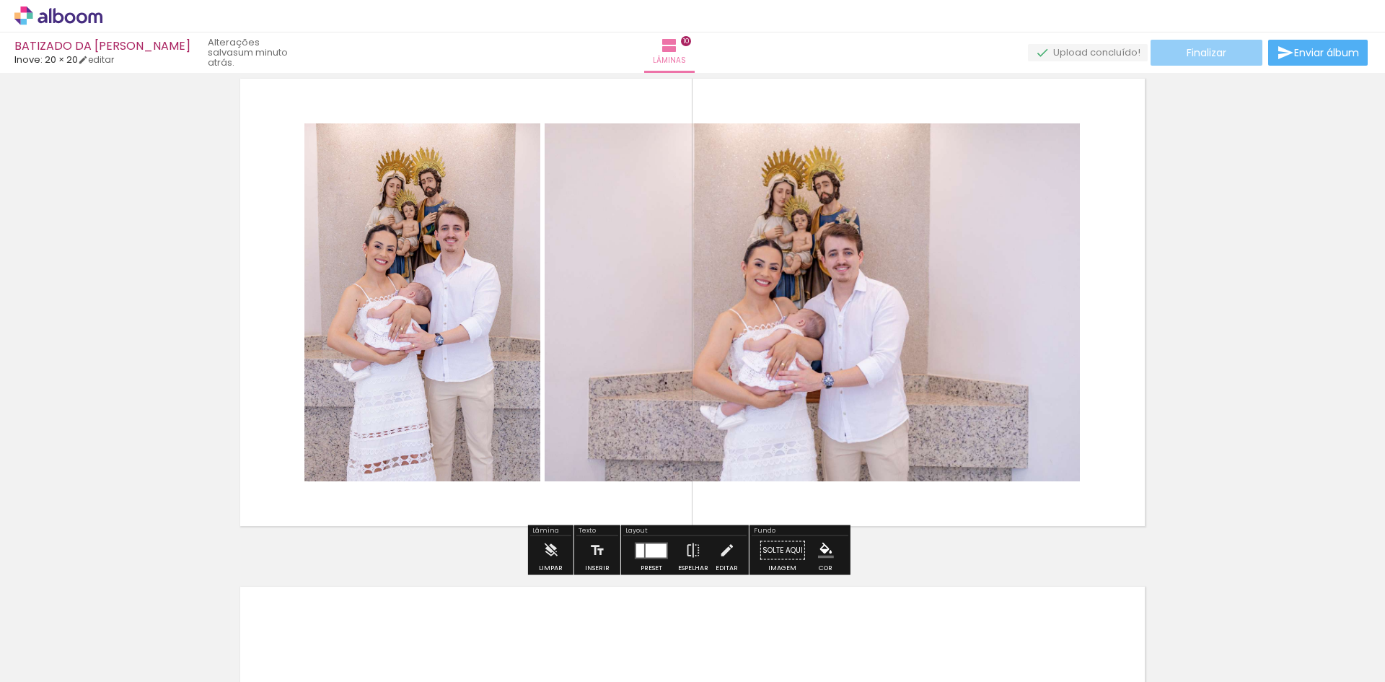
click at [1201, 53] on span "Finalizar" at bounding box center [1206, 53] width 40 height 10
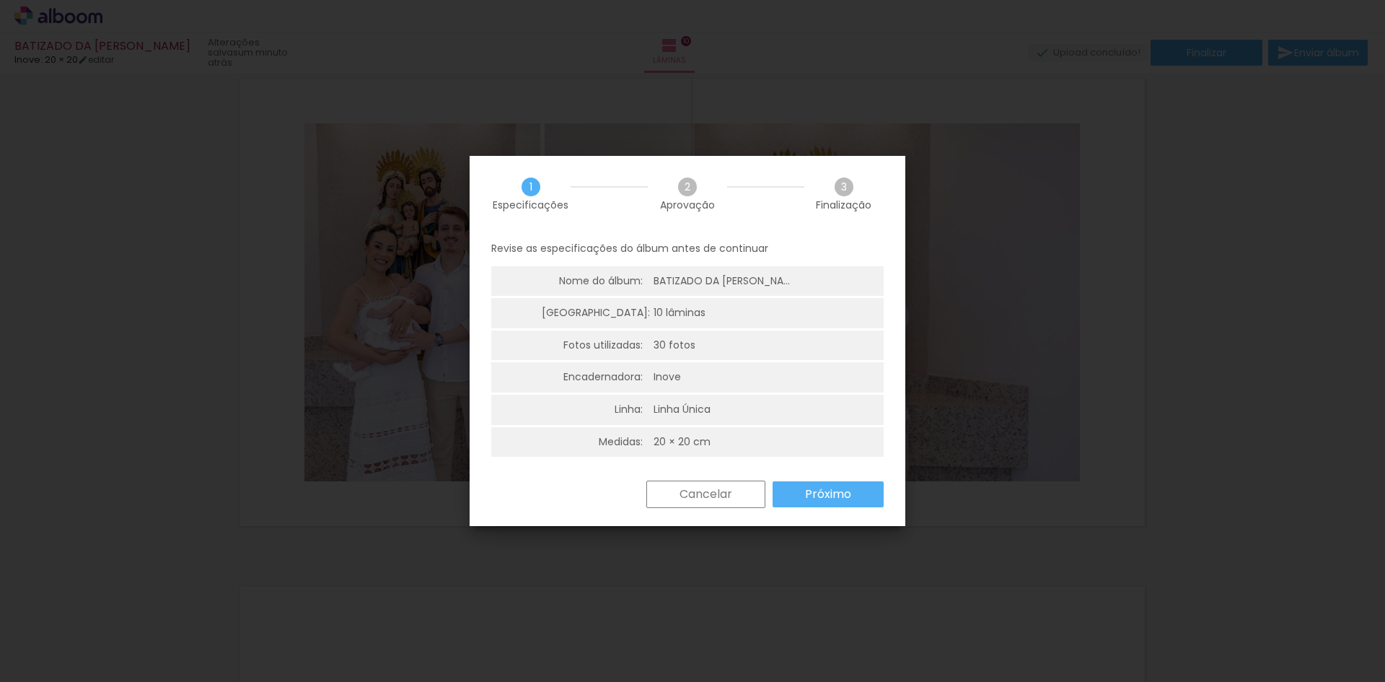
click at [0, 0] on slot "Próximo" at bounding box center [0, 0] width 0 height 0
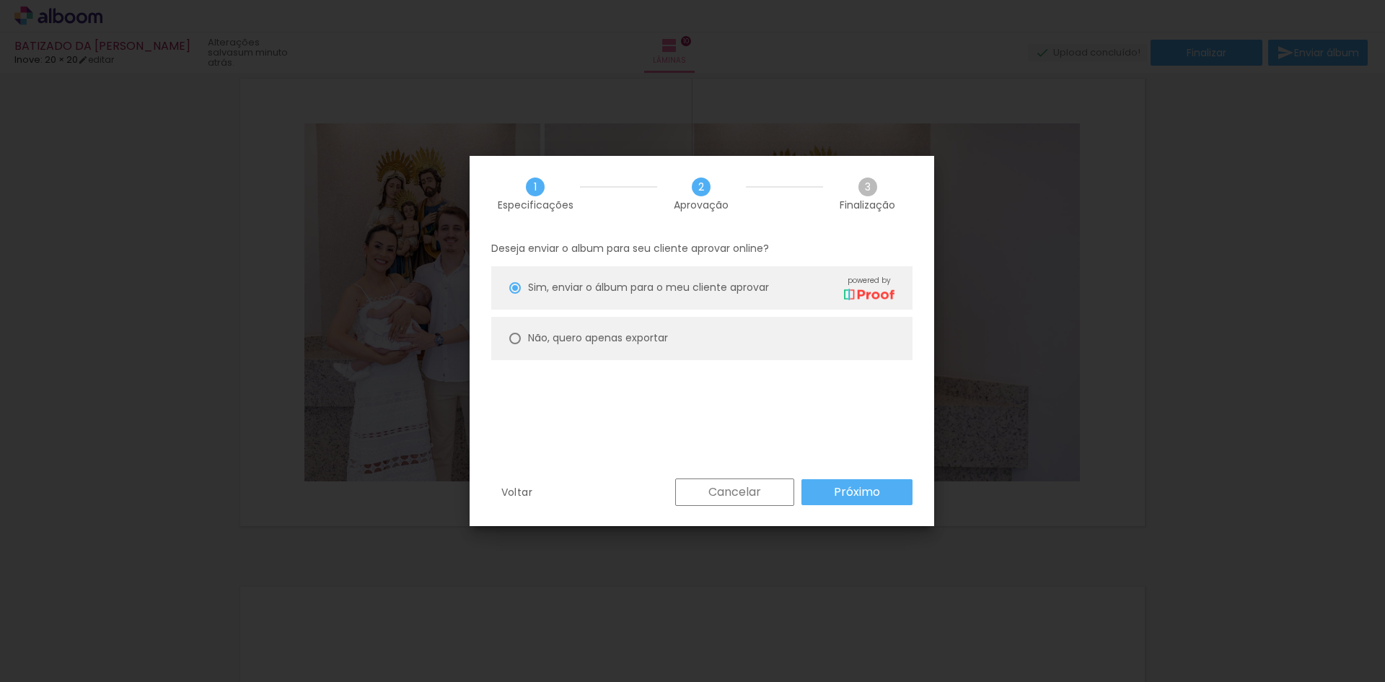
click at [880, 491] on paper-button "Próximo" at bounding box center [856, 492] width 111 height 26
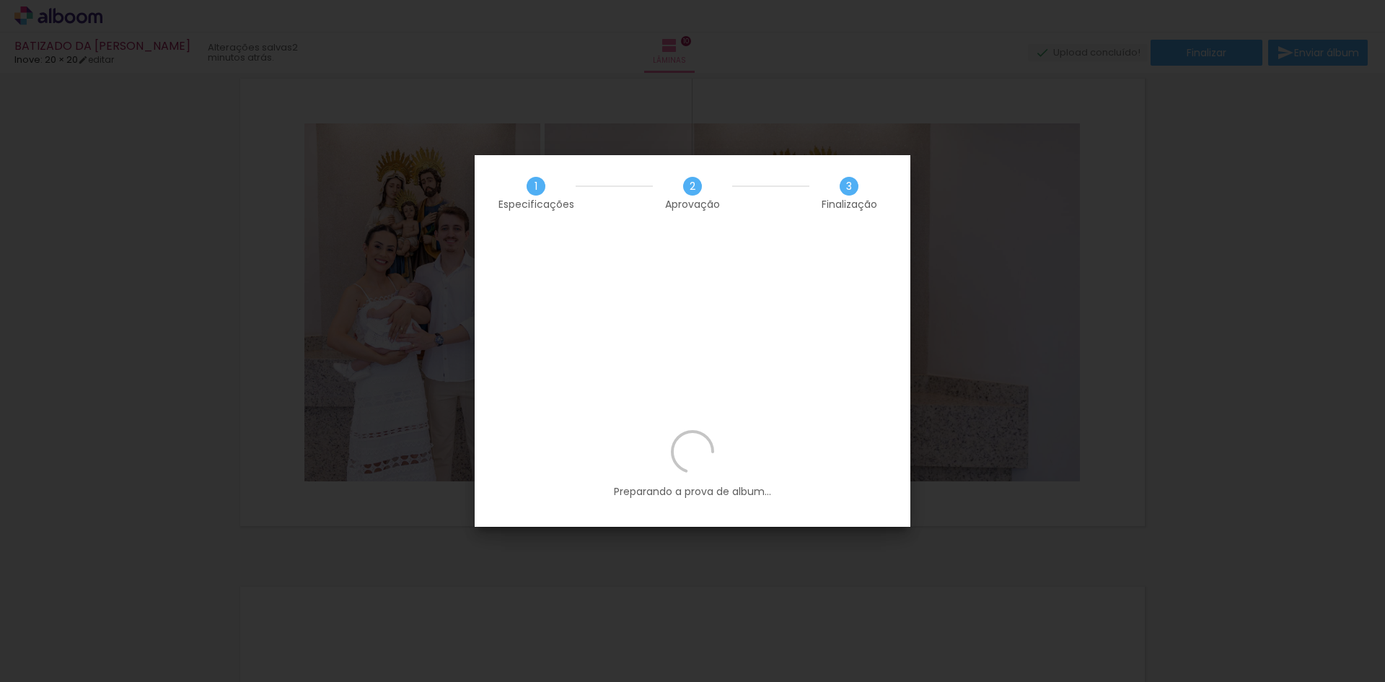
scroll to position [0, 1161]
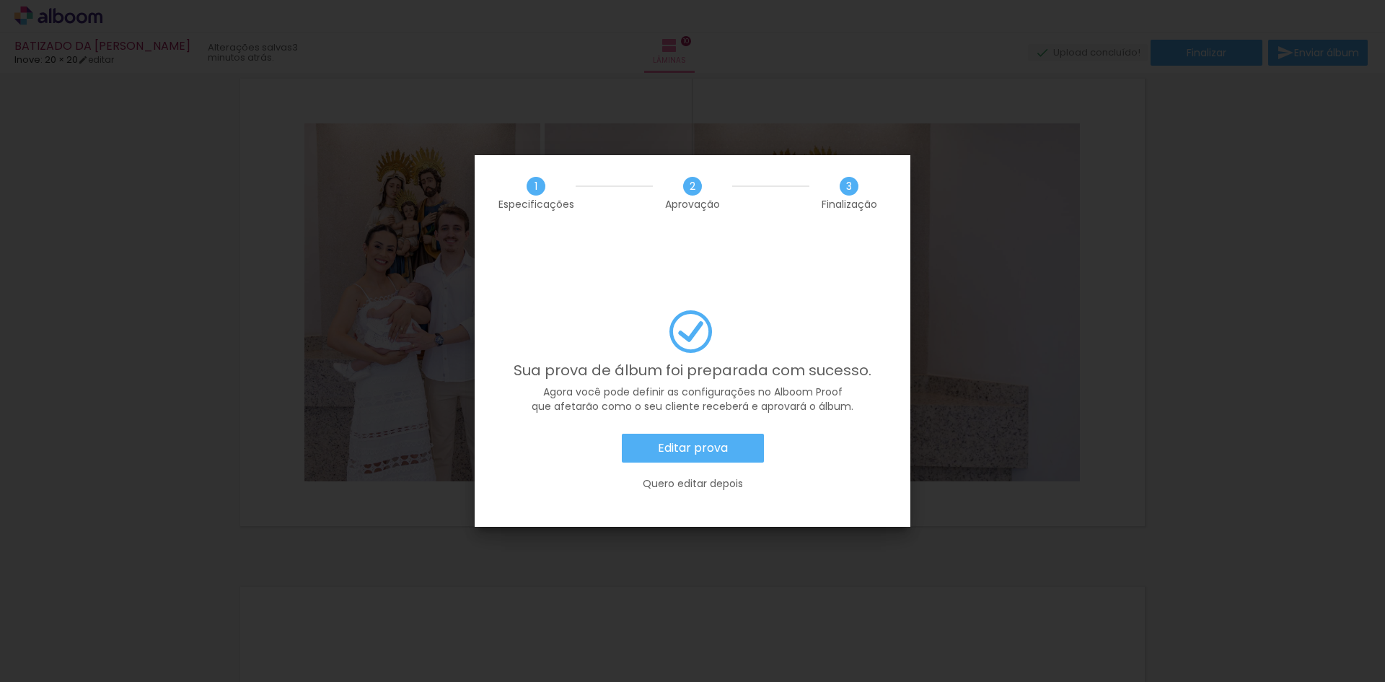
click at [0, 0] on slot "Editar prova" at bounding box center [0, 0] width 0 height 0
